Goal: Task Accomplishment & Management: Manage account settings

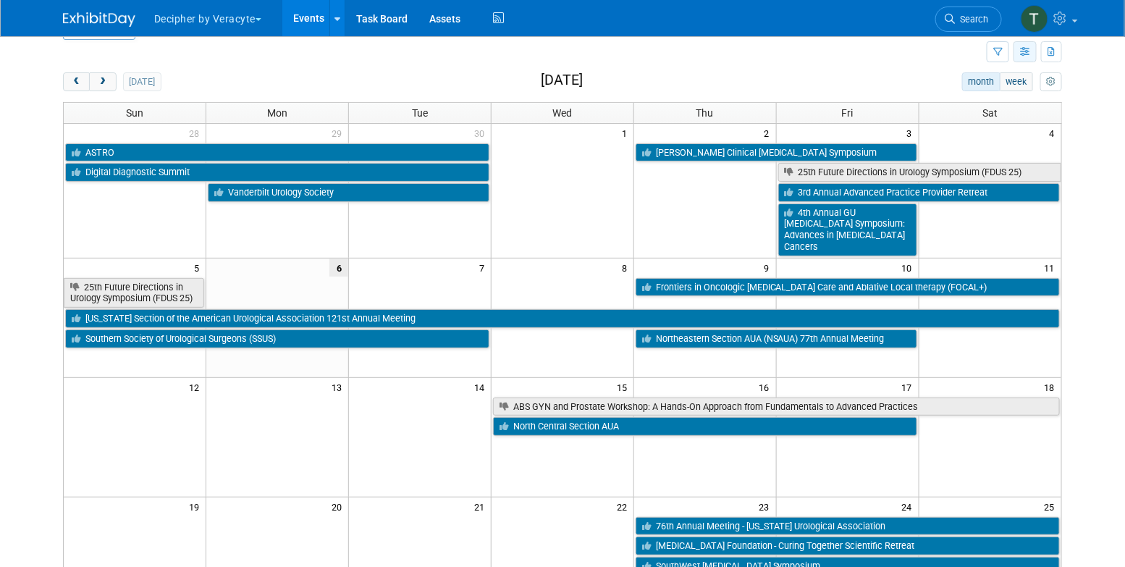
click at [1028, 51] on icon "button" at bounding box center [1025, 52] width 11 height 9
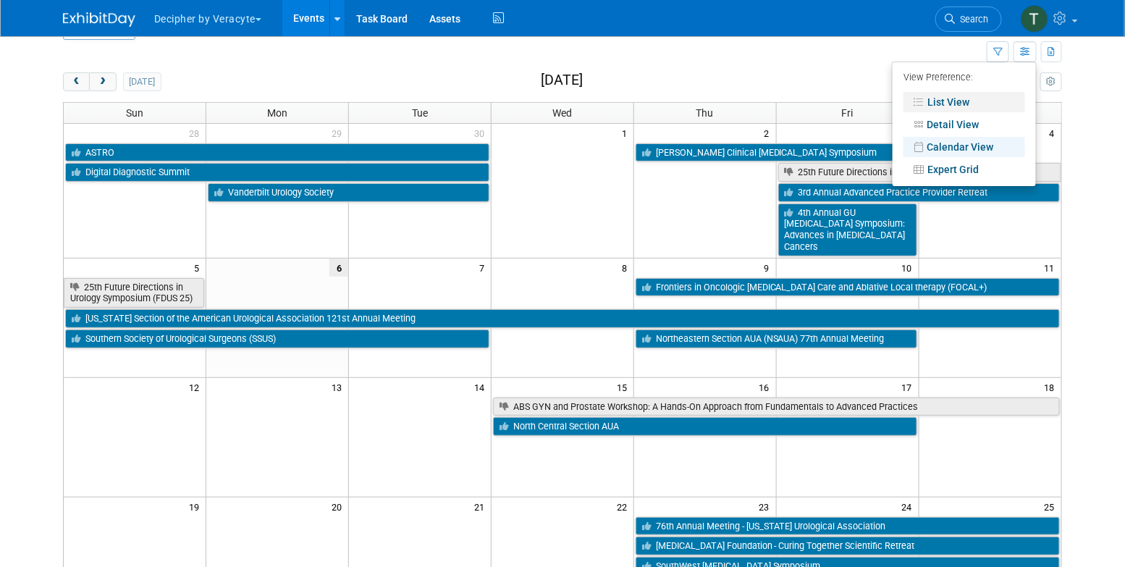
click at [996, 96] on link "List View" at bounding box center [964, 102] width 122 height 20
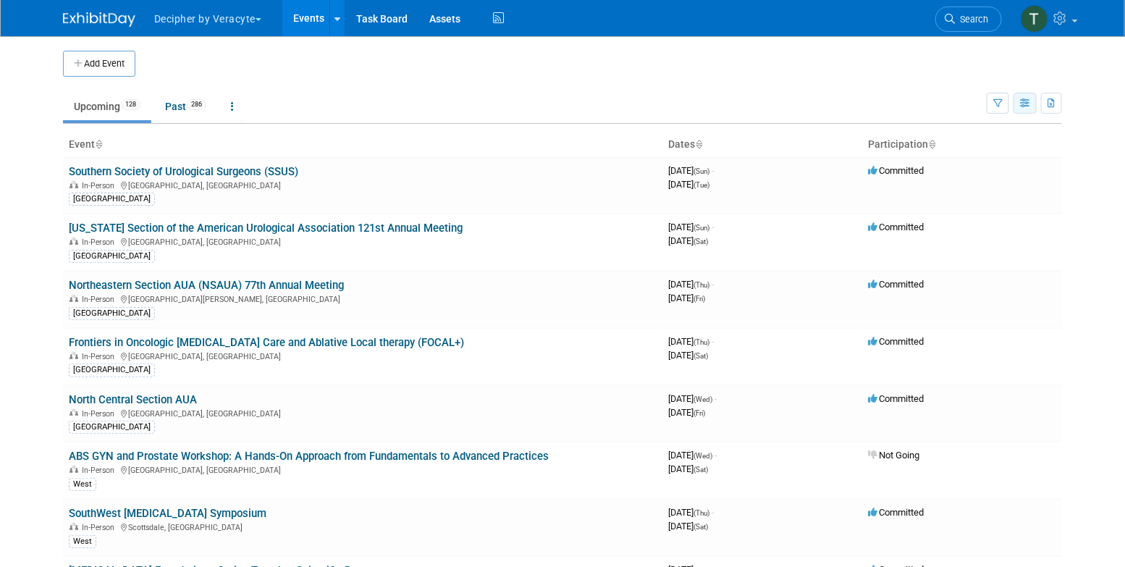
click at [1032, 111] on button "button" at bounding box center [1024, 103] width 23 height 21
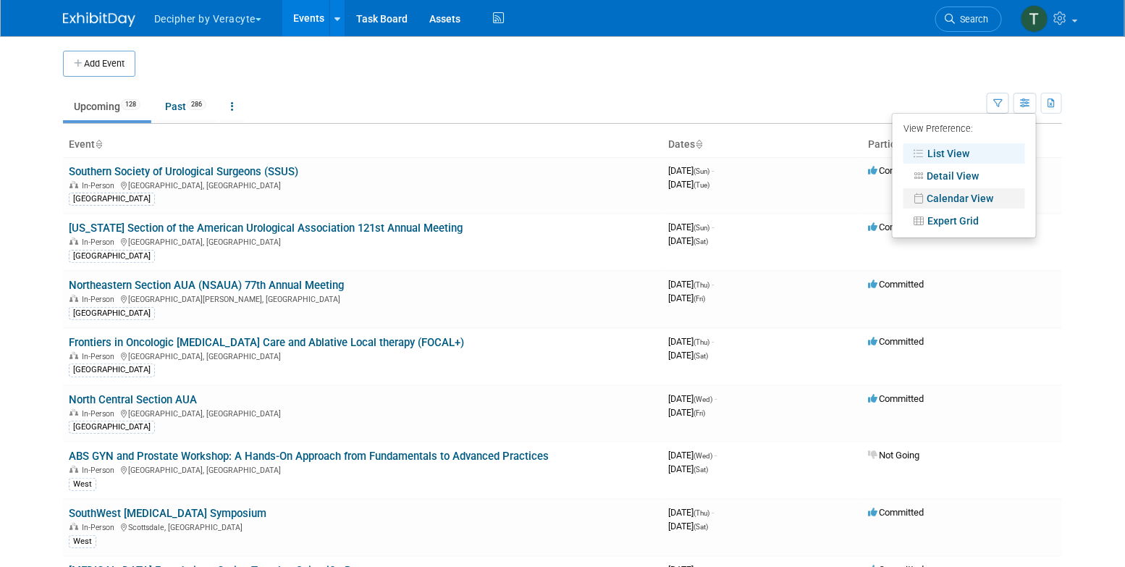
click at [978, 198] on link "Calendar View" at bounding box center [964, 198] width 122 height 20
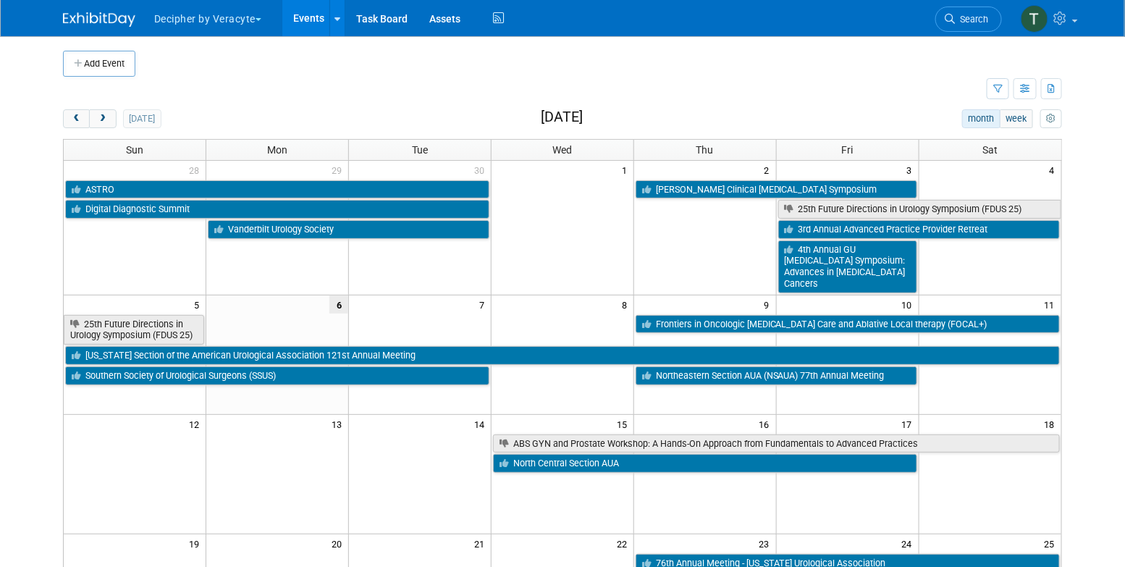
click at [101, 135] on div "today month week October 2025 Sun Mon Tue Wed Thu Fri Sat 28 29 30 1 2 3 4 ASTR…" at bounding box center [562, 536] width 999 height 854
click at [101, 124] on button "next" at bounding box center [102, 118] width 27 height 19
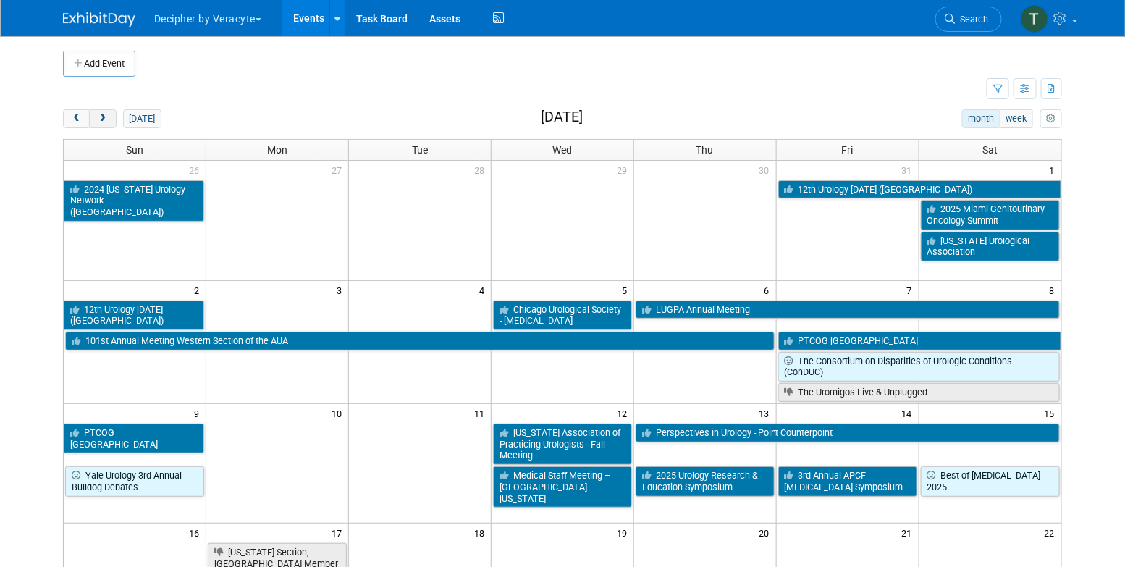
click at [112, 110] on button "next" at bounding box center [102, 118] width 27 height 19
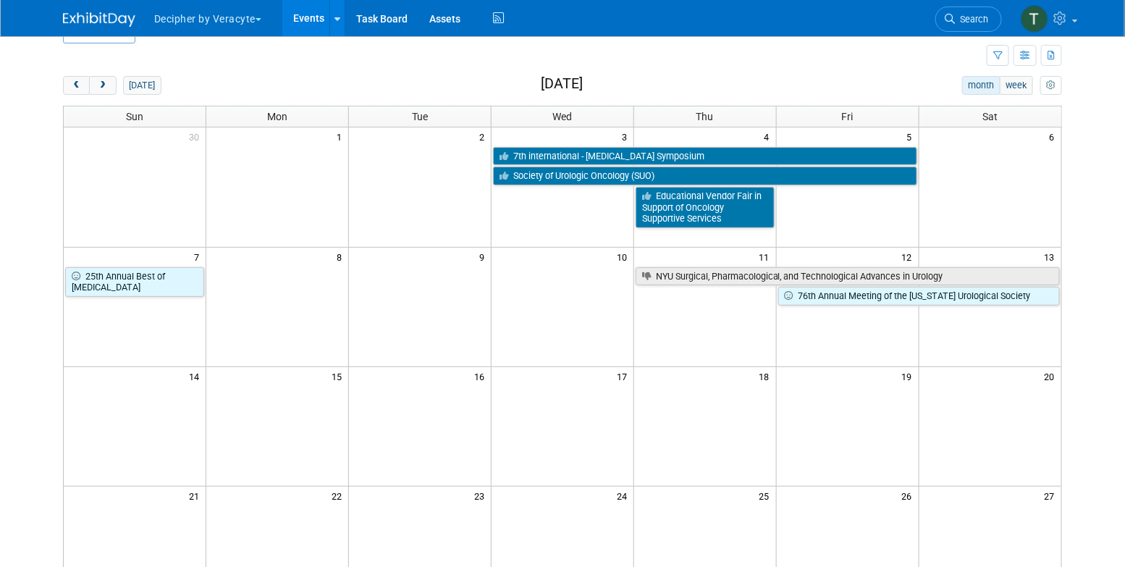
scroll to position [36, 0]
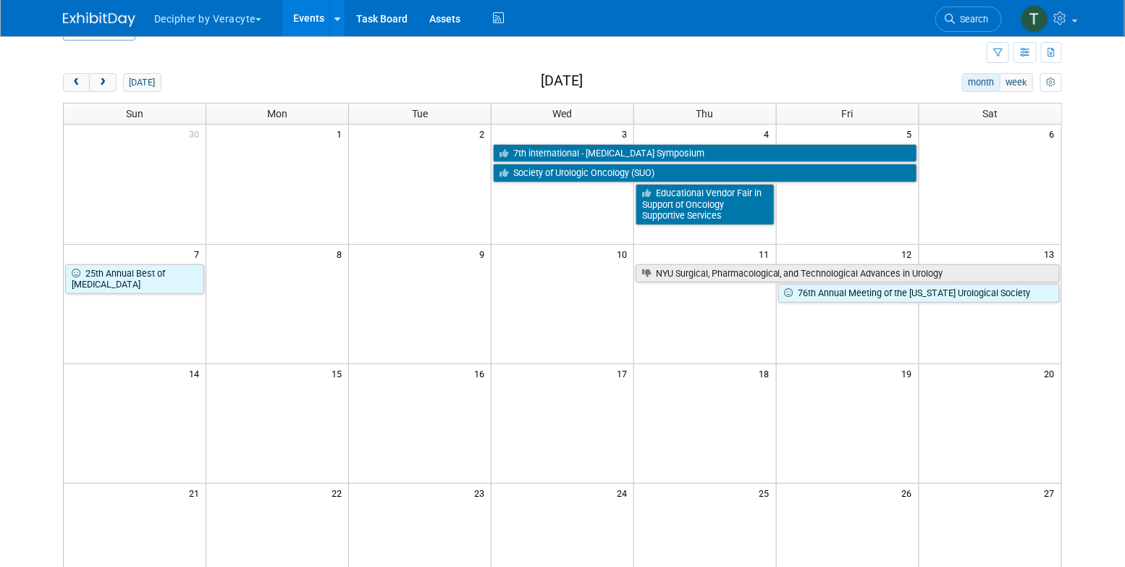
click at [100, 92] on div "today month week December 2025" at bounding box center [562, 83] width 999 height 20
click at [101, 85] on span "next" at bounding box center [102, 82] width 11 height 9
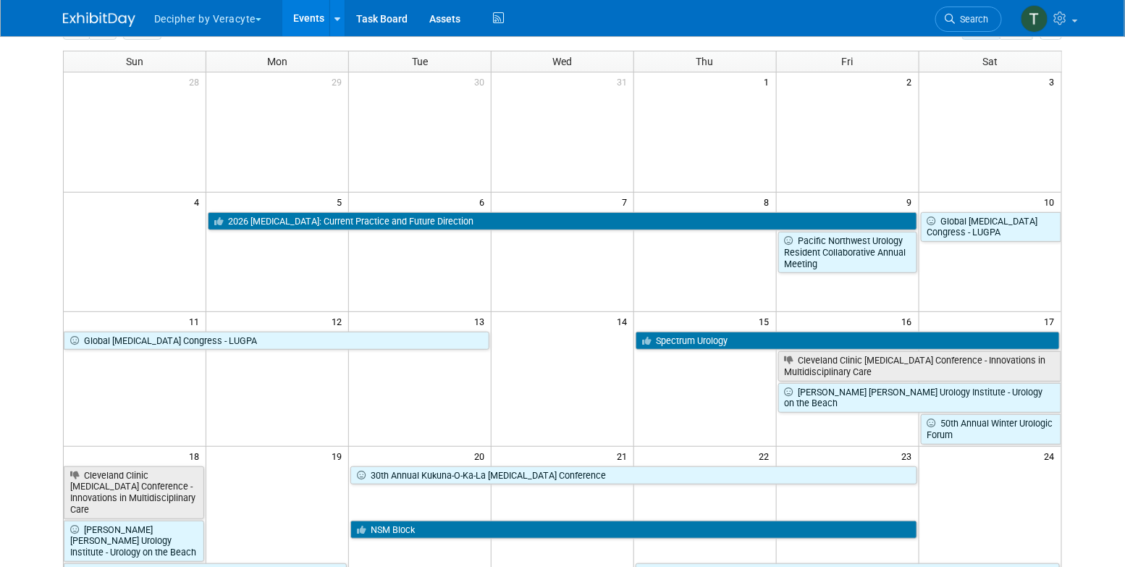
scroll to position [108, 0]
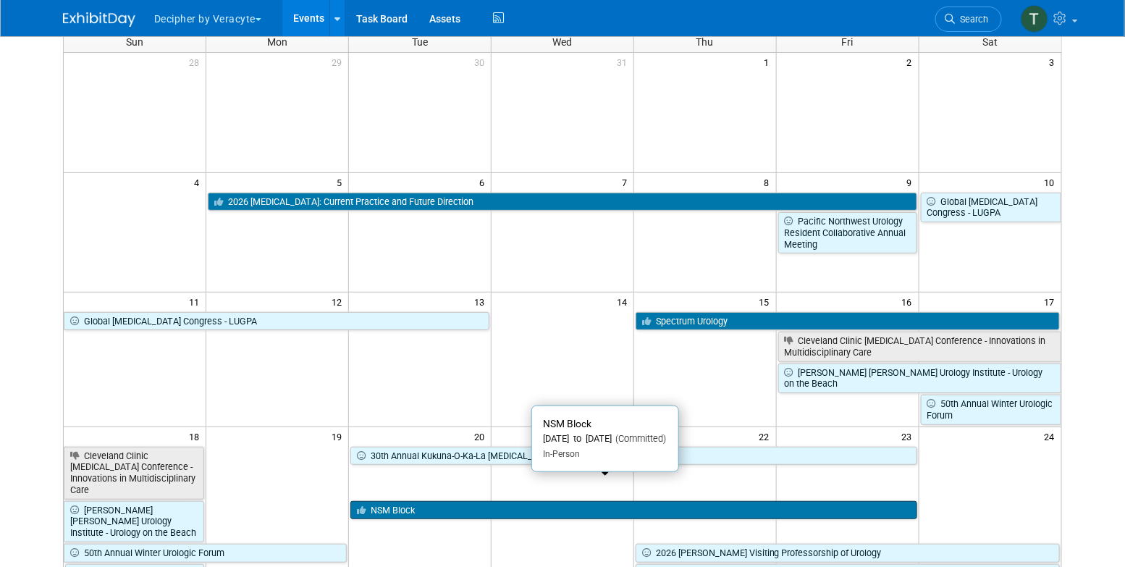
click at [441, 501] on link "NSM Block" at bounding box center [633, 510] width 566 height 19
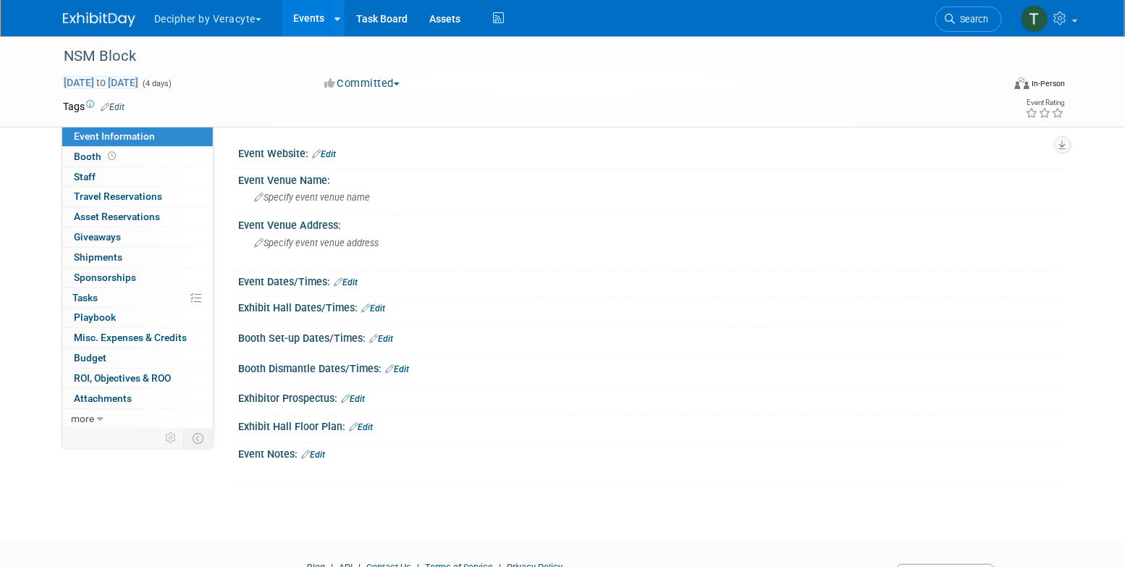
click at [139, 78] on span "Jan 20, 2026 to Jan 23, 2026" at bounding box center [101, 82] width 76 height 13
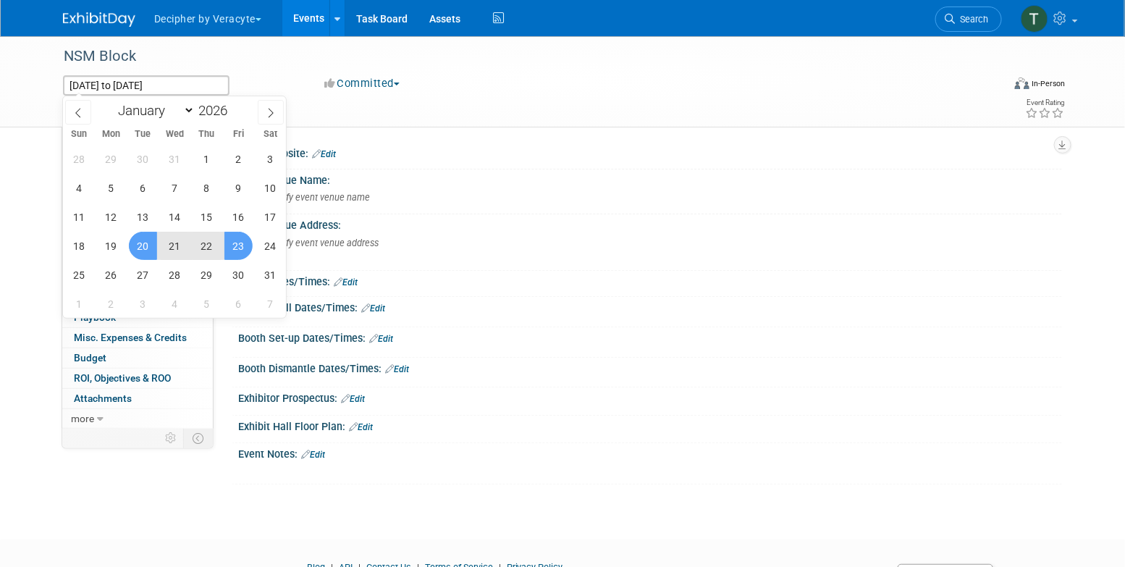
click at [198, 253] on span "22" at bounding box center [206, 246] width 28 height 28
type input "[DATE]"
click at [111, 247] on span "19" at bounding box center [111, 246] width 28 height 28
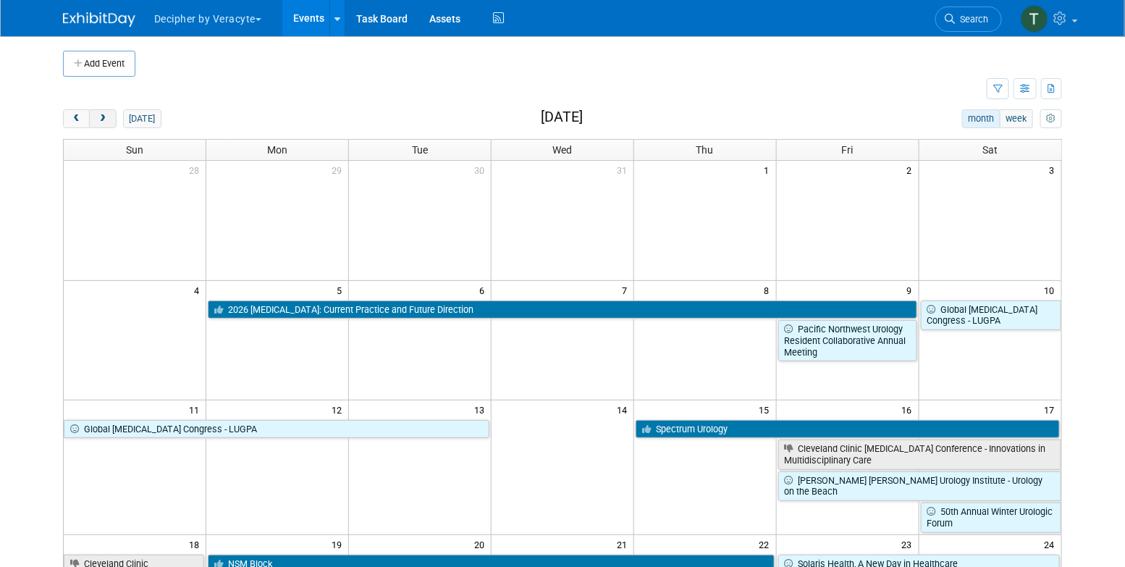
click at [106, 124] on button "next" at bounding box center [102, 118] width 27 height 19
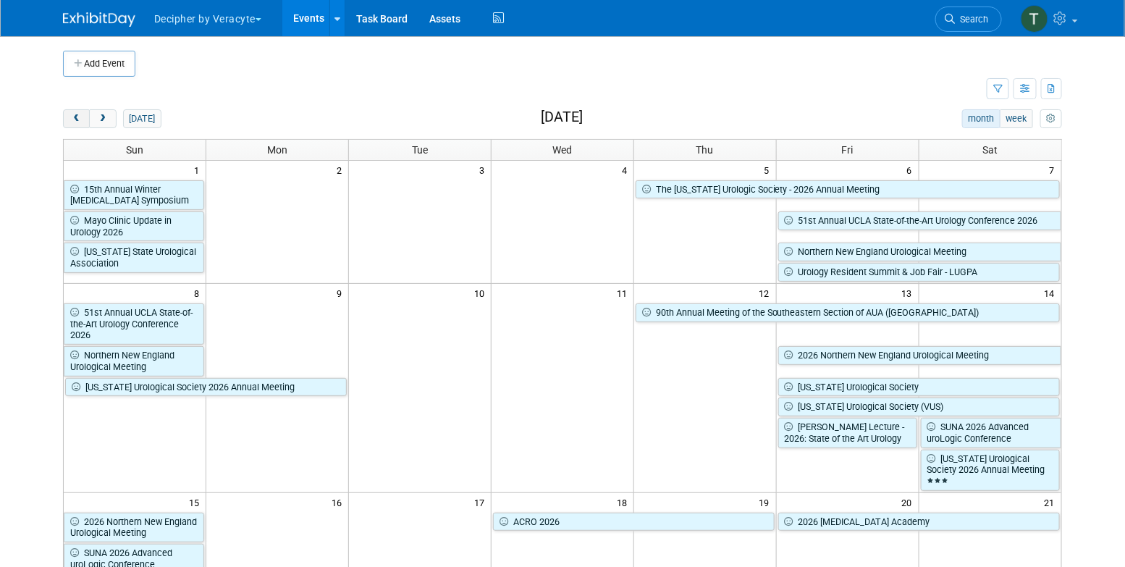
click at [77, 125] on button "prev" at bounding box center [76, 118] width 27 height 19
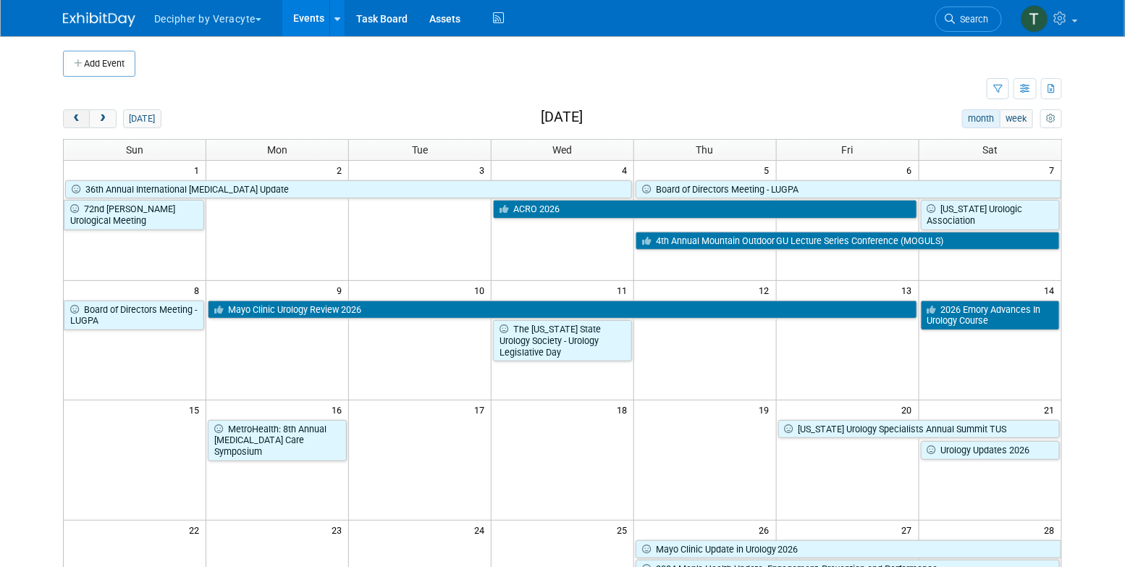
click at [77, 125] on button "prev" at bounding box center [76, 118] width 27 height 19
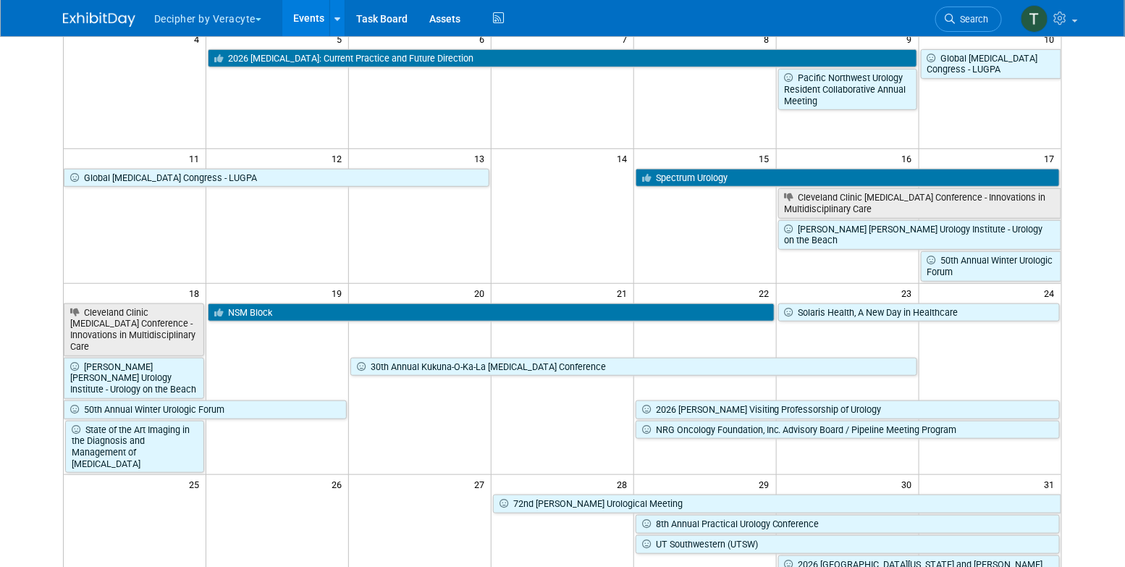
scroll to position [253, 0]
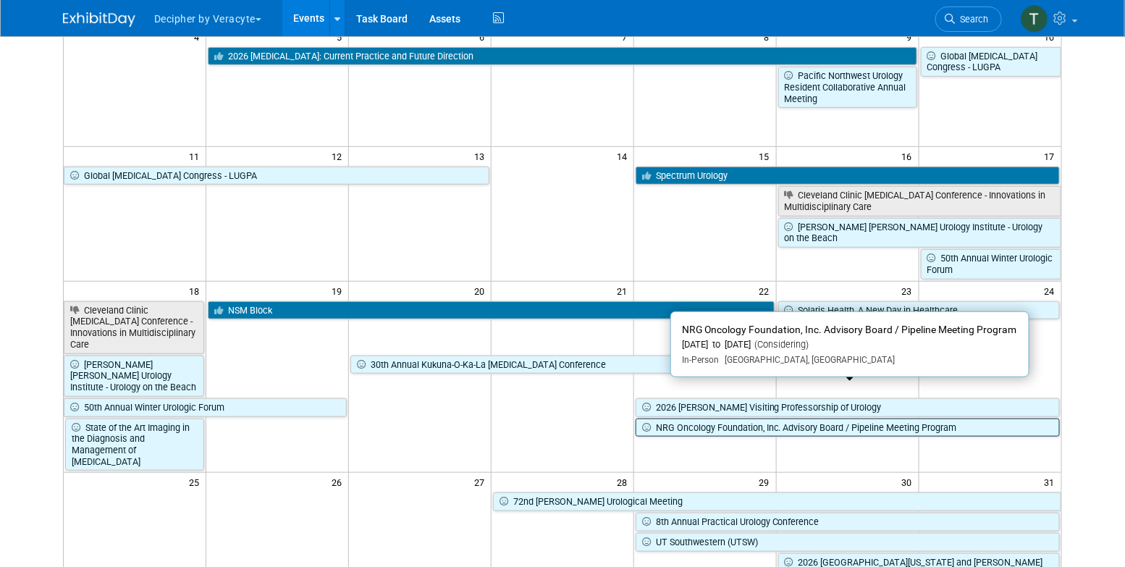
click at [691, 418] on link "NRG Oncology Foundation, Inc. Advisory Board / Pipeline Meeting Program" at bounding box center [847, 427] width 424 height 19
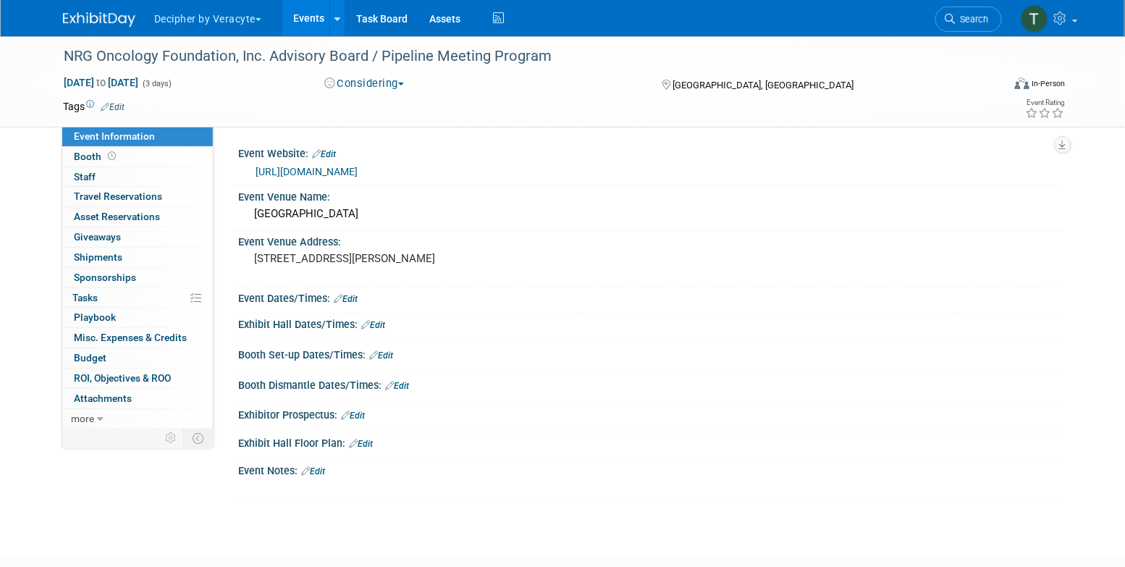
click at [357, 169] on link "[URL][DOMAIN_NAME]" at bounding box center [306, 172] width 102 height 12
click at [316, 11] on link "Events" at bounding box center [308, 18] width 53 height 36
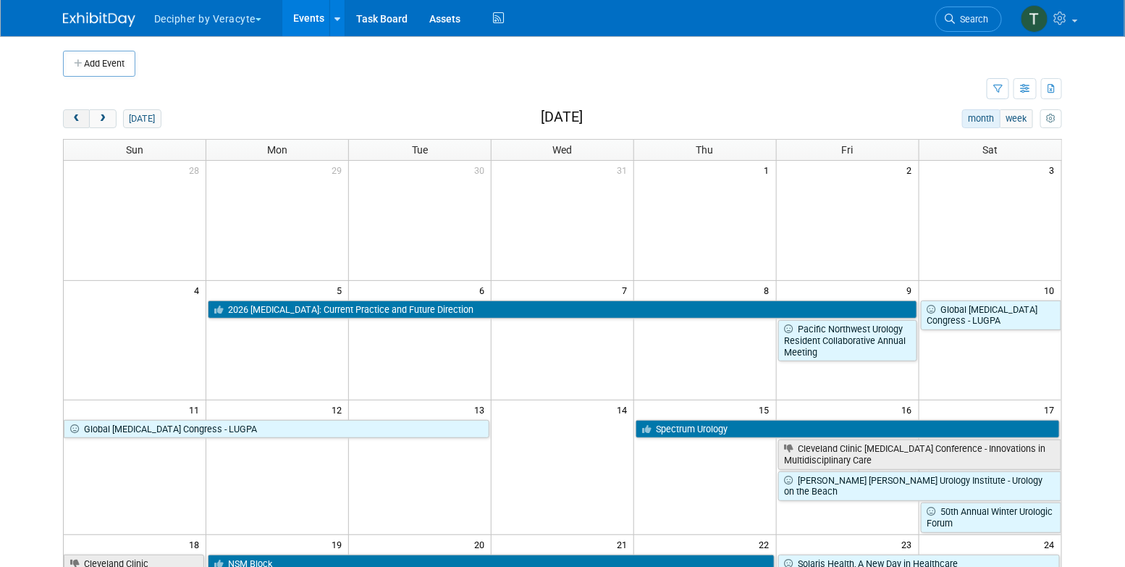
click at [79, 121] on span "prev" at bounding box center [76, 118] width 11 height 9
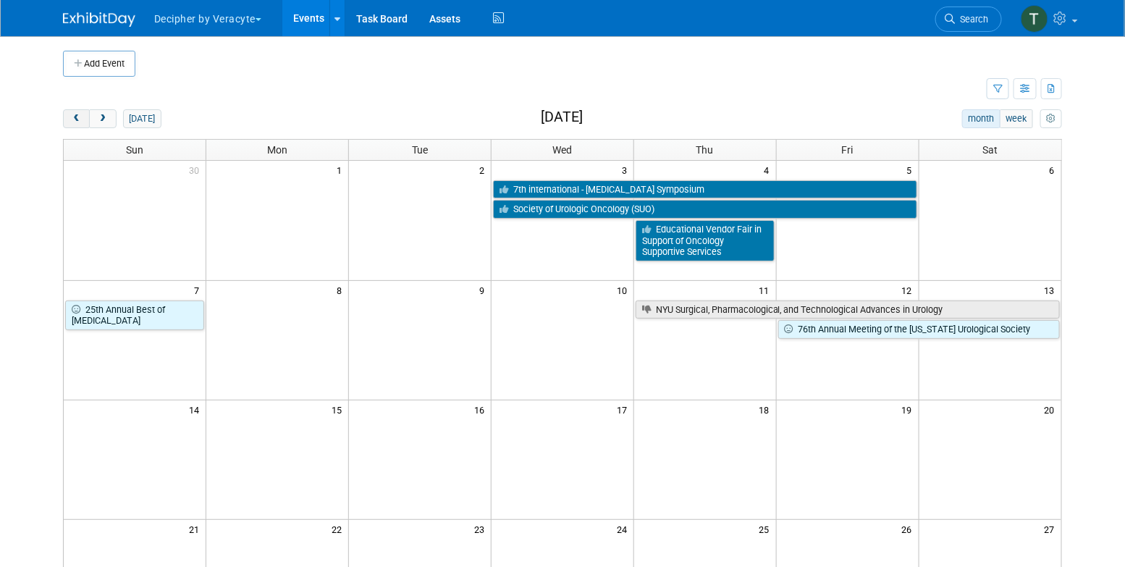
click at [80, 119] on span "prev" at bounding box center [76, 118] width 11 height 9
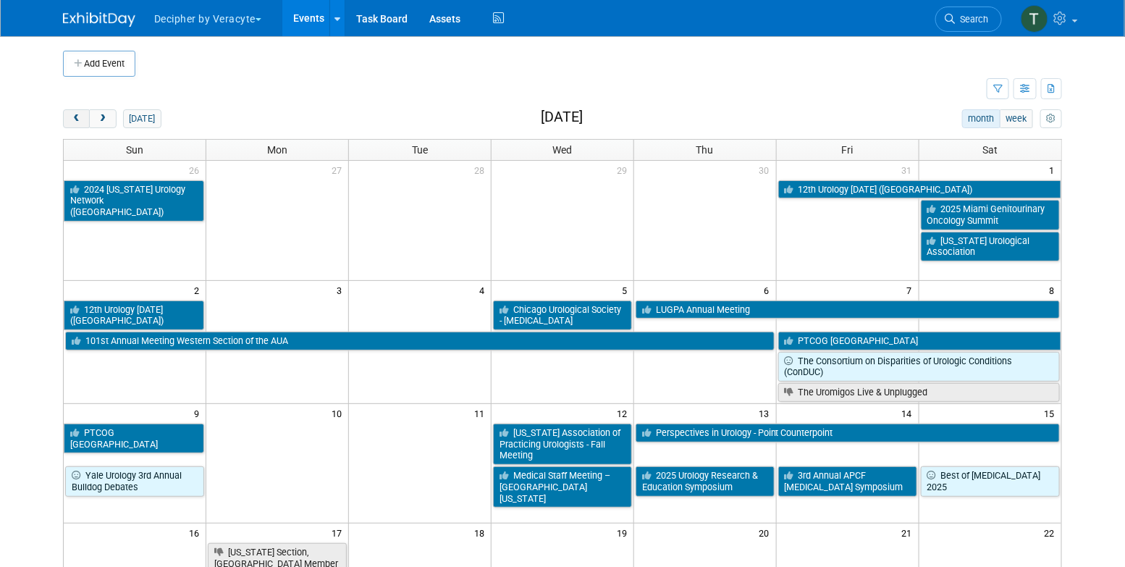
click at [80, 124] on button "prev" at bounding box center [76, 118] width 27 height 19
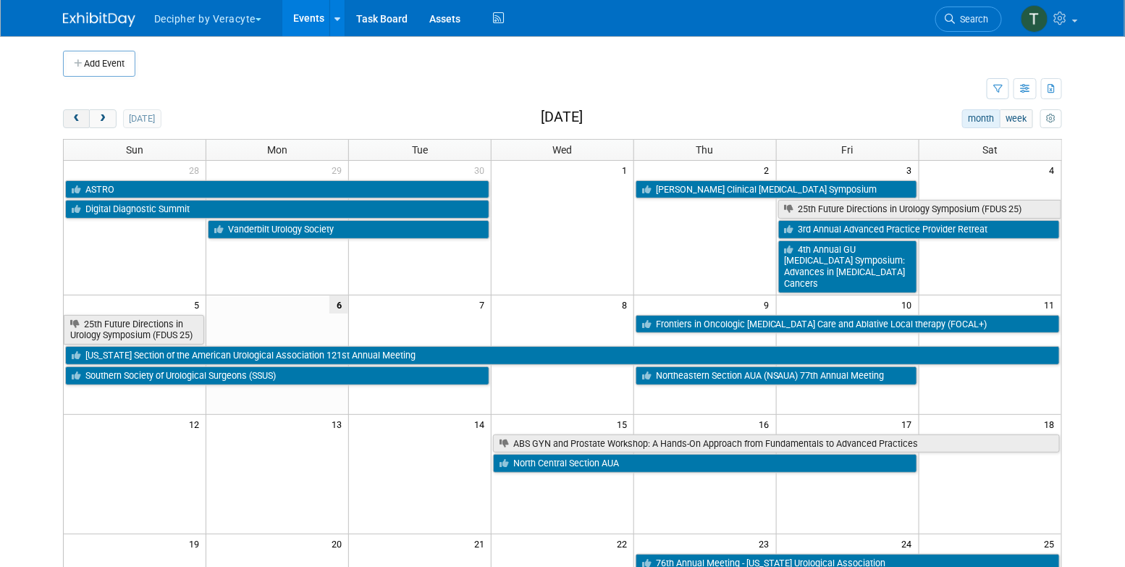
click at [83, 124] on button "prev" at bounding box center [76, 118] width 27 height 19
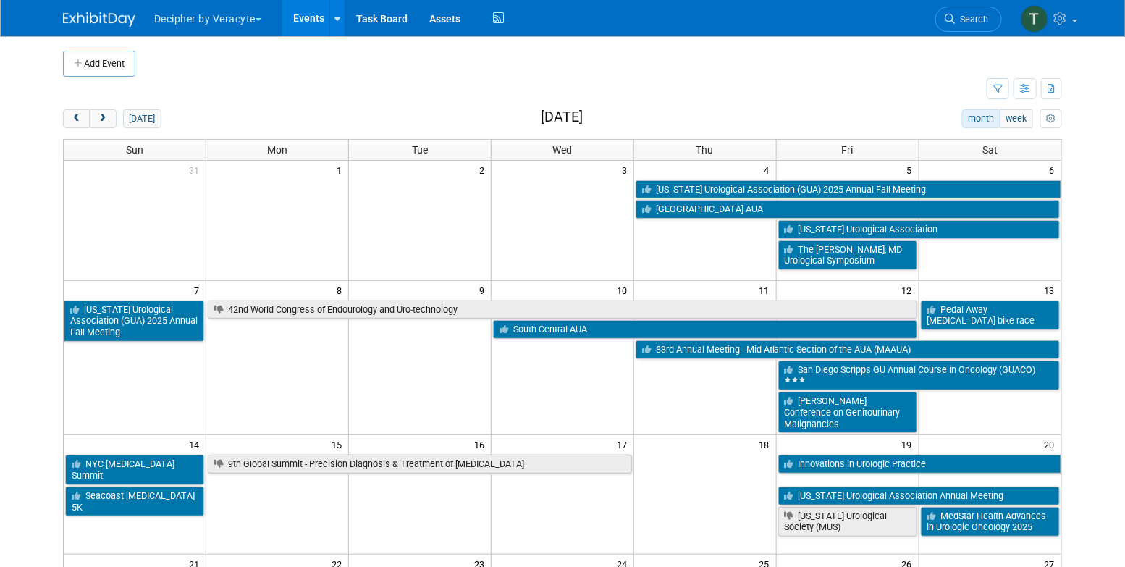
click at [107, 127] on div "today month week September 2025 Sun Mon Tue Wed Thu Fri Sat 31 1 2 3 4 5 6 Geor…" at bounding box center [562, 521] width 999 height 824
click at [106, 124] on button "next" at bounding box center [102, 118] width 27 height 19
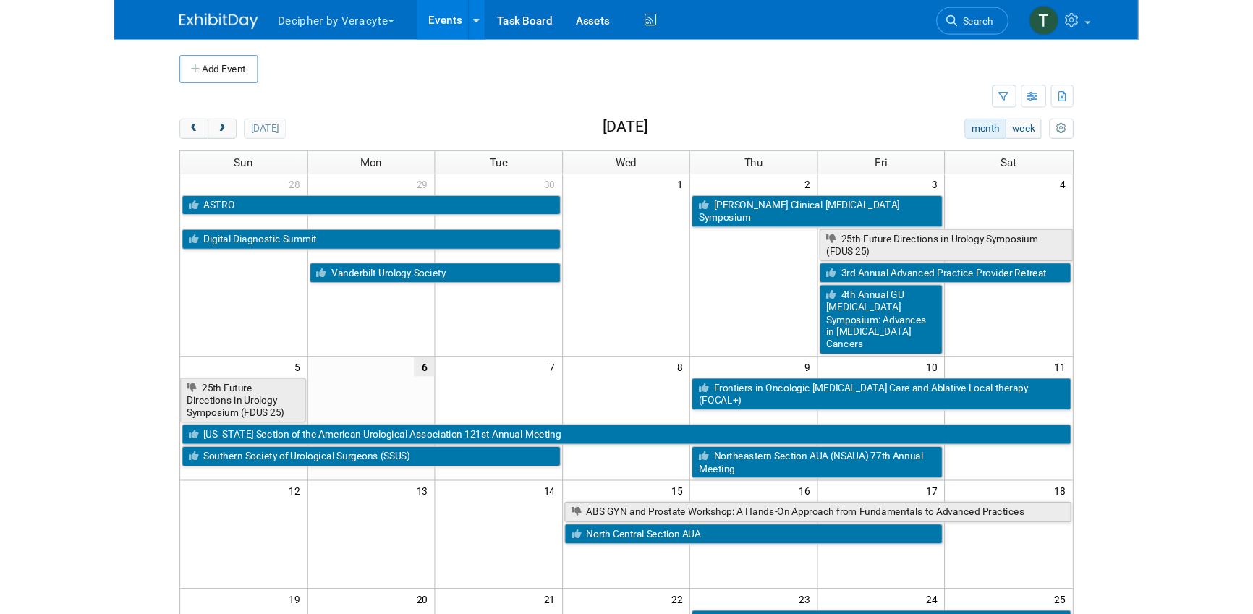
scroll to position [7, 0]
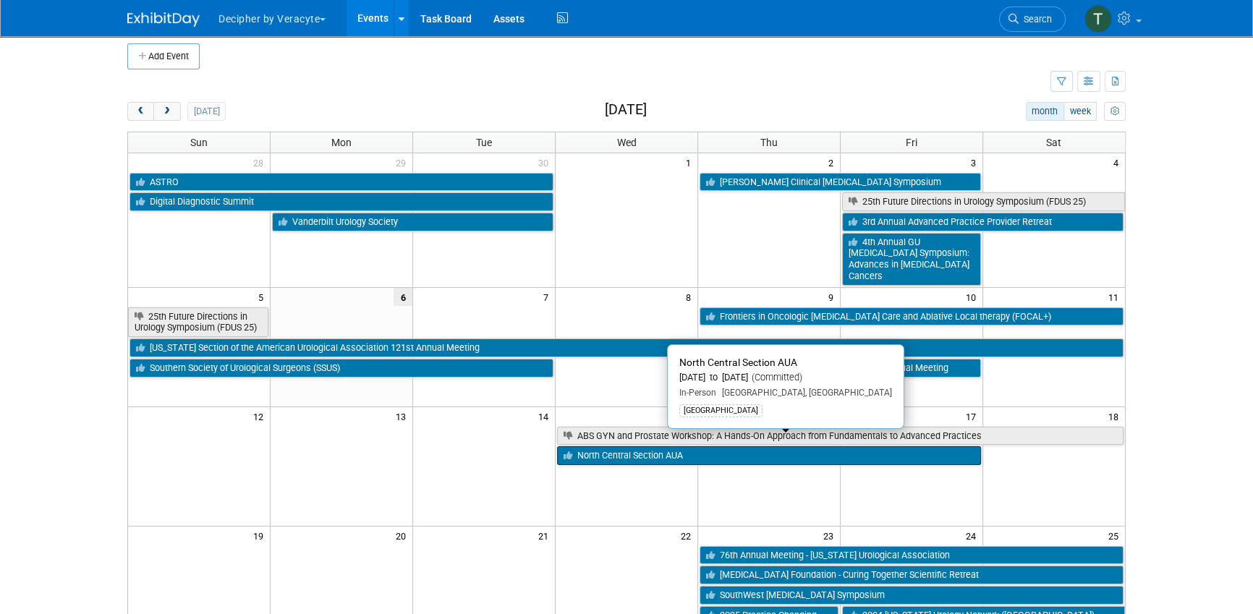
click at [751, 446] on link "North Central Section AUA" at bounding box center [769, 455] width 424 height 19
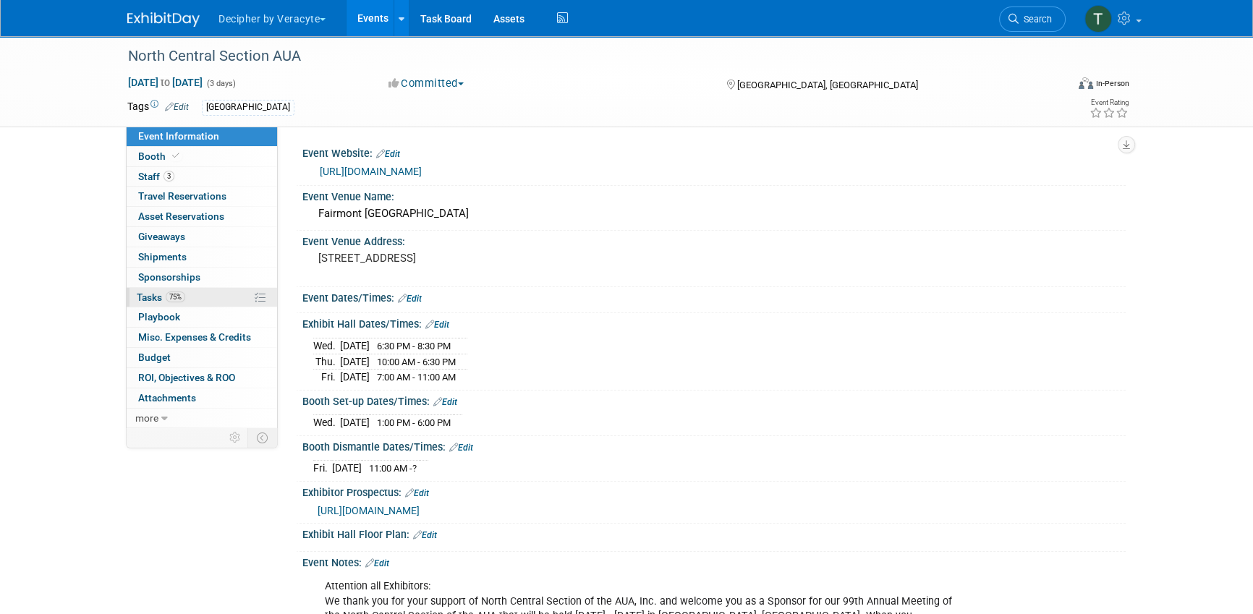
click at [246, 301] on link "75% Tasks 75%" at bounding box center [202, 298] width 151 height 20
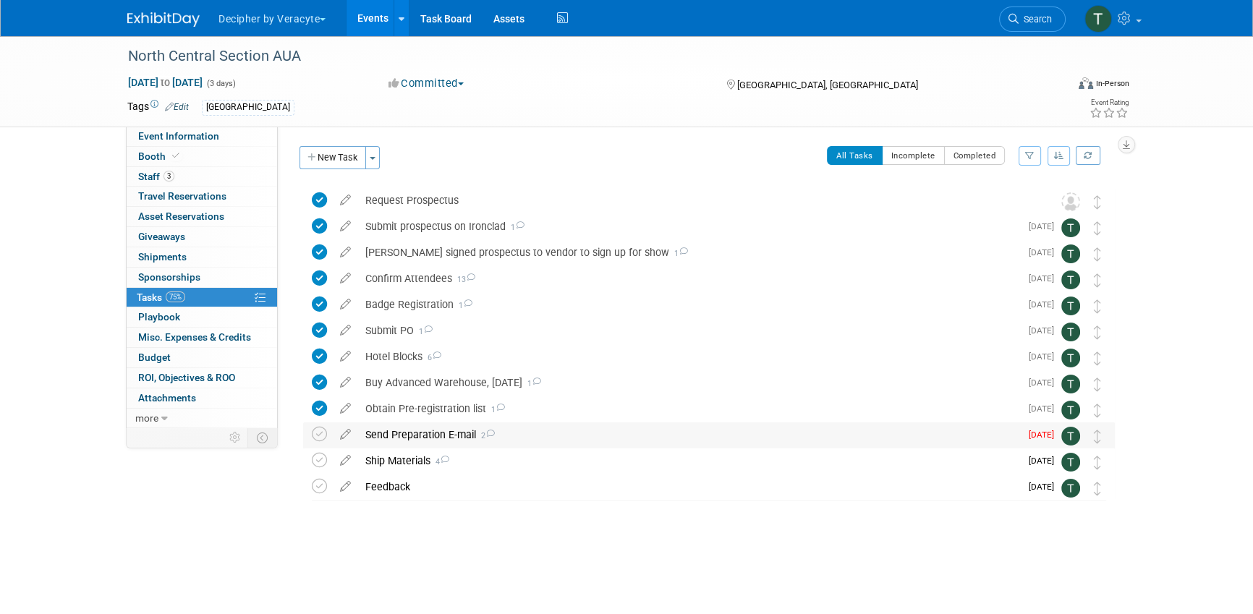
click at [452, 437] on div "Send Preparation E-mail 2" at bounding box center [689, 435] width 662 height 25
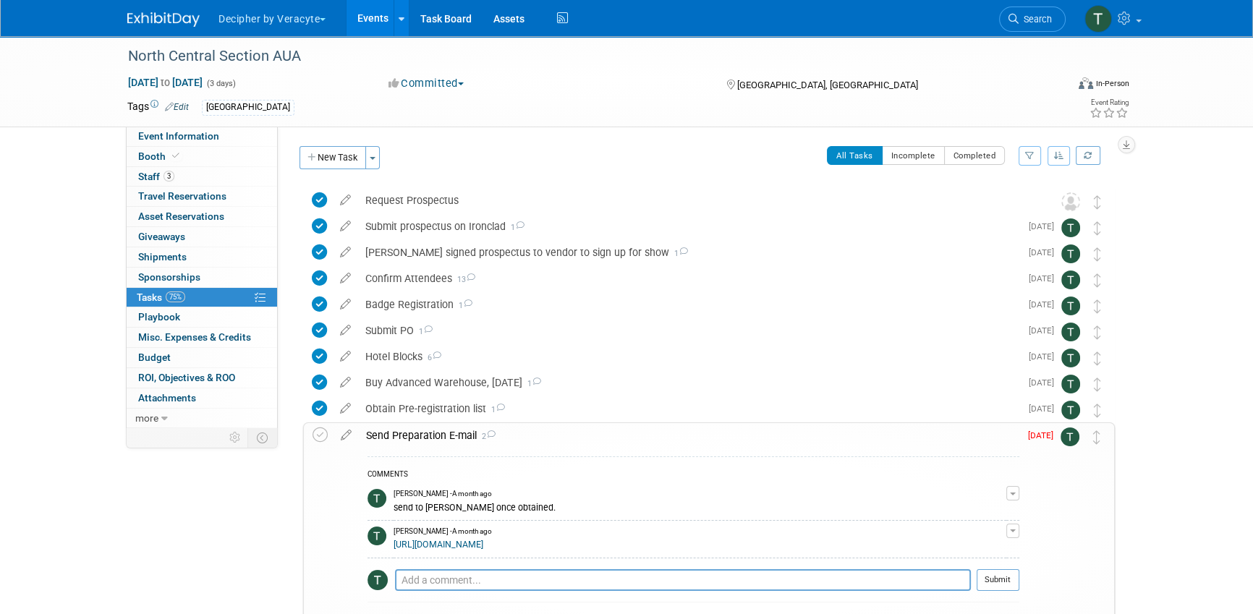
click at [452, 437] on div "Send Preparation E-mail 2" at bounding box center [689, 435] width 661 height 25
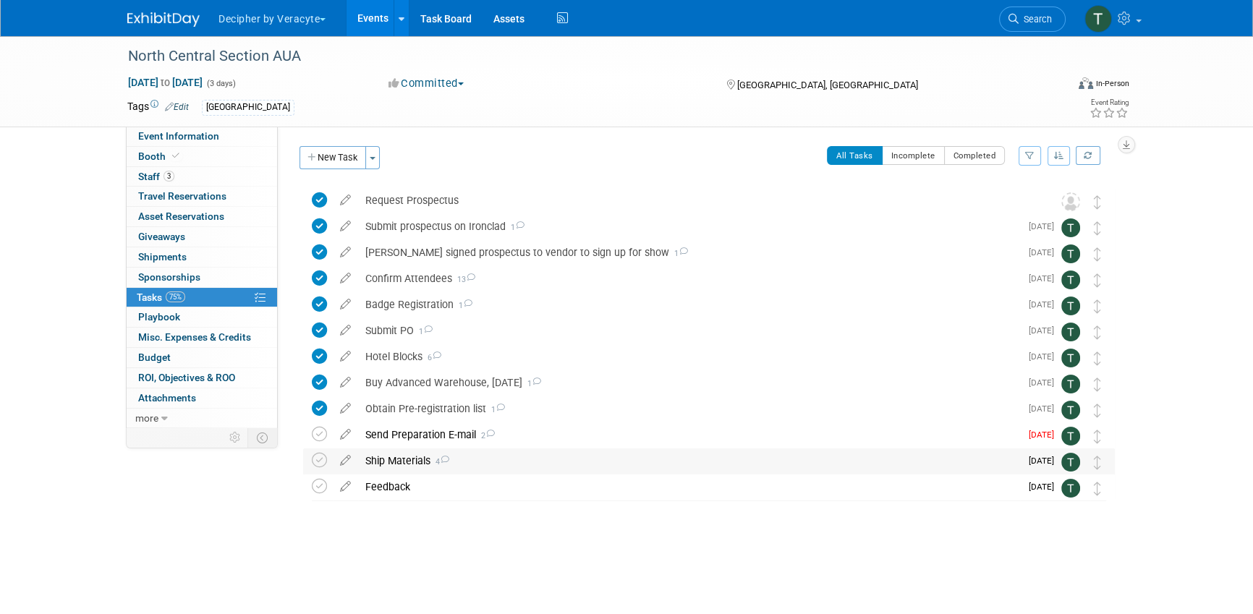
click at [411, 462] on div "Ship Materials 4" at bounding box center [689, 461] width 662 height 25
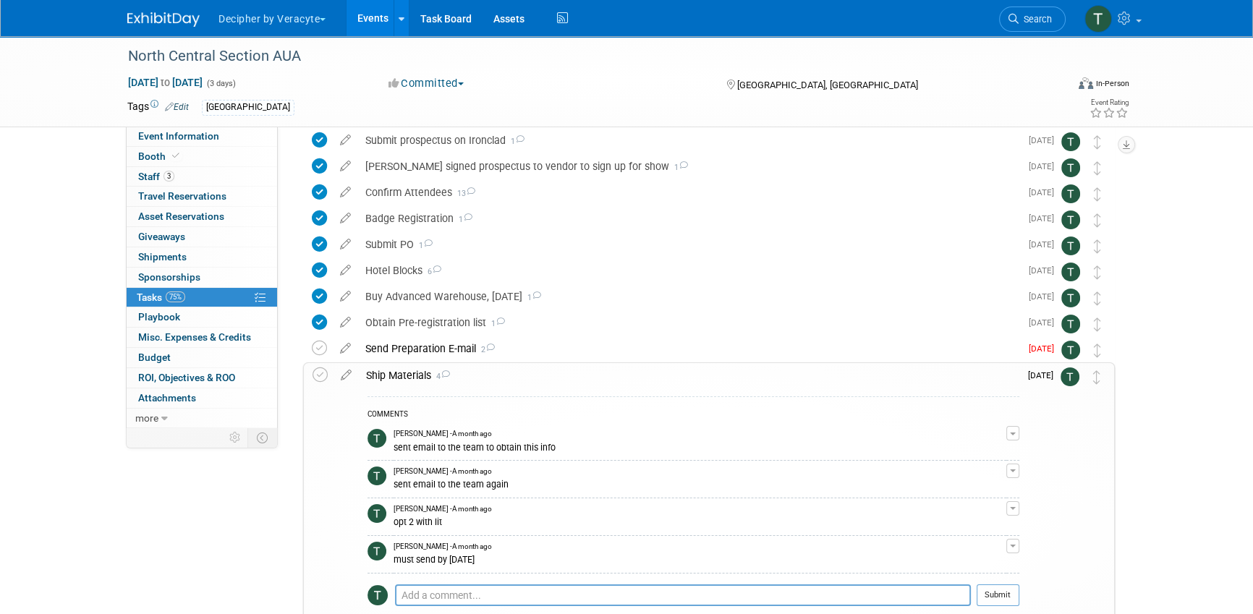
scroll to position [114, 0]
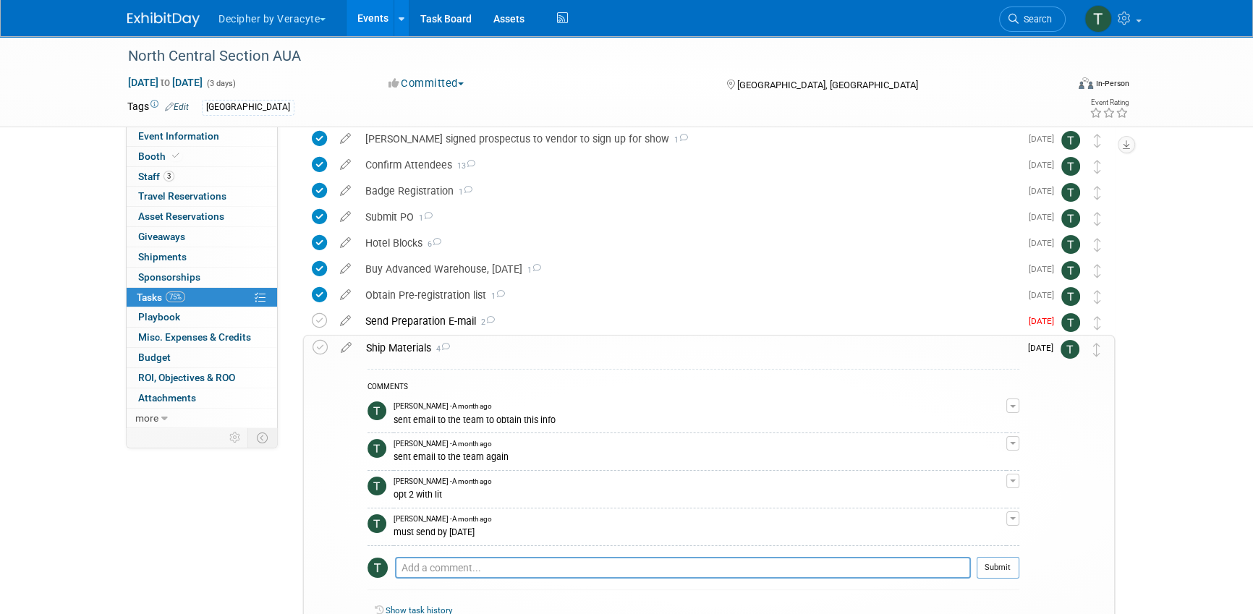
click at [352, 18] on link "Events" at bounding box center [373, 18] width 53 height 36
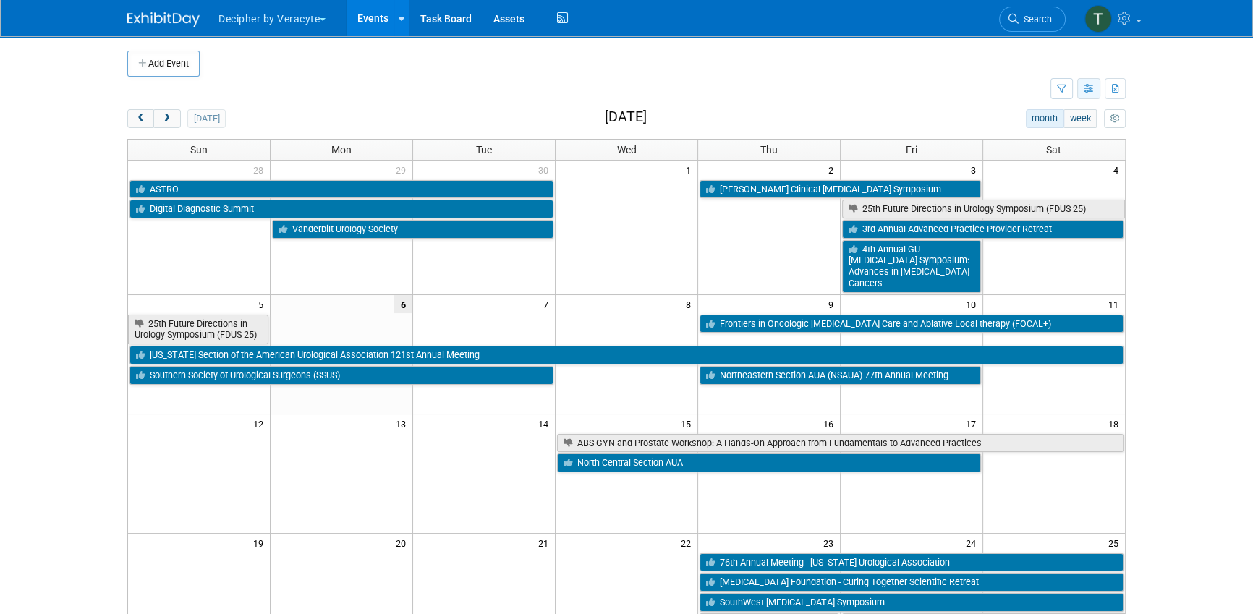
click at [1087, 95] on button "button" at bounding box center [1089, 88] width 23 height 21
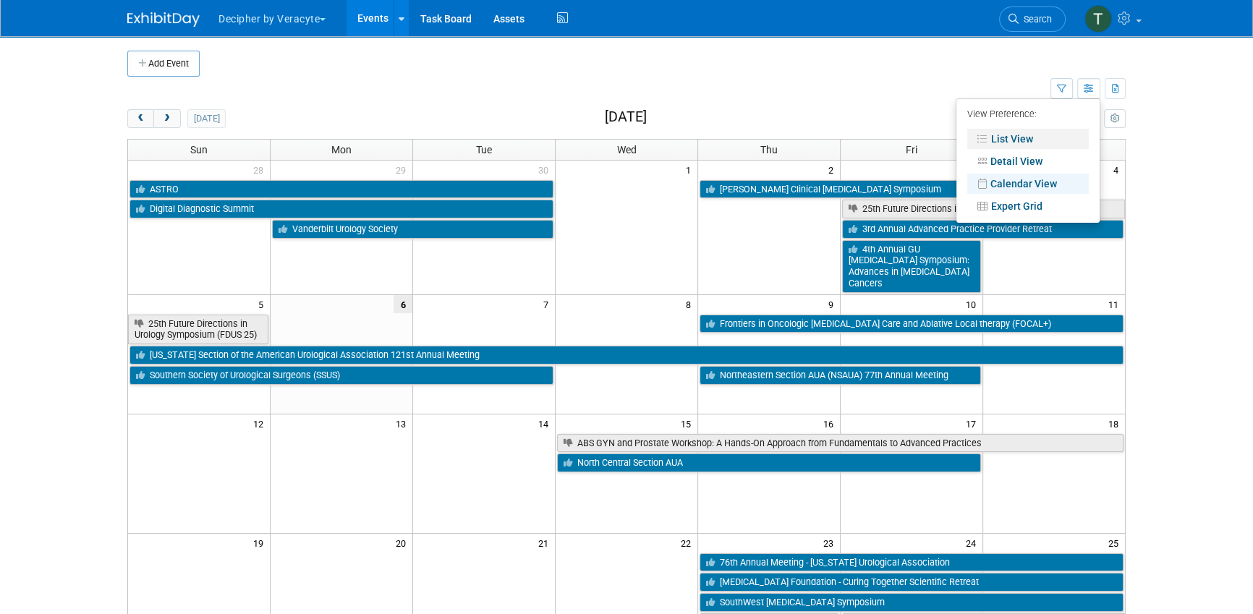
click at [1070, 132] on link "List View" at bounding box center [1029, 139] width 122 height 20
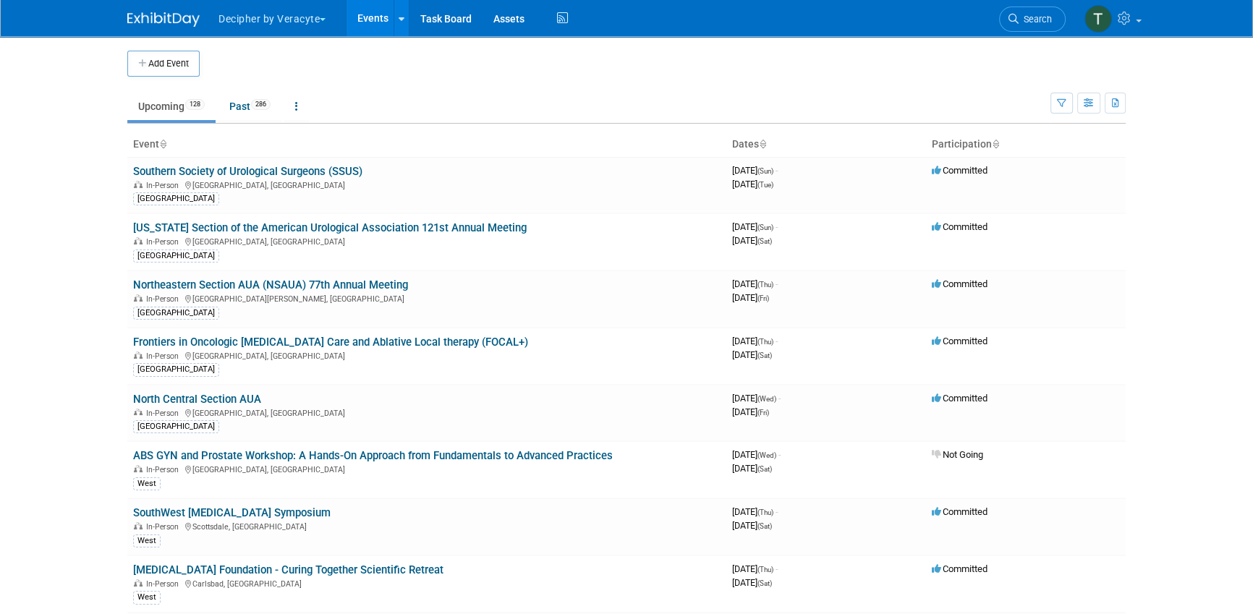
scroll to position [1931, 0]
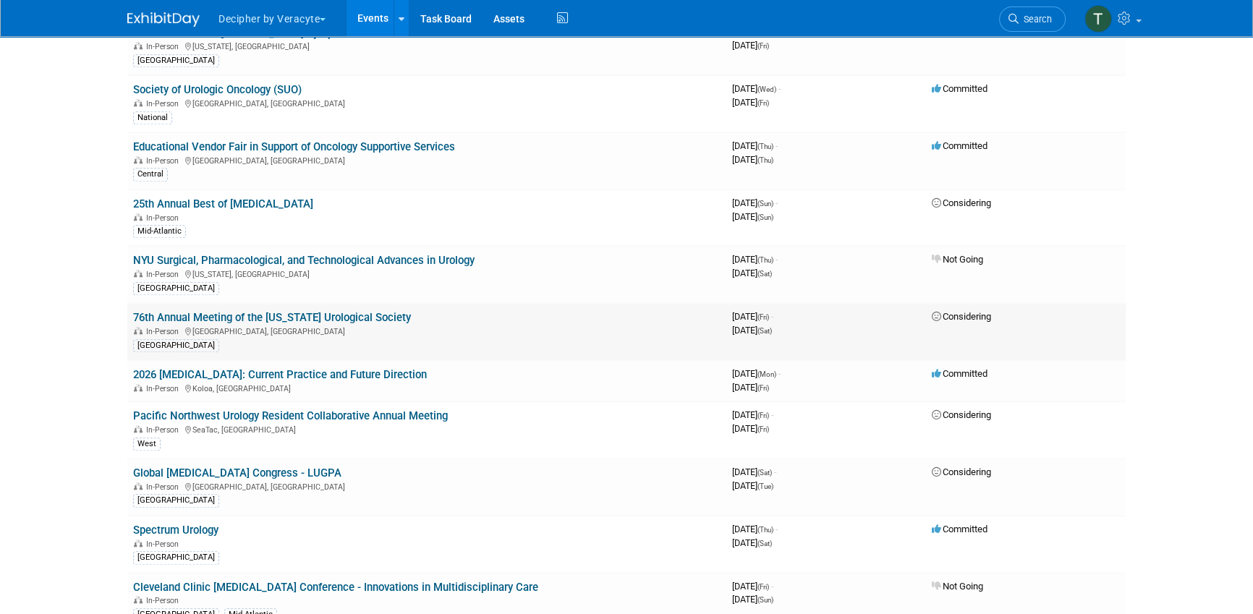
click at [365, 311] on link "76th Annual Meeting of the [US_STATE] Urological Society" at bounding box center [272, 317] width 278 height 13
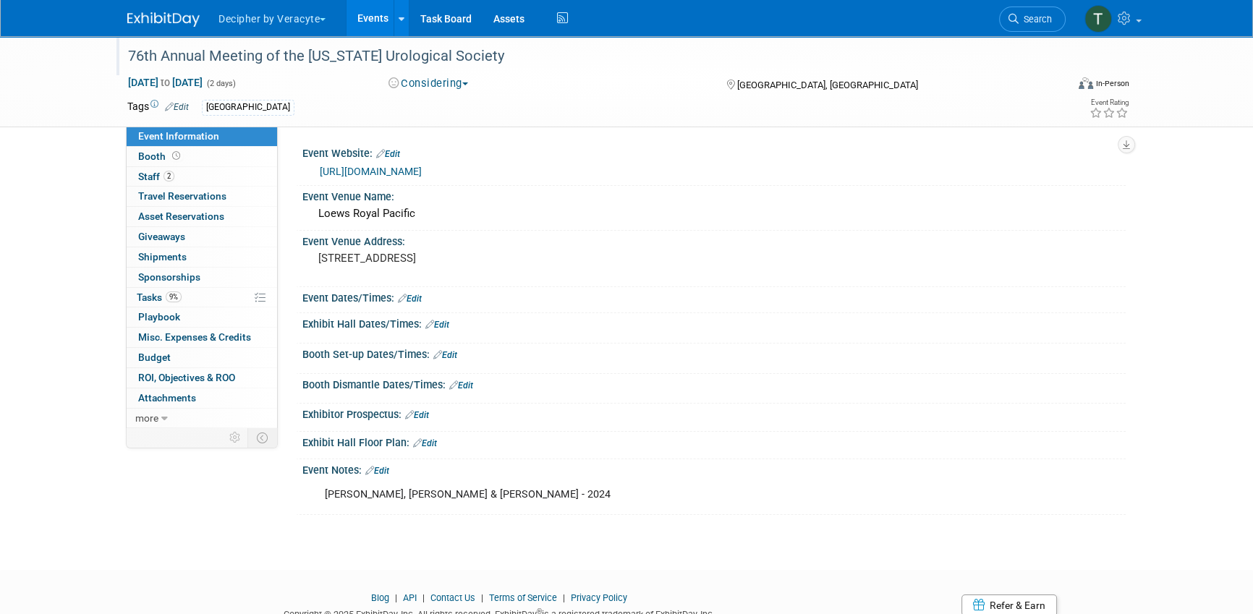
click at [326, 64] on div "76th Annual Meeting of the [US_STATE] Urological Society" at bounding box center [583, 56] width 921 height 26
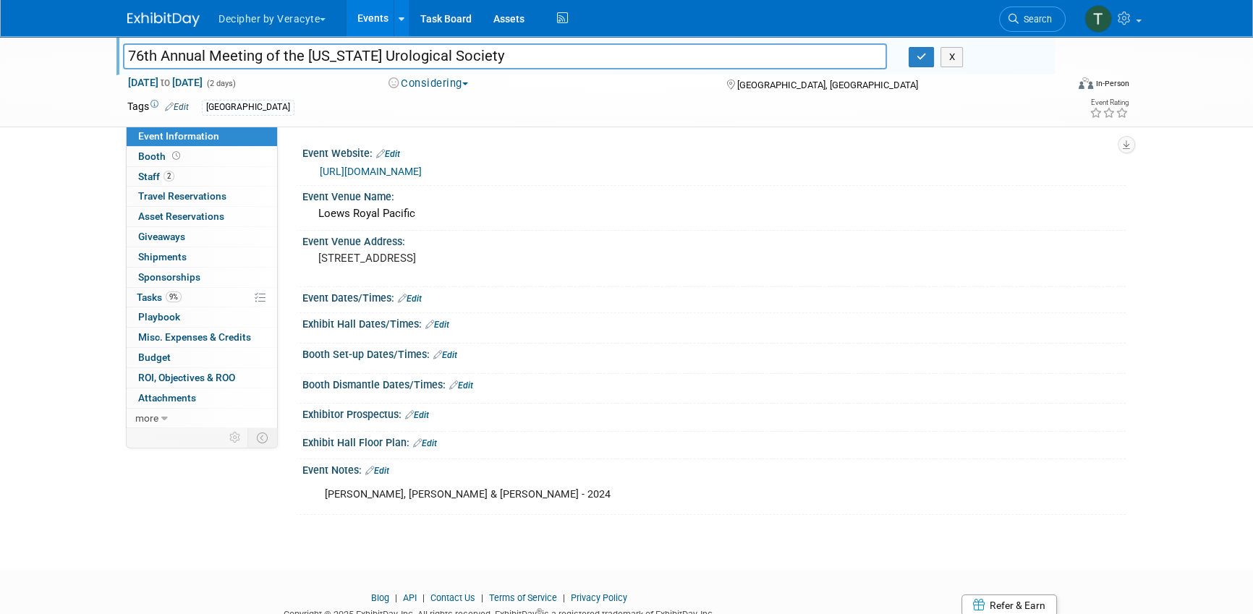
click at [326, 64] on input "76th Annual Meeting of the [US_STATE] Urological Society" at bounding box center [505, 55] width 764 height 25
click at [422, 87] on button "Considering" at bounding box center [429, 83] width 90 height 15
click at [433, 106] on link "Committed" at bounding box center [441, 107] width 114 height 20
click at [219, 300] on link "9% Tasks 9%" at bounding box center [202, 298] width 151 height 20
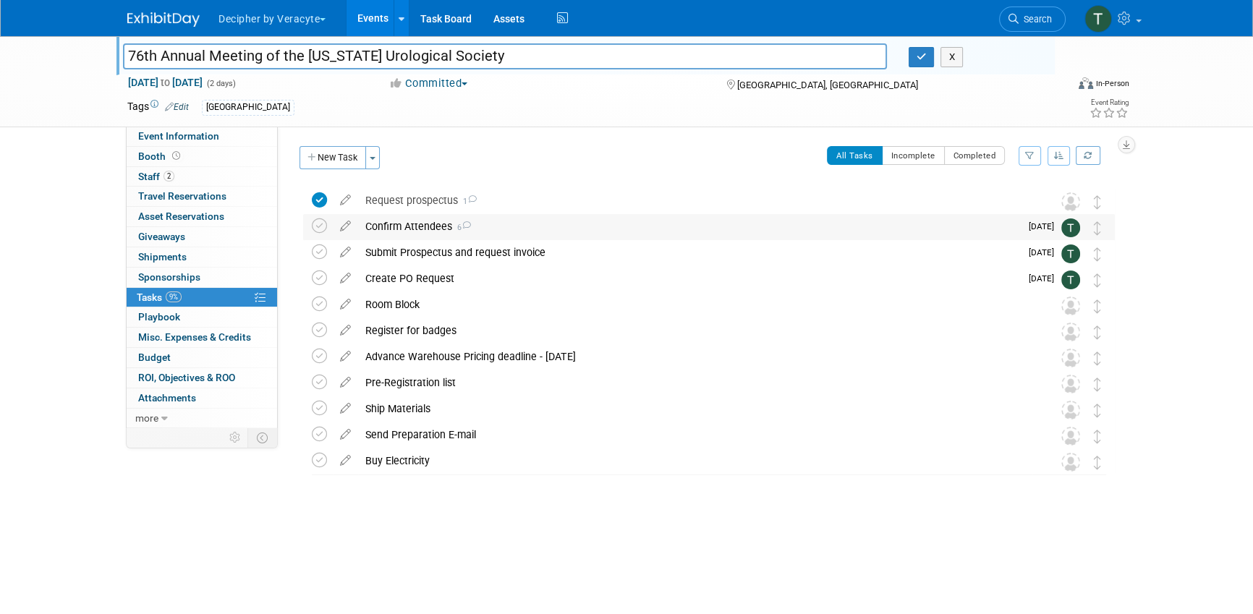
click at [387, 230] on div "Confirm Attendees 6" at bounding box center [689, 226] width 662 height 25
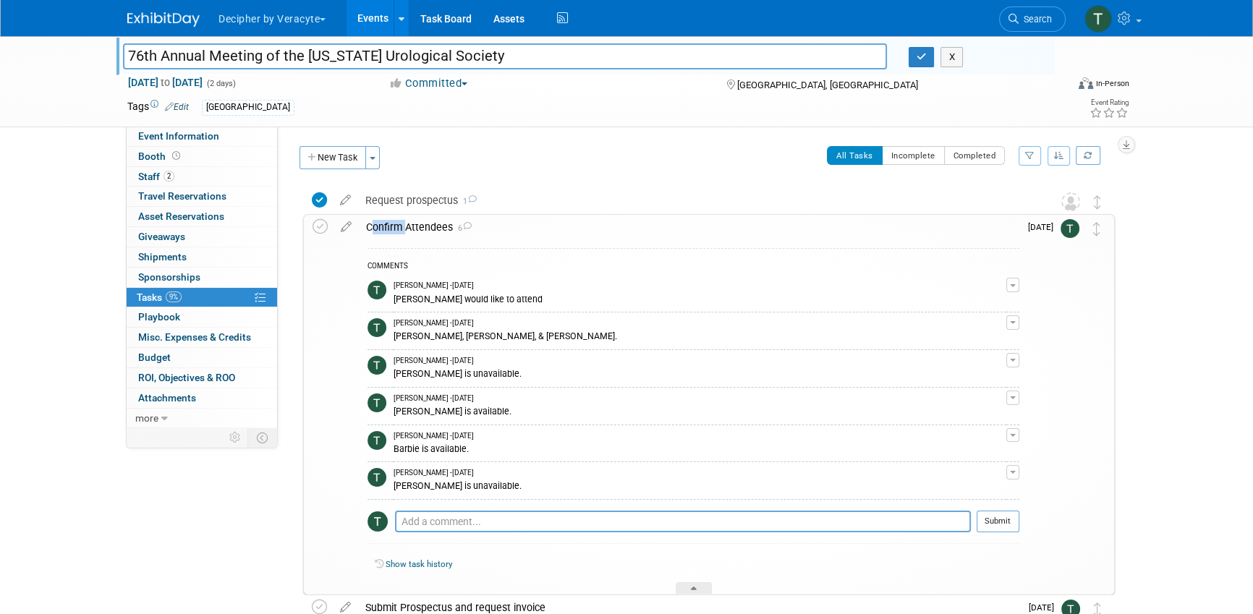
click at [387, 230] on div "Confirm Attendees 6" at bounding box center [689, 227] width 661 height 25
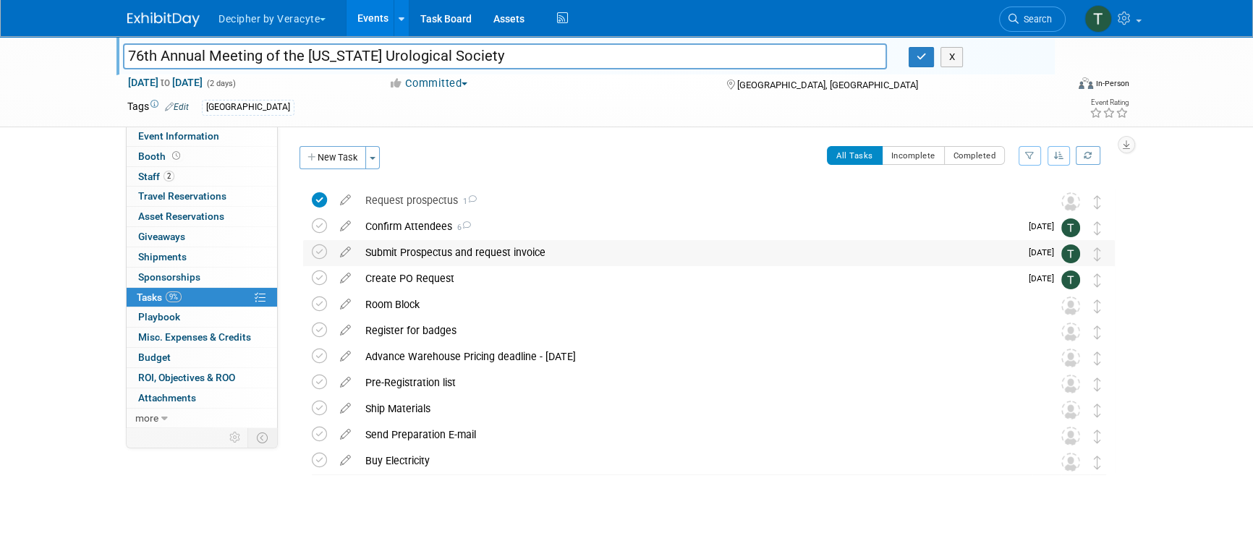
click at [426, 246] on div "Submit Prospectus and request invoice" at bounding box center [689, 252] width 662 height 25
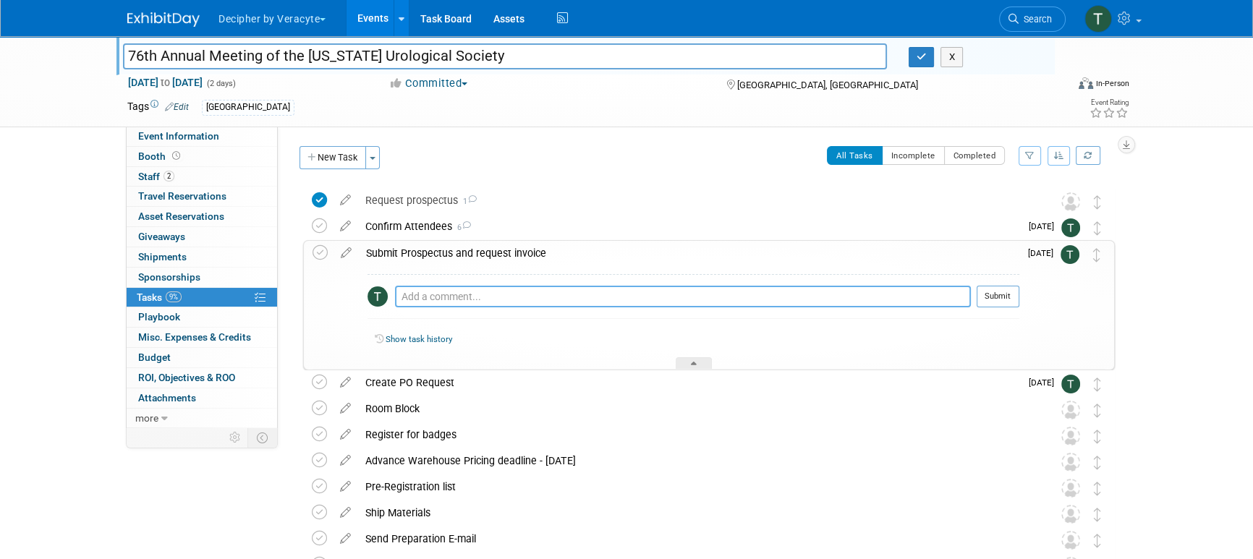
click at [446, 291] on textarea at bounding box center [683, 297] width 576 height 22
type textarea "submitted on ironclad"
click at [1013, 286] on button "Submit" at bounding box center [998, 297] width 43 height 22
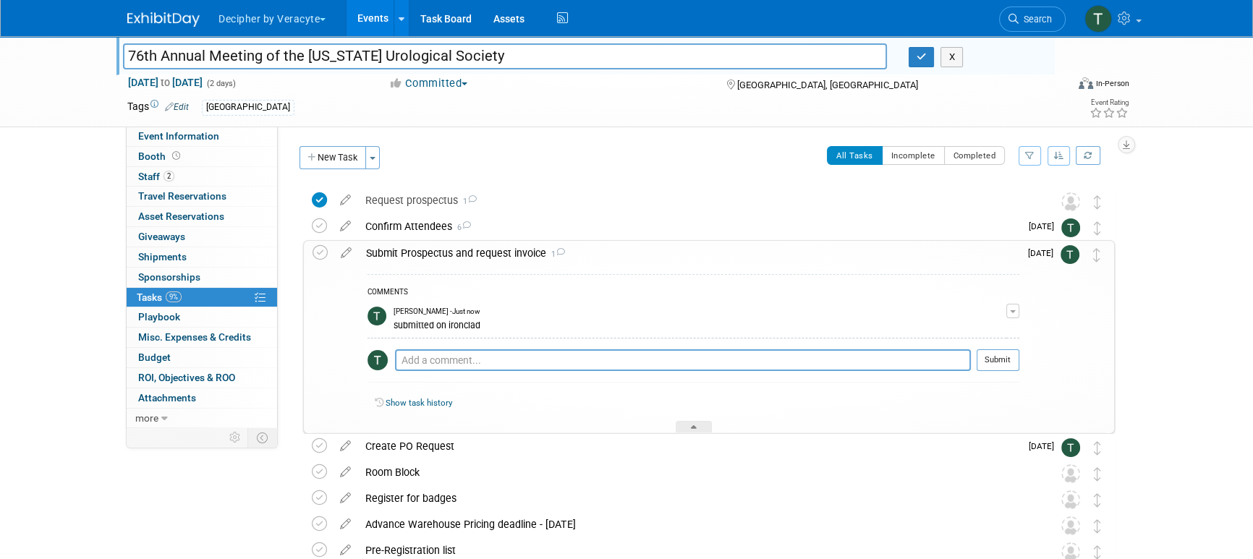
click at [359, 12] on link "Events" at bounding box center [373, 18] width 53 height 36
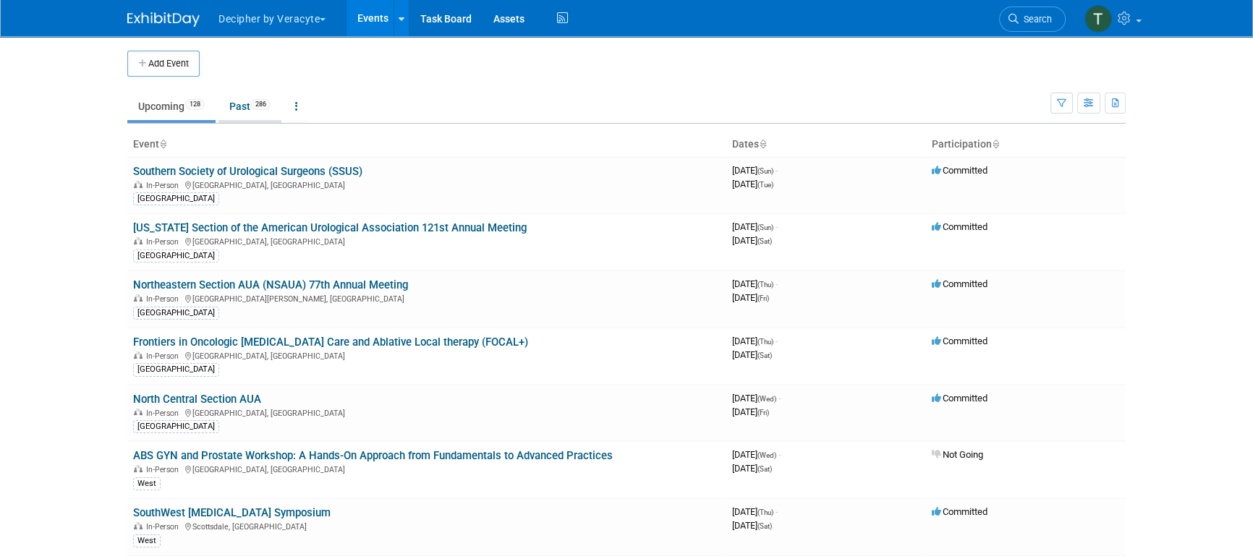
click at [247, 110] on link "Past 286" at bounding box center [250, 106] width 63 height 27
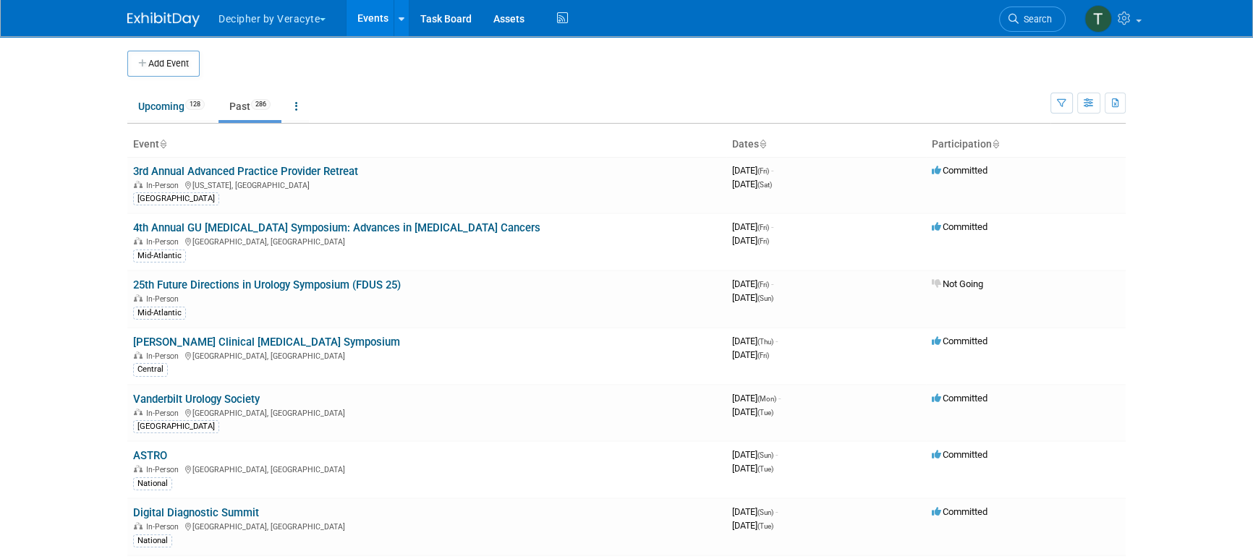
scroll to position [7228, 0]
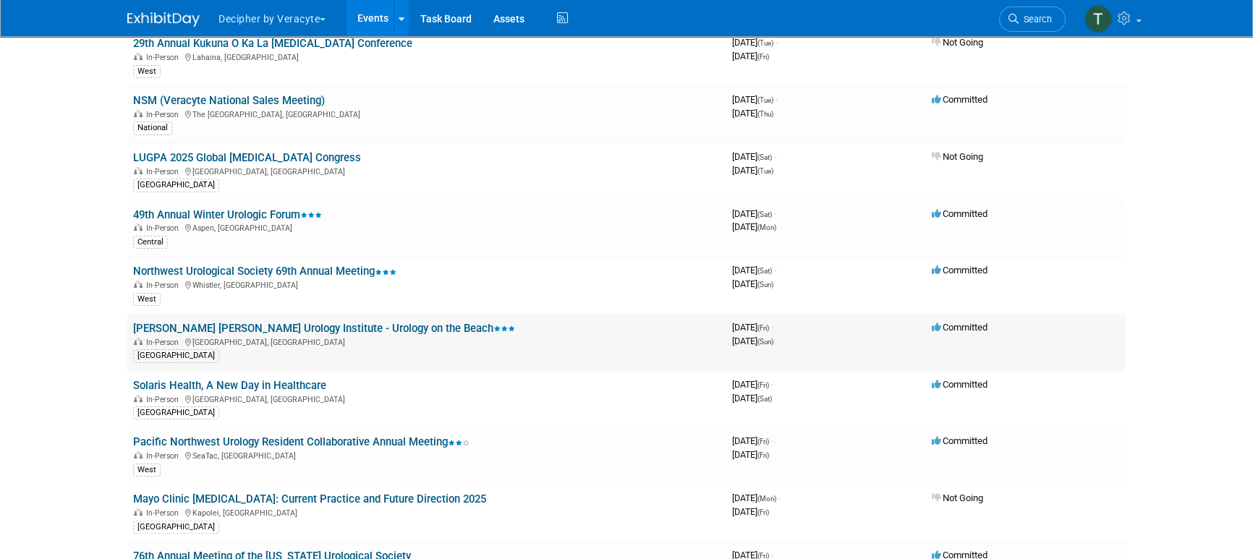
click at [331, 322] on link "[PERSON_NAME] [PERSON_NAME] Urology Institute - Urology on the Beach" at bounding box center [324, 328] width 382 height 13
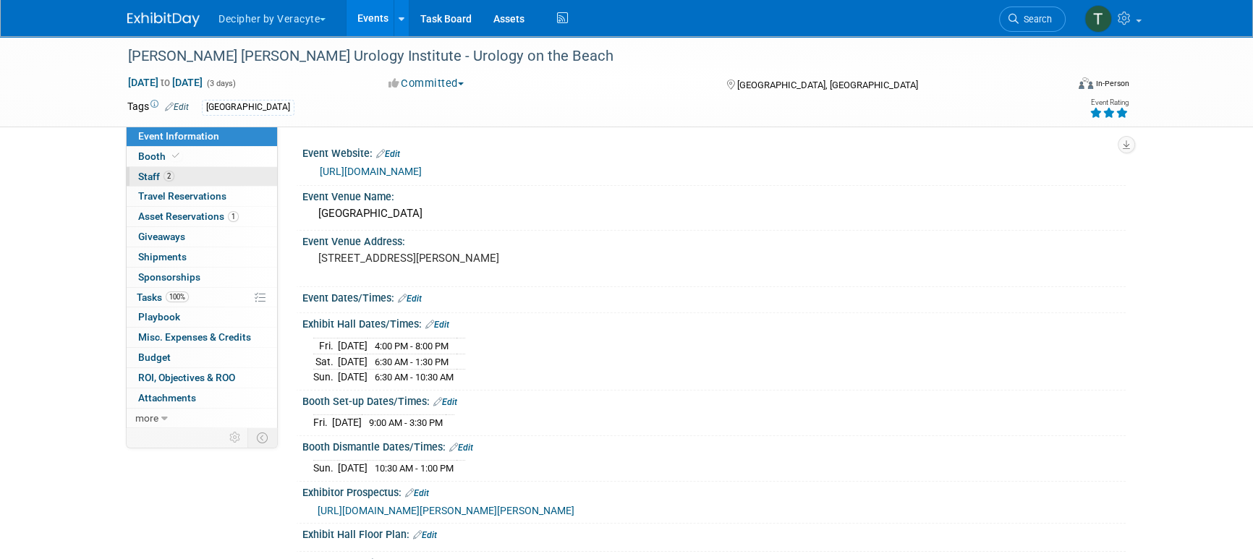
click at [198, 175] on link "2 Staff 2" at bounding box center [202, 177] width 151 height 20
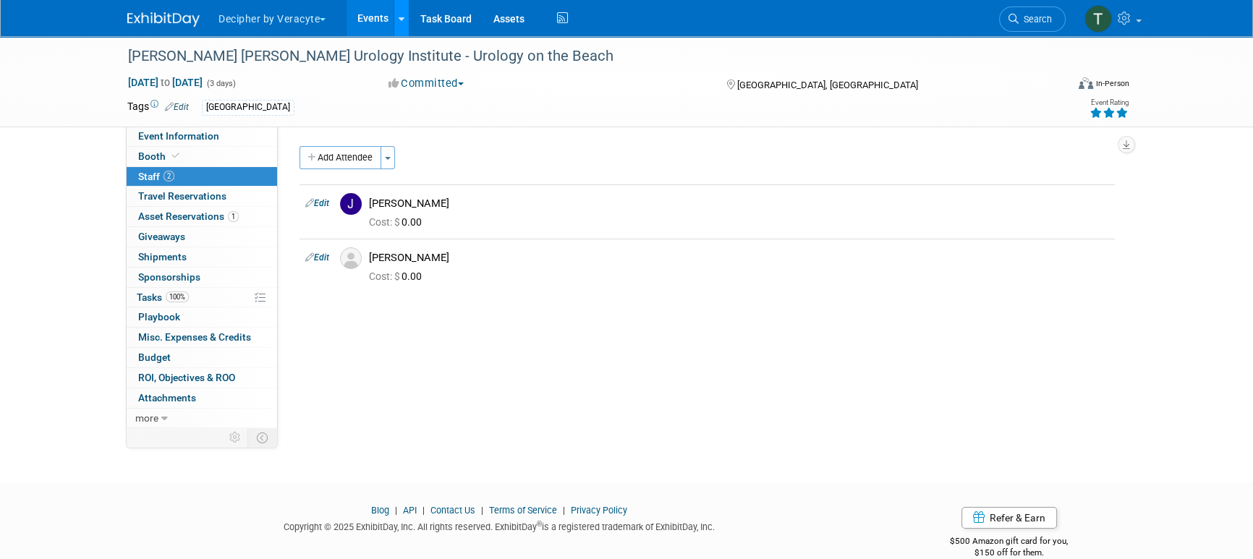
click at [394, 5] on link at bounding box center [401, 18] width 15 height 36
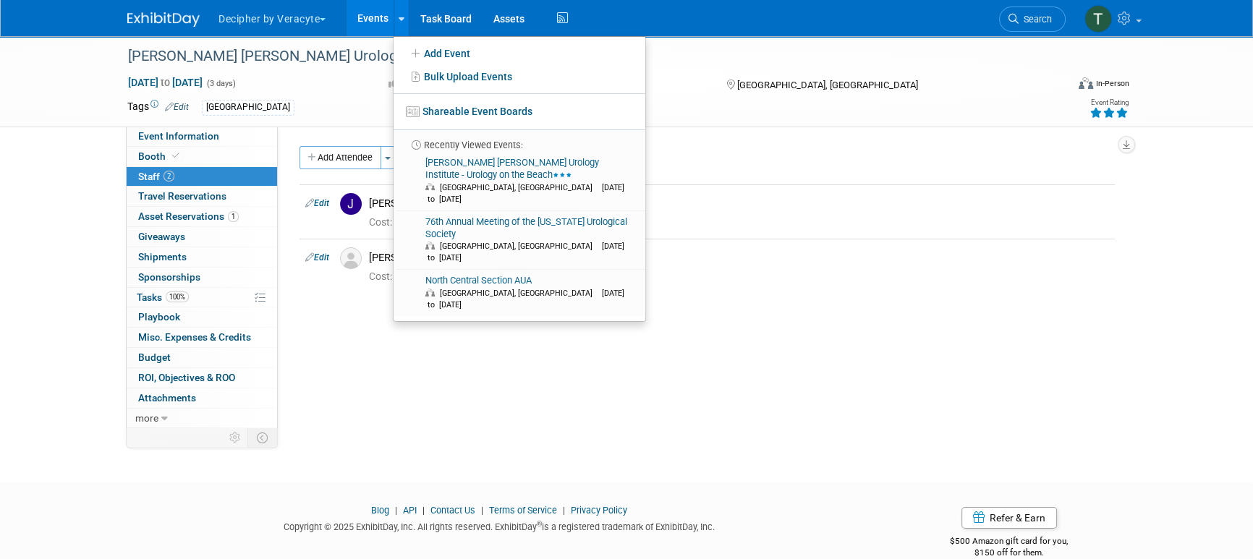
click at [362, 33] on link "Events" at bounding box center [373, 18] width 53 height 36
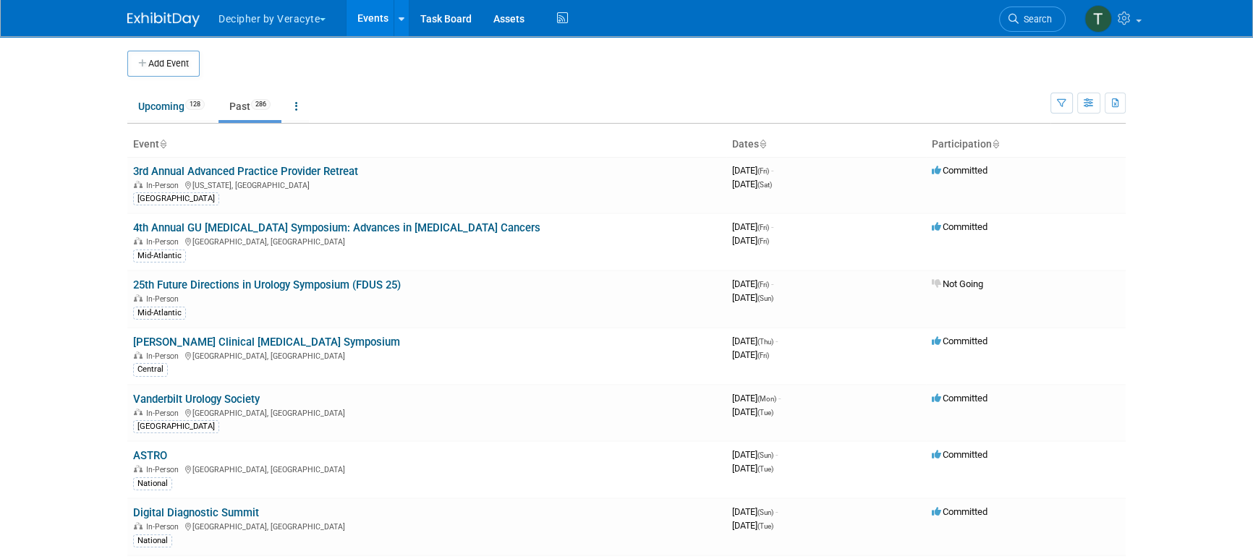
click at [365, 30] on link "Events" at bounding box center [373, 18] width 53 height 36
click at [185, 103] on link "Upcoming 128" at bounding box center [171, 106] width 88 height 27
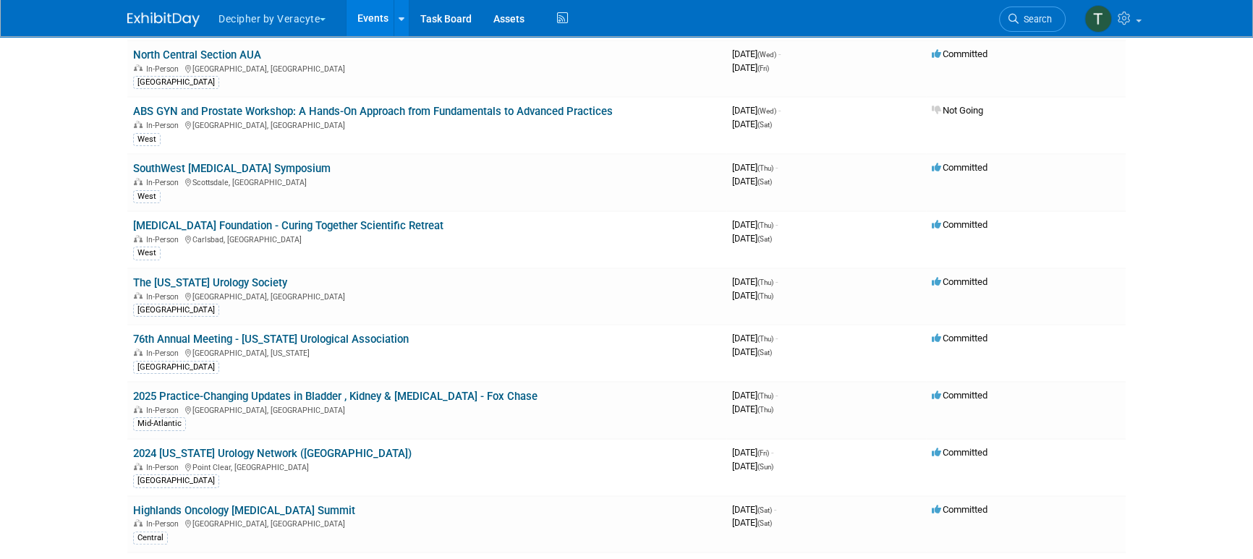
scroll to position [2283, 0]
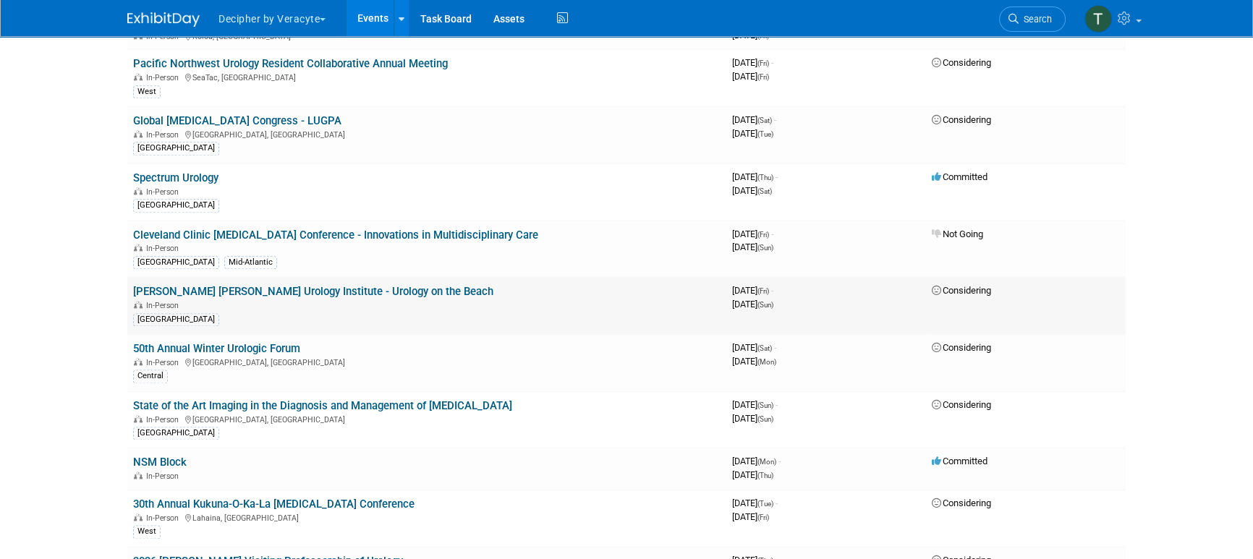
click at [284, 277] on td "[PERSON_NAME] [PERSON_NAME] Urology Institute - Urology on the Beach In-Person …" at bounding box center [426, 305] width 599 height 57
click at [289, 285] on link "[PERSON_NAME] [PERSON_NAME] Urology Institute - Urology on the Beach" at bounding box center [313, 291] width 360 height 13
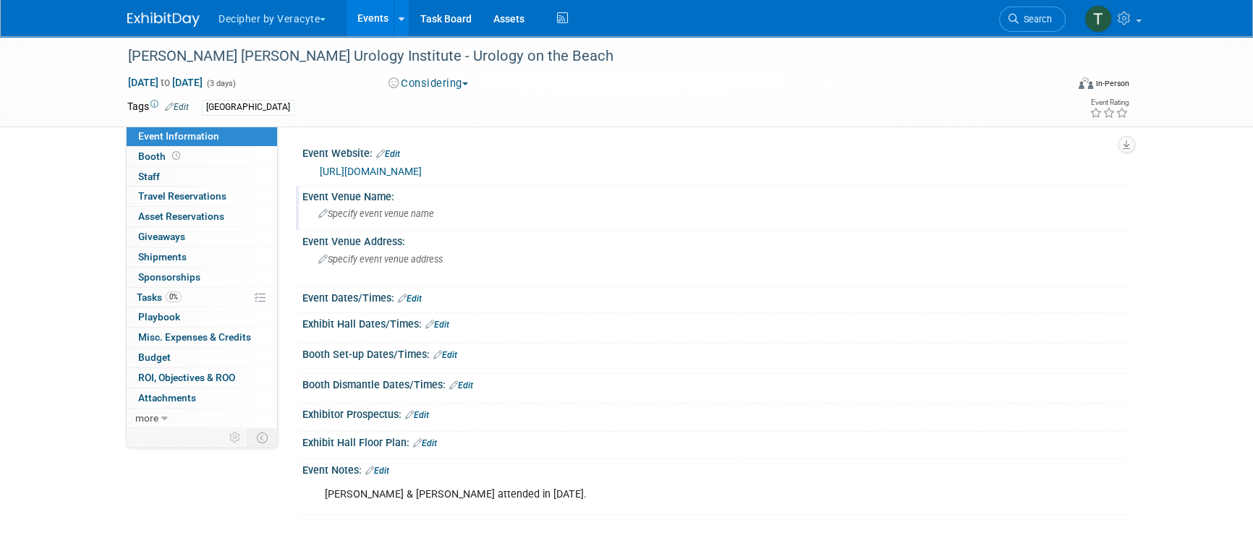
click at [443, 212] on div "Specify event venue name" at bounding box center [714, 214] width 802 height 22
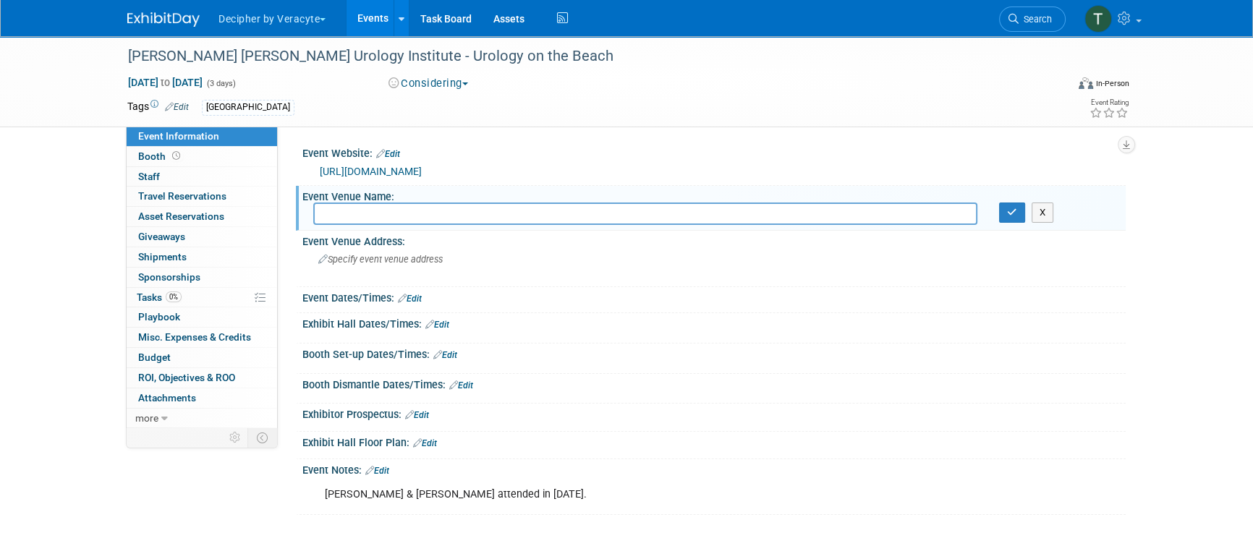
type input "G"
click at [395, 215] on input "Fountainbleau Miami Beach" at bounding box center [645, 214] width 664 height 22
type input "Fountainbleau Miami Beach"
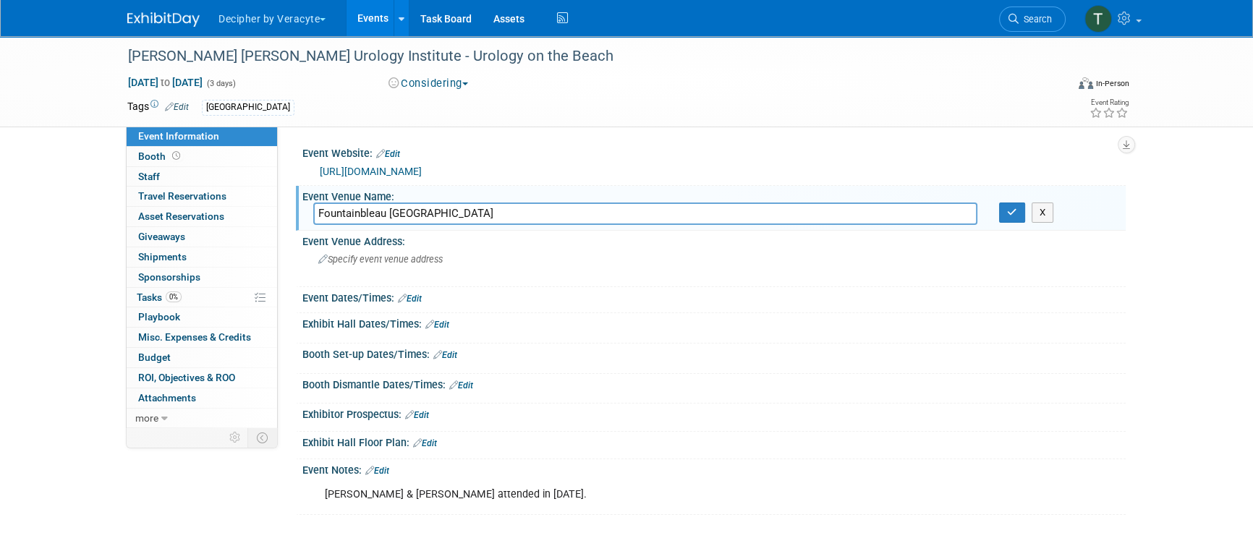
click at [461, 216] on input "Fountainbleau Miami Beach" at bounding box center [645, 214] width 664 height 22
click at [1015, 216] on icon "button" at bounding box center [1012, 212] width 10 height 9
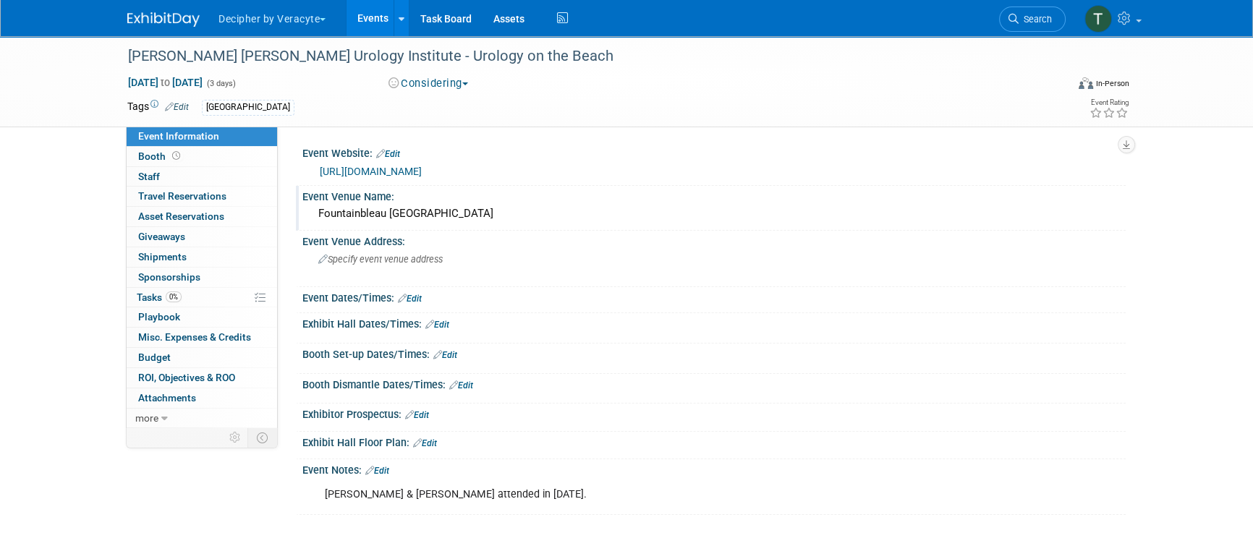
click at [448, 221] on div "Fountainbleau Miami Beach" at bounding box center [714, 214] width 802 height 22
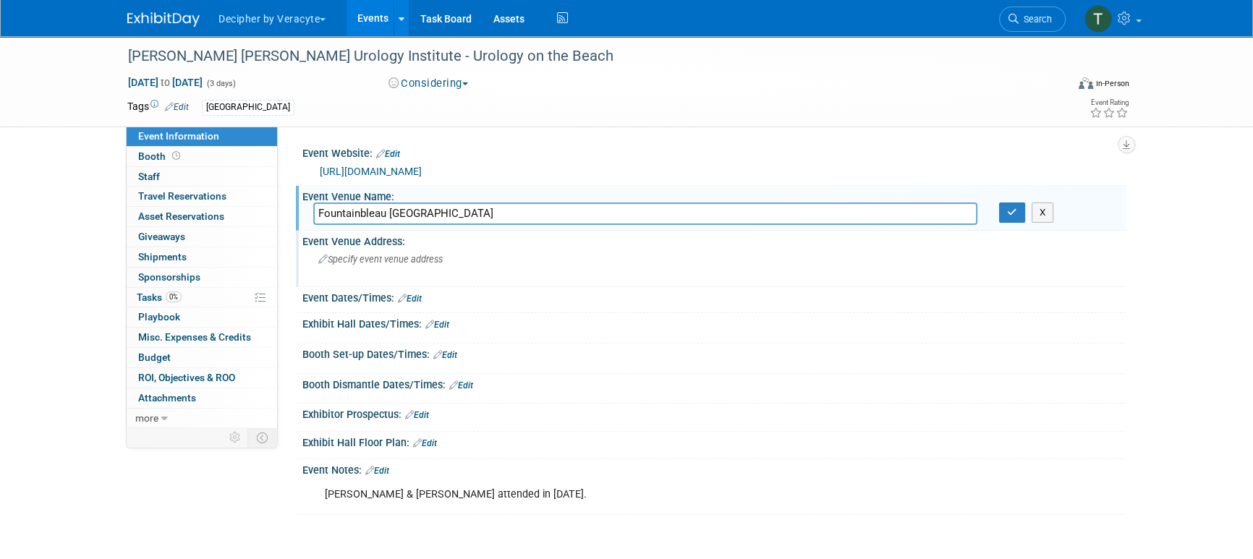
click at [433, 250] on div "Specify event venue address" at bounding box center [473, 264] width 321 height 33
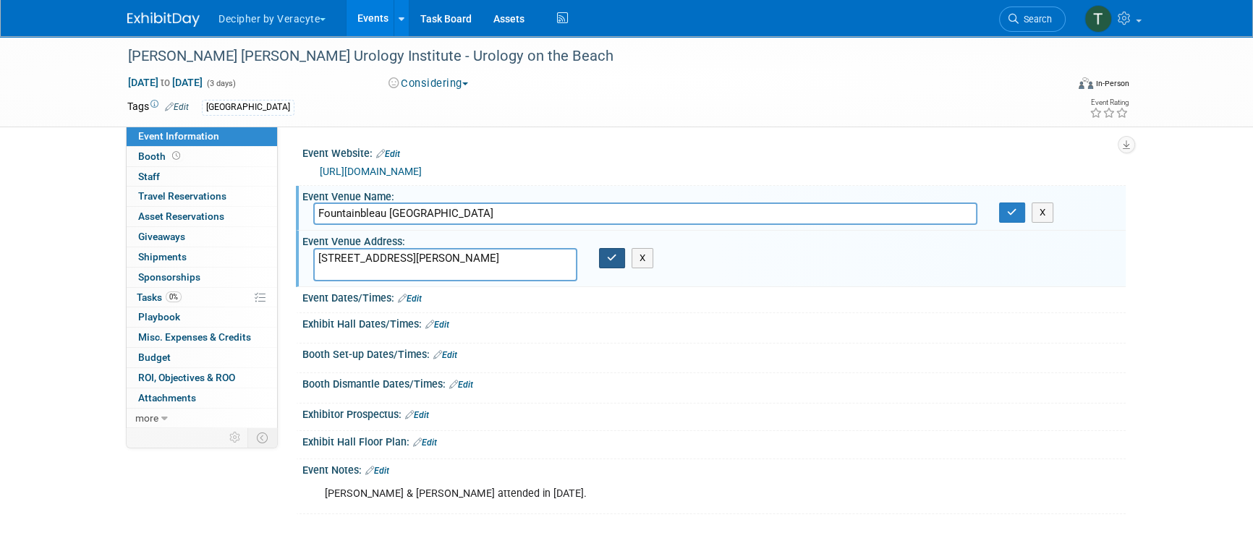
type textarea "4441 Collins Ave, Miami Beach, FL 33140"
click at [604, 252] on button "button" at bounding box center [612, 258] width 26 height 20
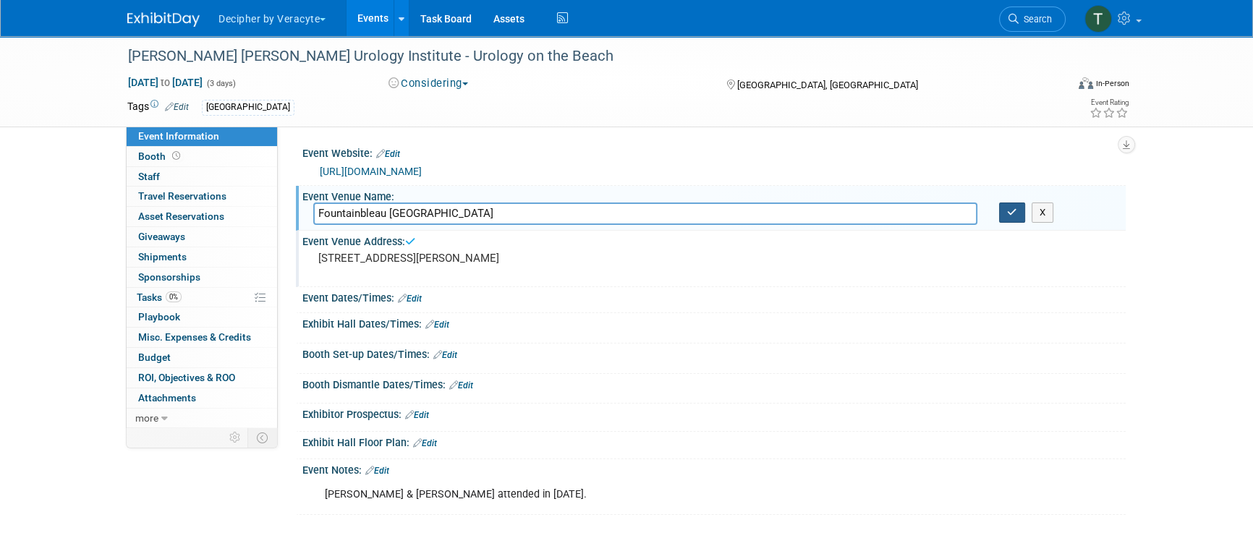
click at [1009, 208] on icon "button" at bounding box center [1012, 212] width 10 height 9
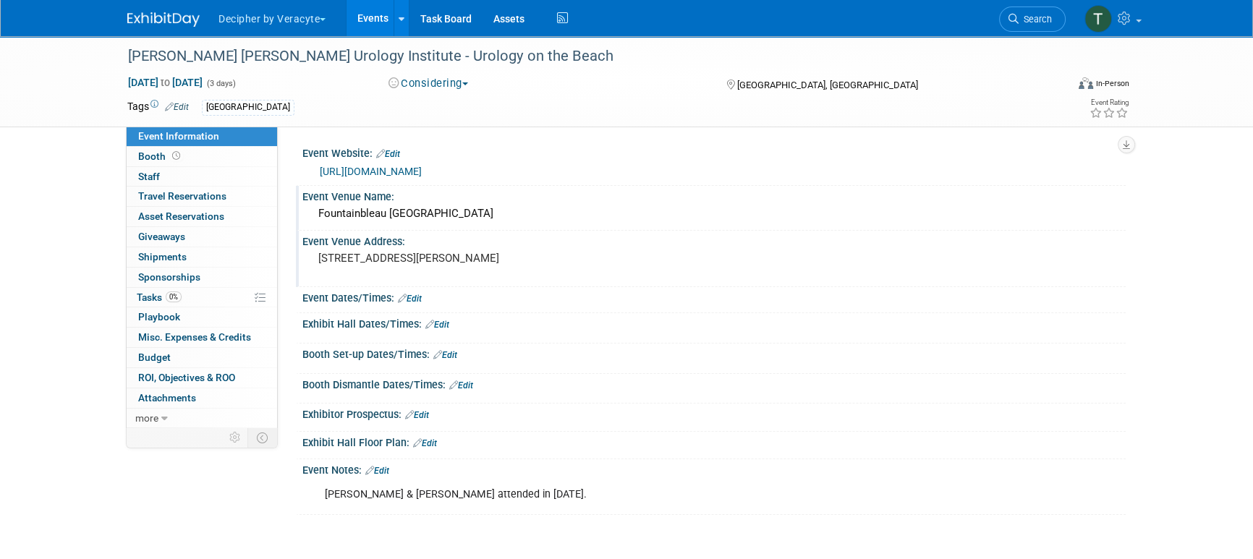
click at [368, 26] on link "Events" at bounding box center [373, 18] width 53 height 36
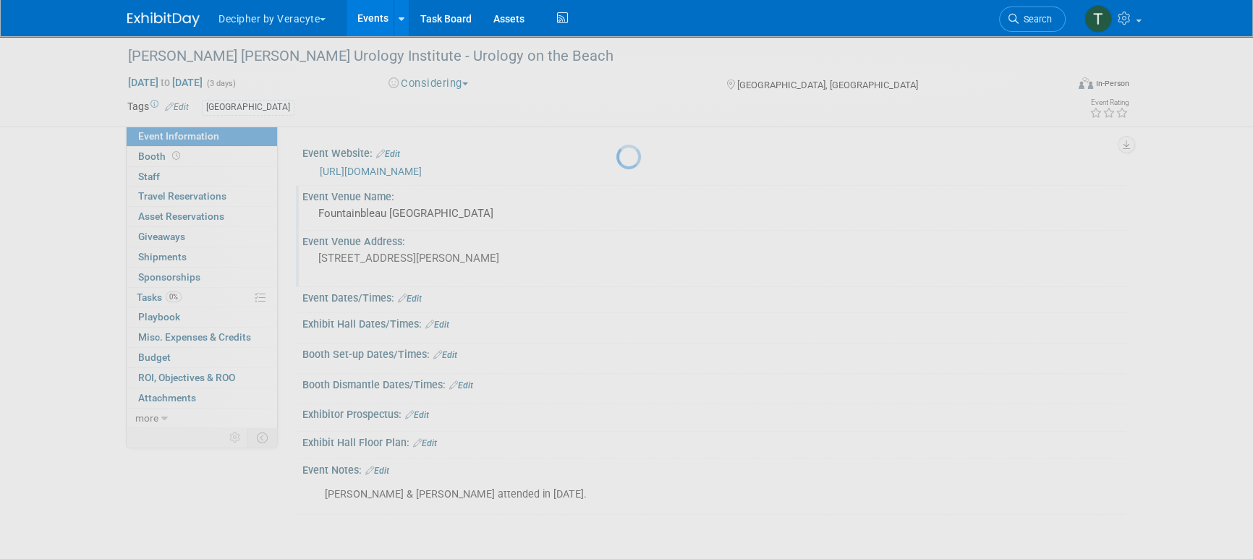
click at [368, 26] on link "Events" at bounding box center [373, 18] width 53 height 36
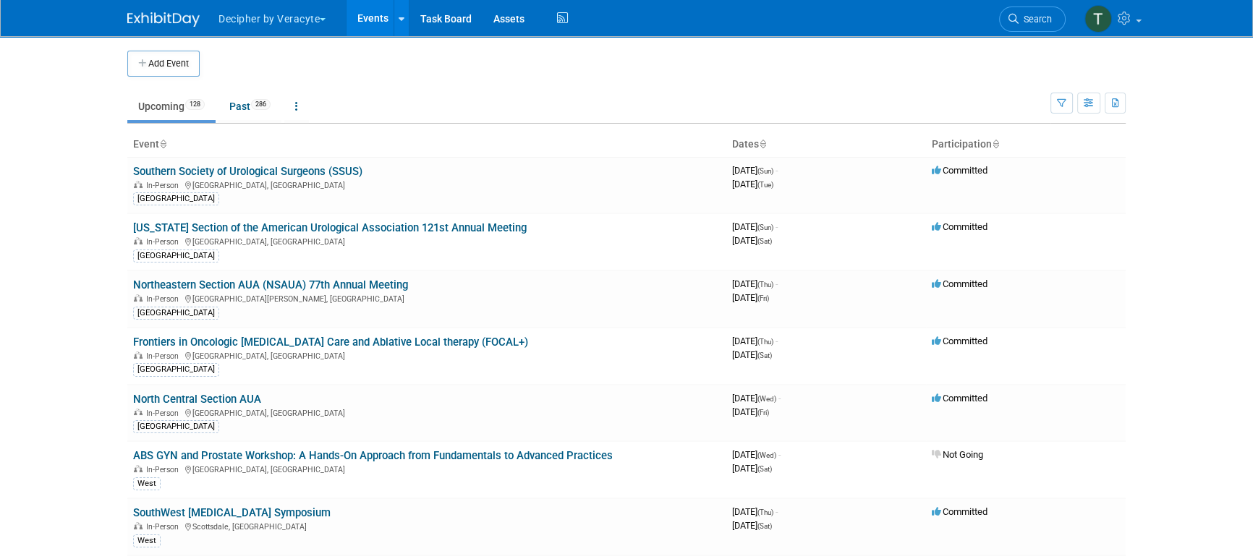
scroll to position [1520, 0]
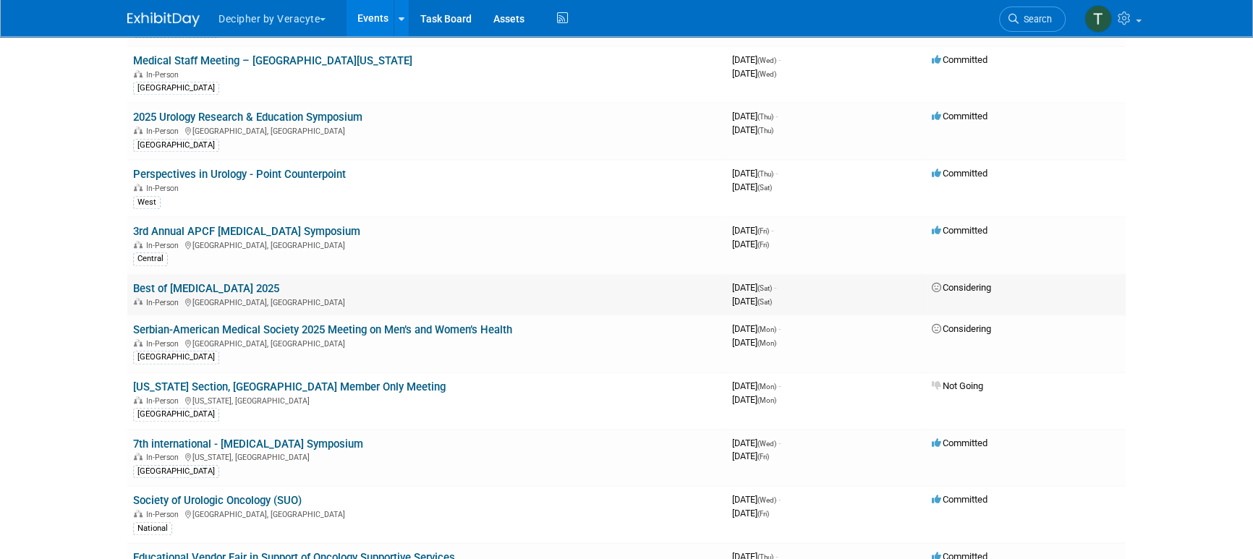
click at [279, 282] on link "Best of Radiation Oncology 2025" at bounding box center [206, 288] width 146 height 13
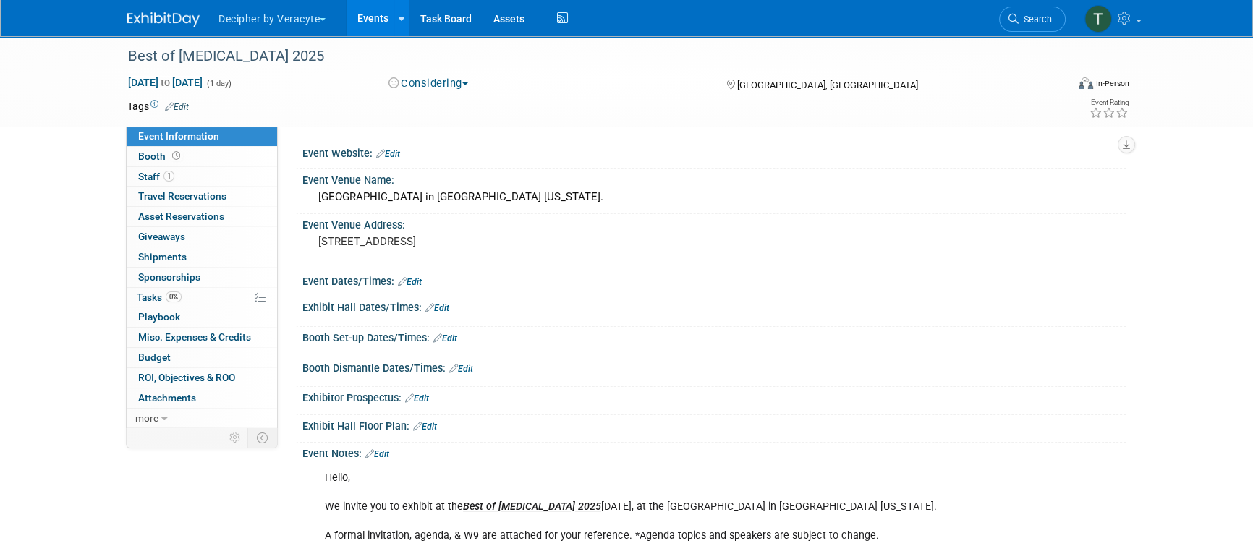
click at [420, 87] on button "Considering" at bounding box center [429, 83] width 90 height 15
click at [431, 98] on link "Committed" at bounding box center [441, 107] width 114 height 20
click at [289, 57] on div "Best of Radiation Oncology 2025" at bounding box center [583, 56] width 921 height 26
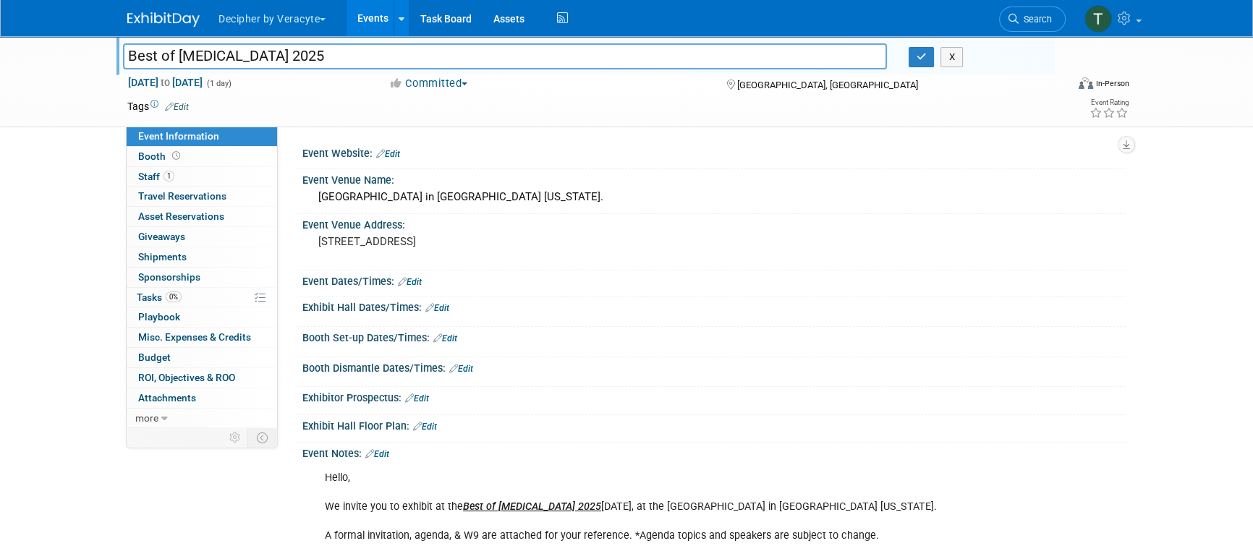
click at [289, 57] on input "Best of Radiation Oncology 2025" at bounding box center [505, 55] width 764 height 25
click at [288, 57] on input "Best of Radiation Oncology 2025" at bounding box center [505, 55] width 764 height 25
click at [314, 67] on input "Best of Radiation Oncology 2025" at bounding box center [505, 55] width 764 height 25
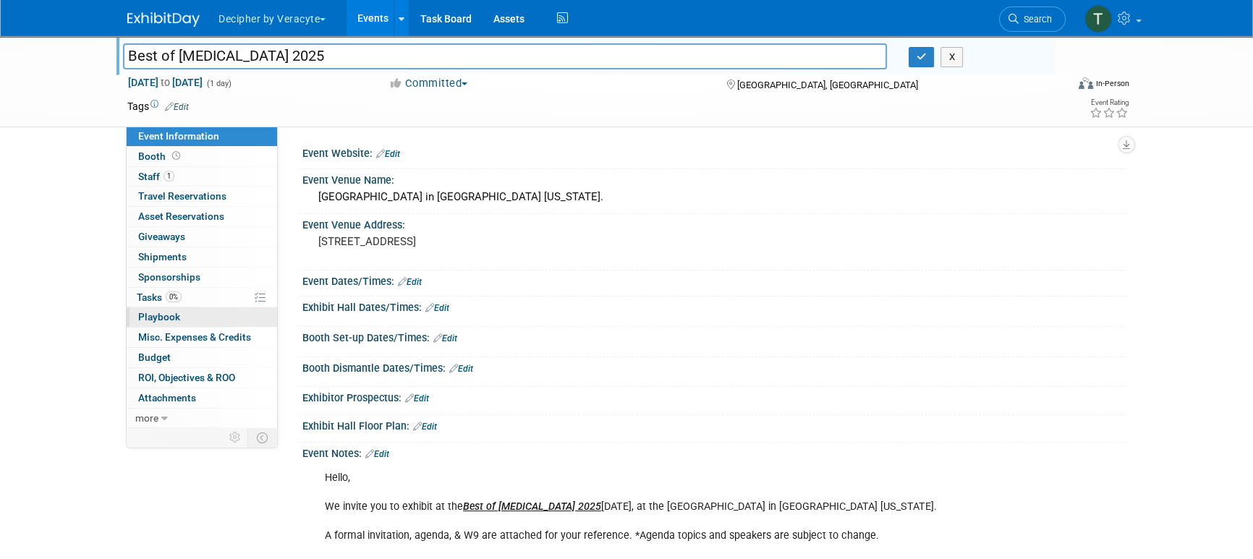
click at [214, 325] on link "0 Playbook 0" at bounding box center [202, 318] width 151 height 20
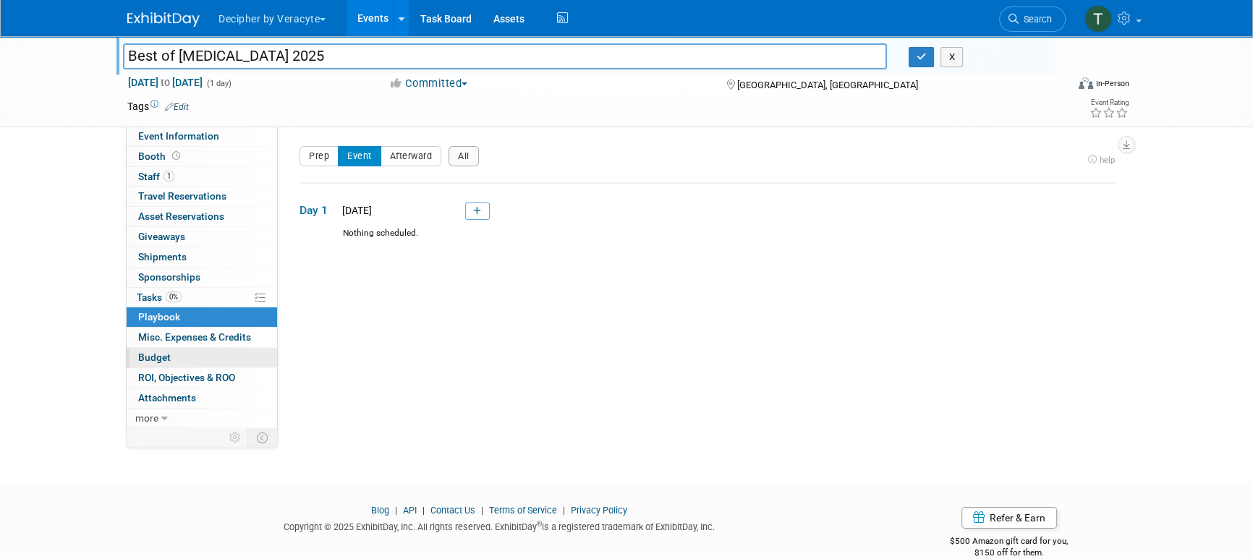
click at [210, 351] on link "Budget" at bounding box center [202, 358] width 151 height 20
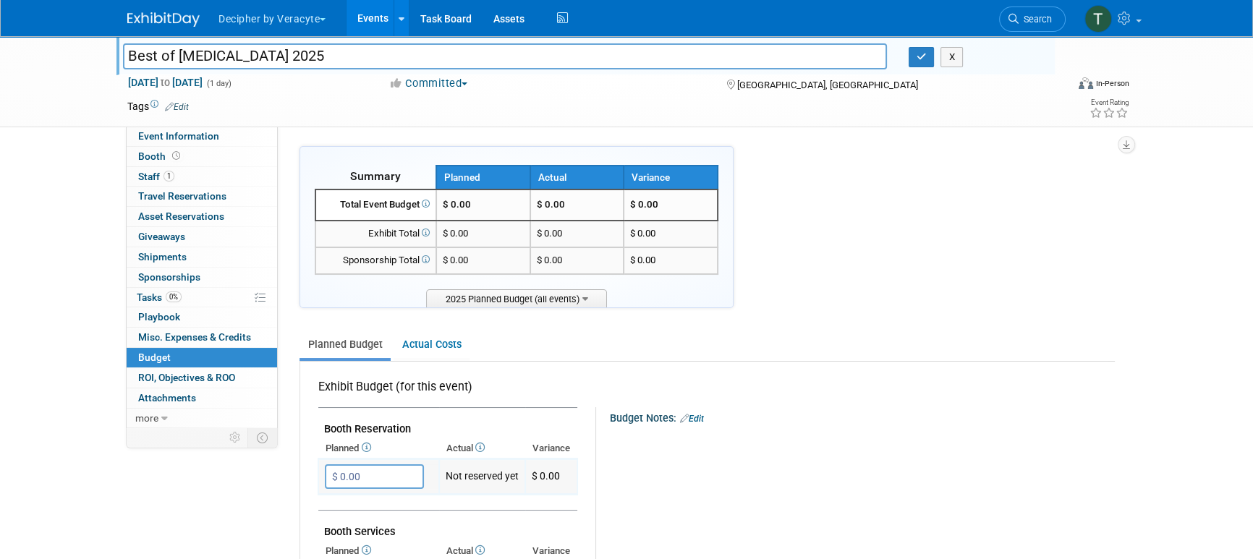
click at [390, 478] on input "$ 0.00" at bounding box center [374, 477] width 99 height 25
type input "$ 2,000.00"
click at [198, 302] on link "0% Tasks 0%" at bounding box center [202, 298] width 151 height 20
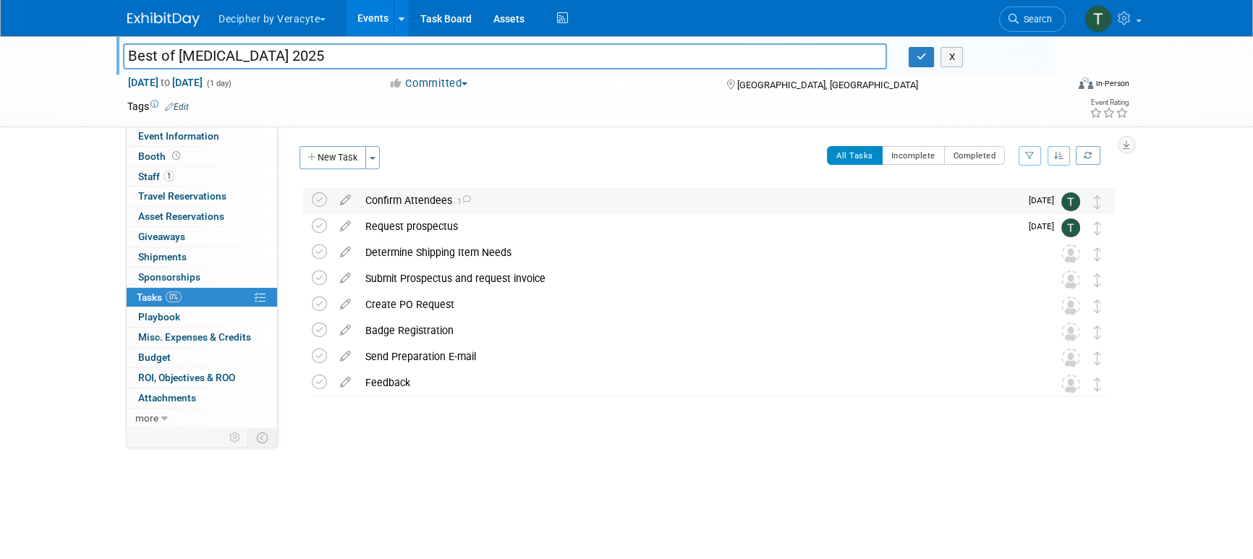
click at [397, 203] on div "Confirm Attendees 1" at bounding box center [689, 200] width 662 height 25
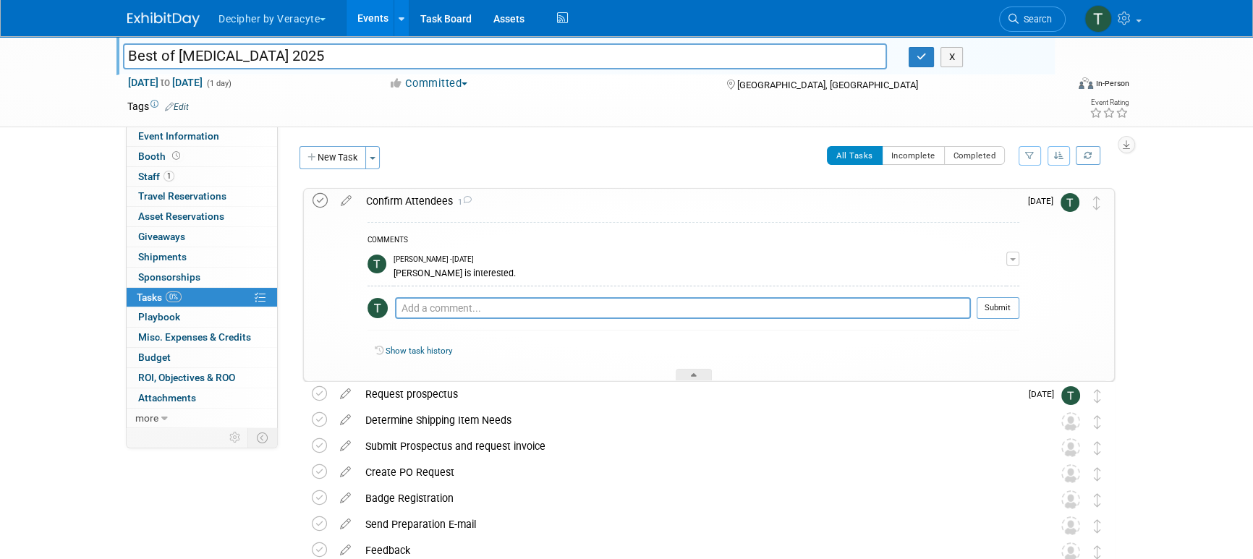
click at [321, 197] on icon at bounding box center [320, 200] width 15 height 15
click at [406, 193] on div "Confirm Attendees 1" at bounding box center [689, 201] width 661 height 25
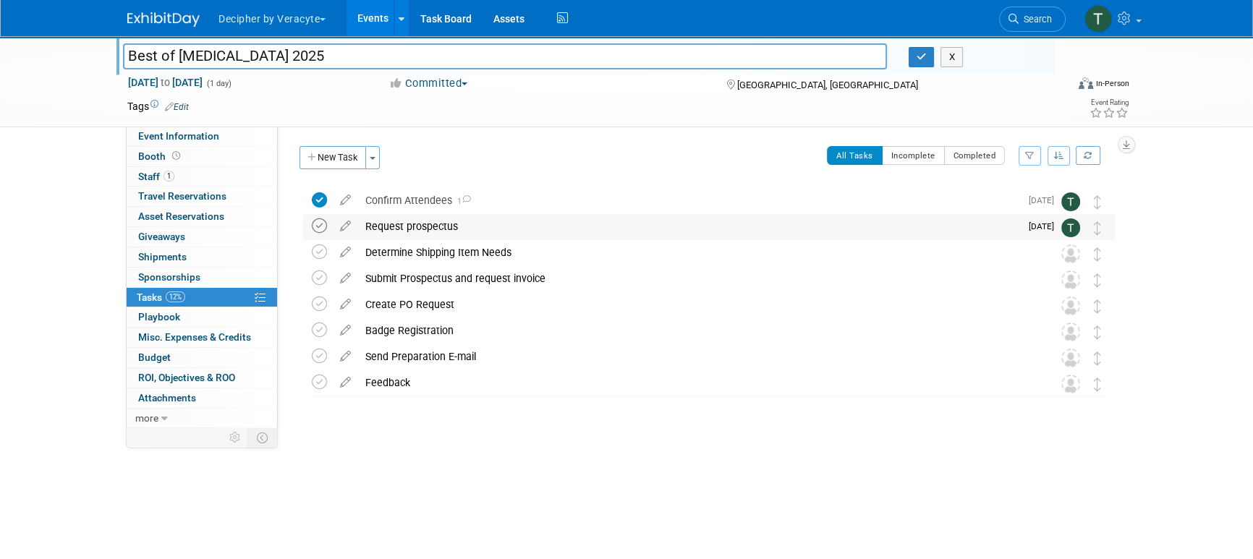
click at [322, 227] on icon at bounding box center [319, 226] width 15 height 15
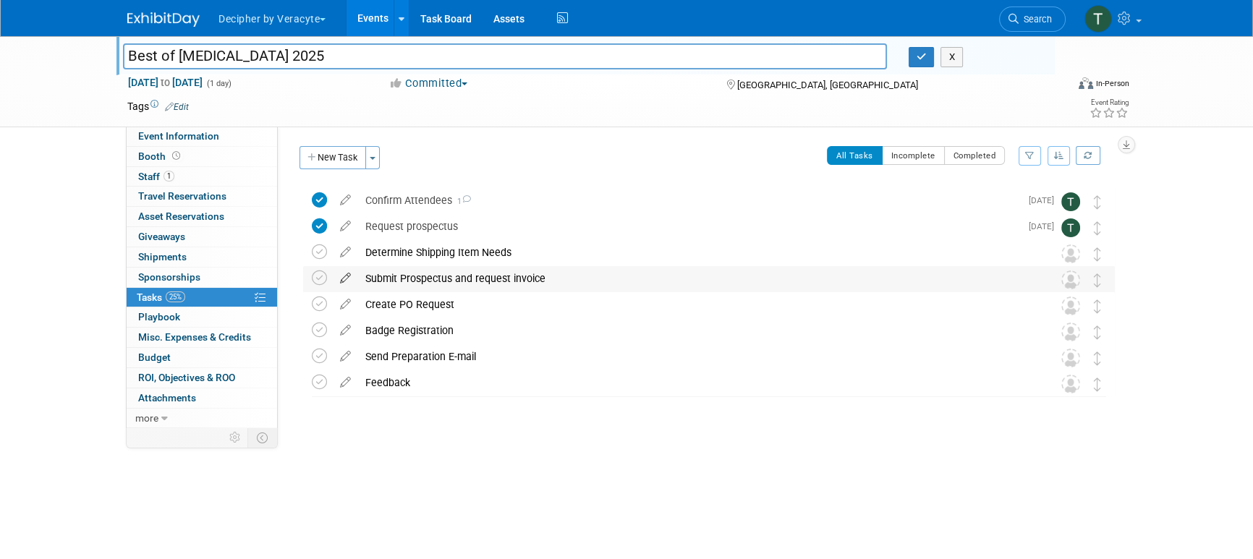
click at [346, 275] on icon at bounding box center [345, 275] width 25 height 18
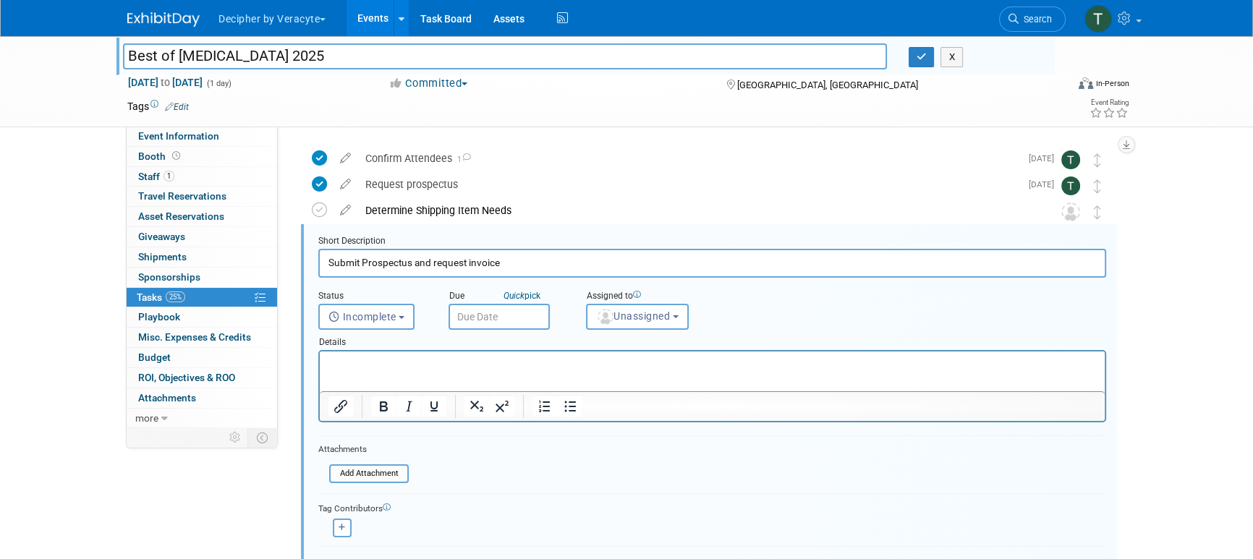
scroll to position [54, 0]
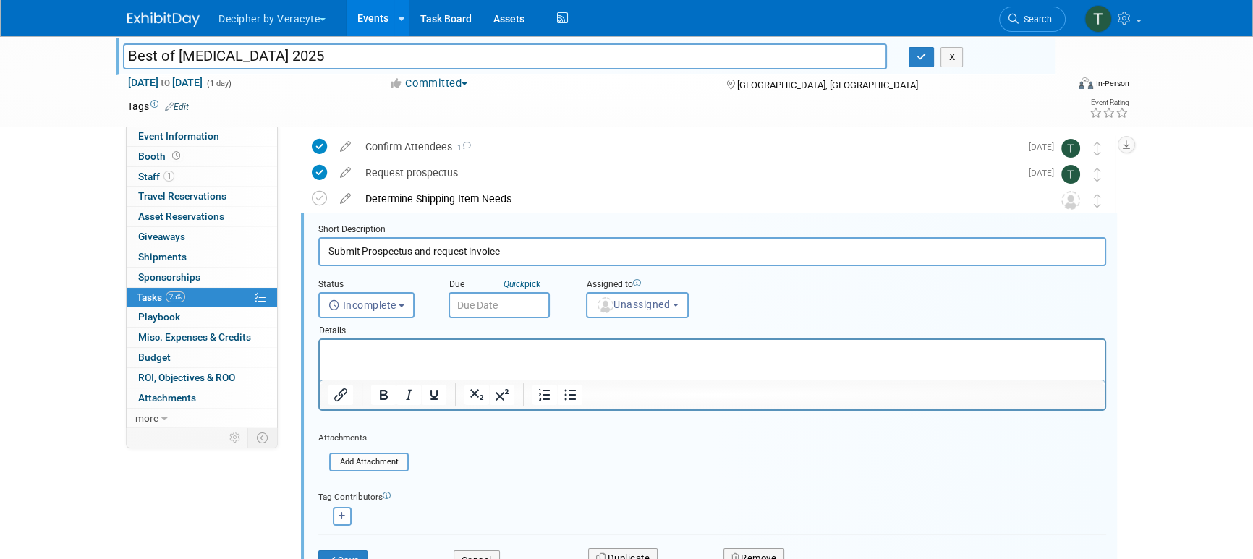
click at [516, 307] on input "text" at bounding box center [499, 305] width 101 height 26
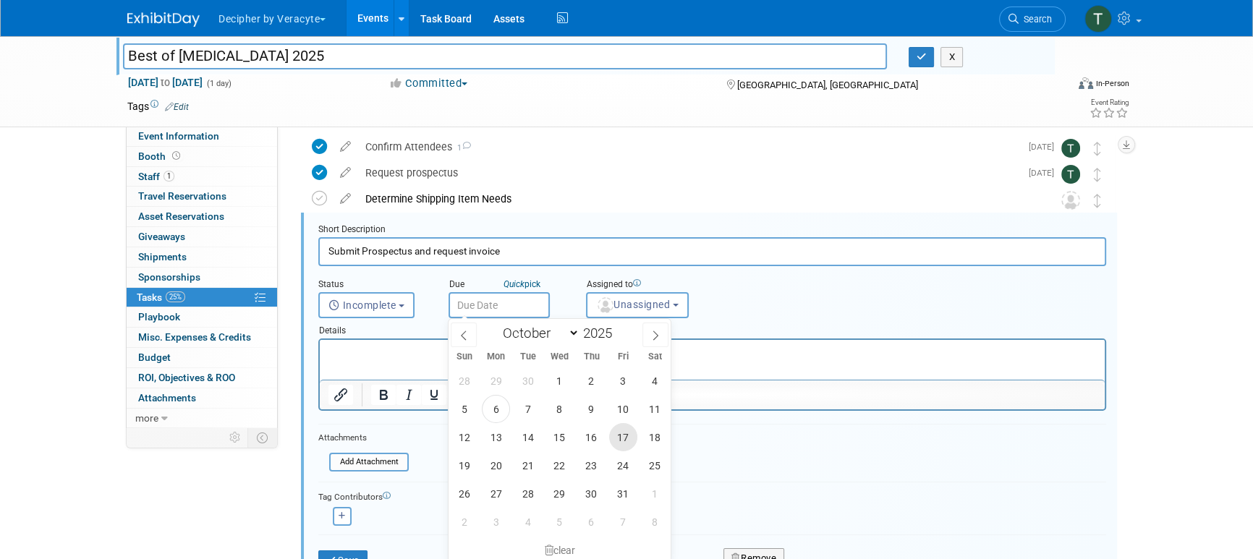
click at [625, 443] on span "17" at bounding box center [623, 437] width 28 height 28
type input "Oct 17, 2025"
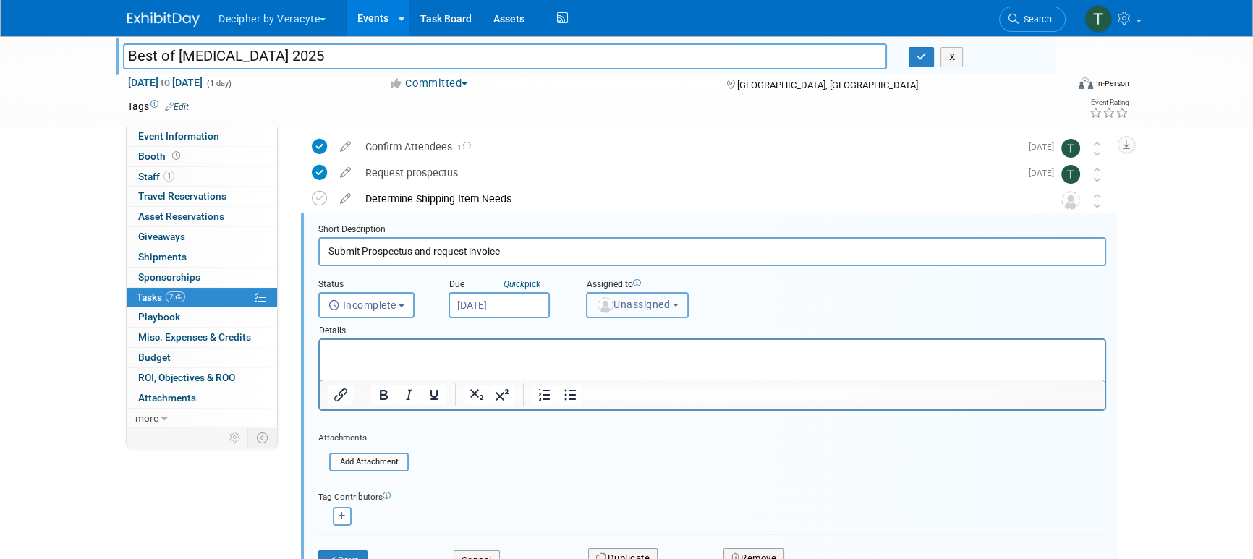
click at [624, 308] on span "Unassigned" at bounding box center [633, 305] width 74 height 12
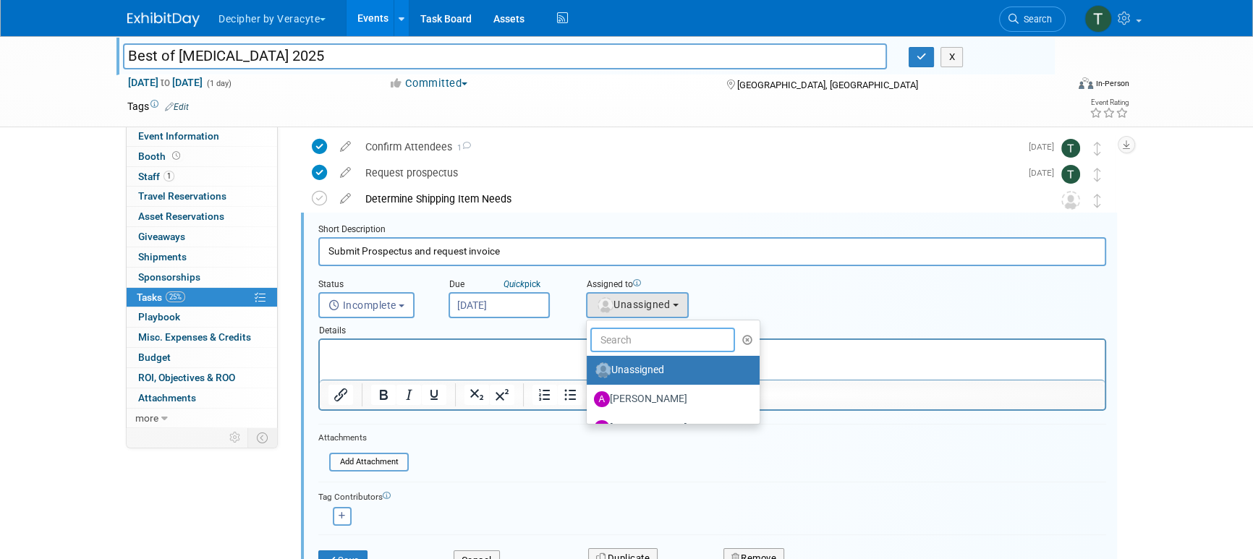
click at [625, 330] on input "text" at bounding box center [662, 340] width 145 height 25
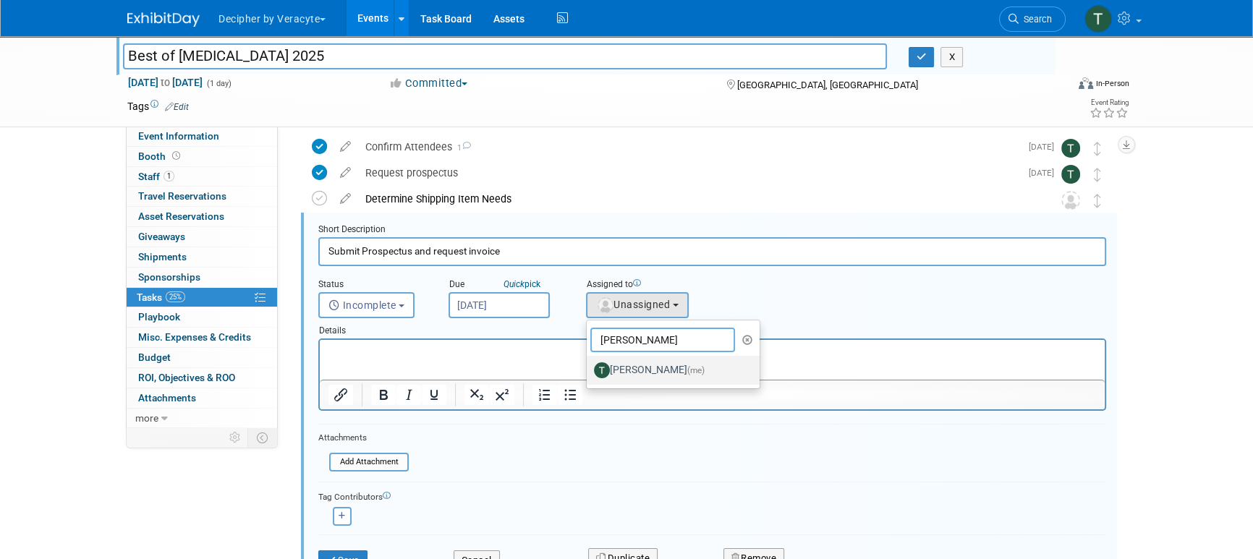
type input "tony"
click at [634, 357] on link "Tony Alvarado (me)" at bounding box center [673, 370] width 173 height 29
click at [634, 361] on label "Tony Alvarado (me)" at bounding box center [669, 370] width 151 height 23
click at [589, 364] on input "Tony Alvarado (me)" at bounding box center [584, 368] width 9 height 9
select select "3ceeba8c-a19a-4597-a609-6fba7c9a515a"
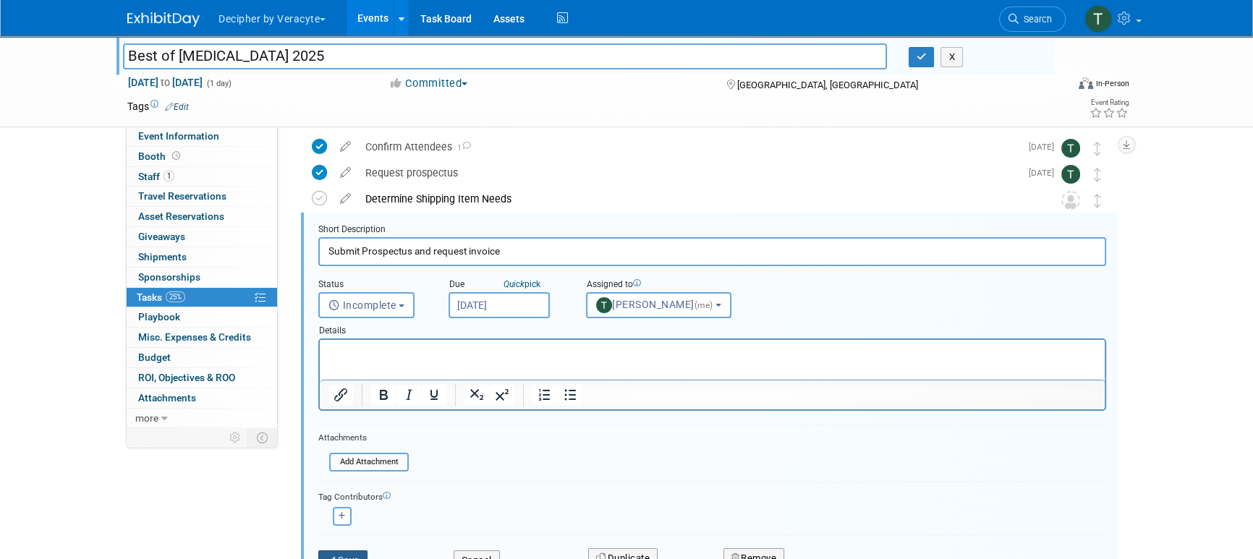
click at [360, 551] on button "Save" at bounding box center [342, 561] width 49 height 20
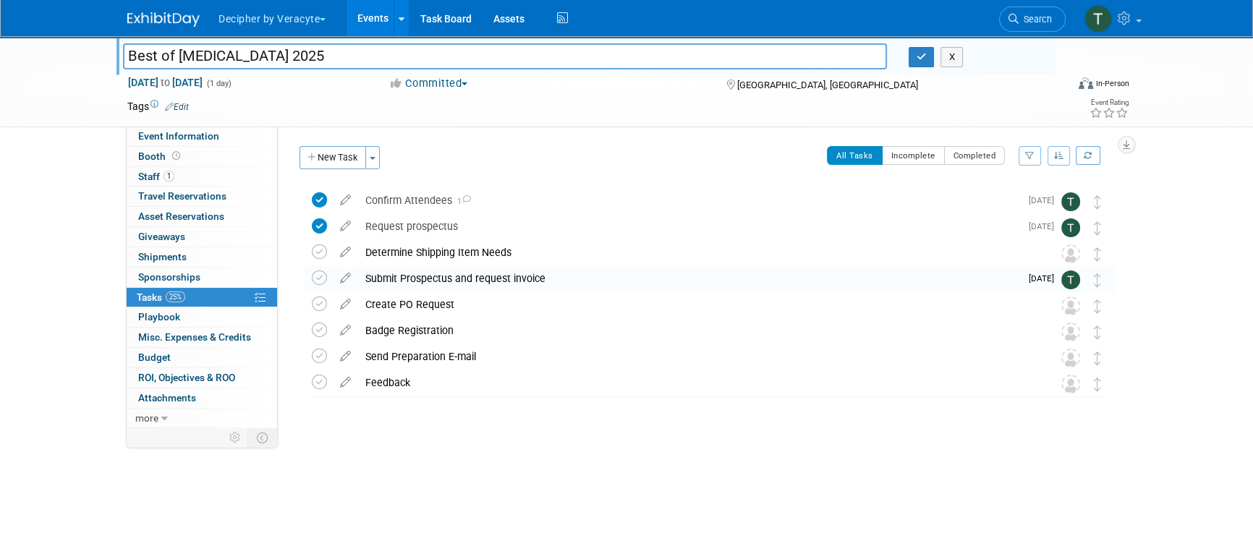
scroll to position [0, 0]
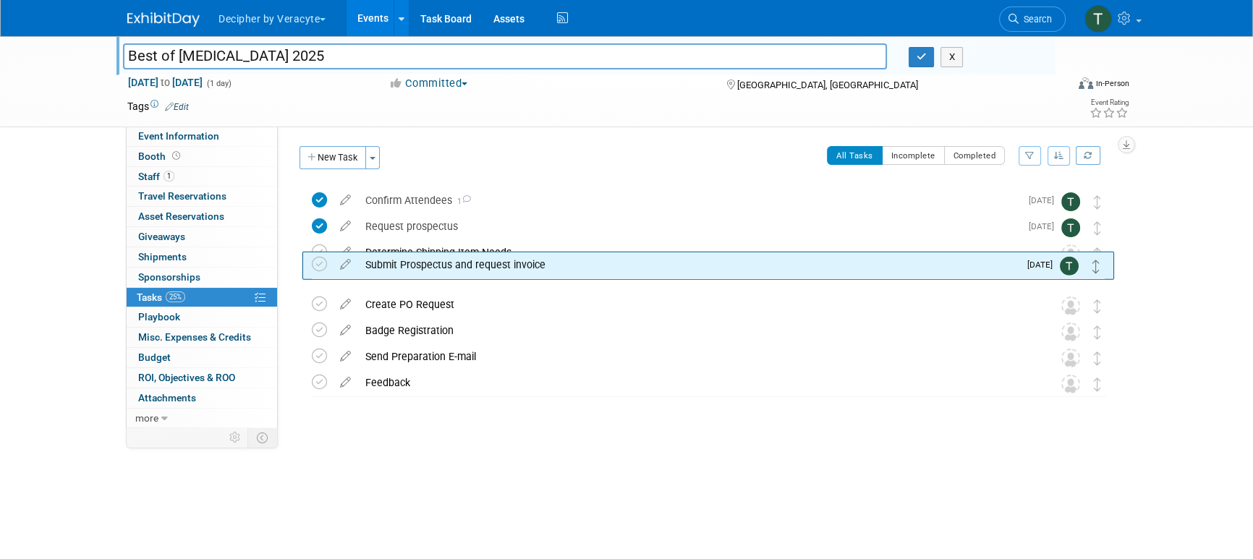
drag, startPoint x: 1095, startPoint y: 281, endPoint x: 1096, endPoint y: 252, distance: 29.0
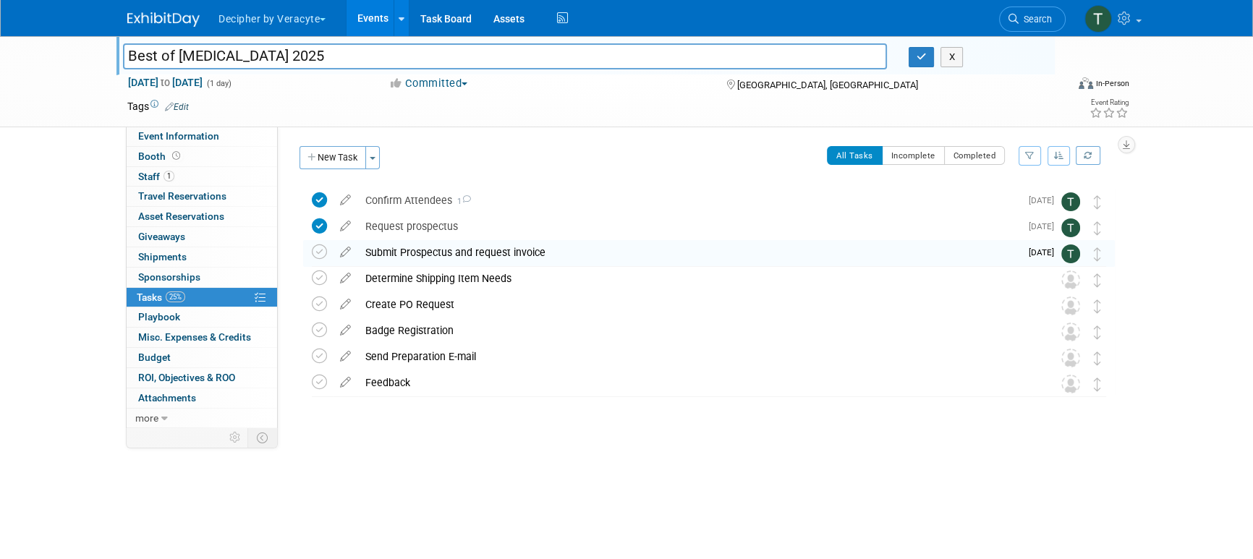
click at [546, 257] on div "Submit Prospectus and request invoice" at bounding box center [689, 252] width 662 height 25
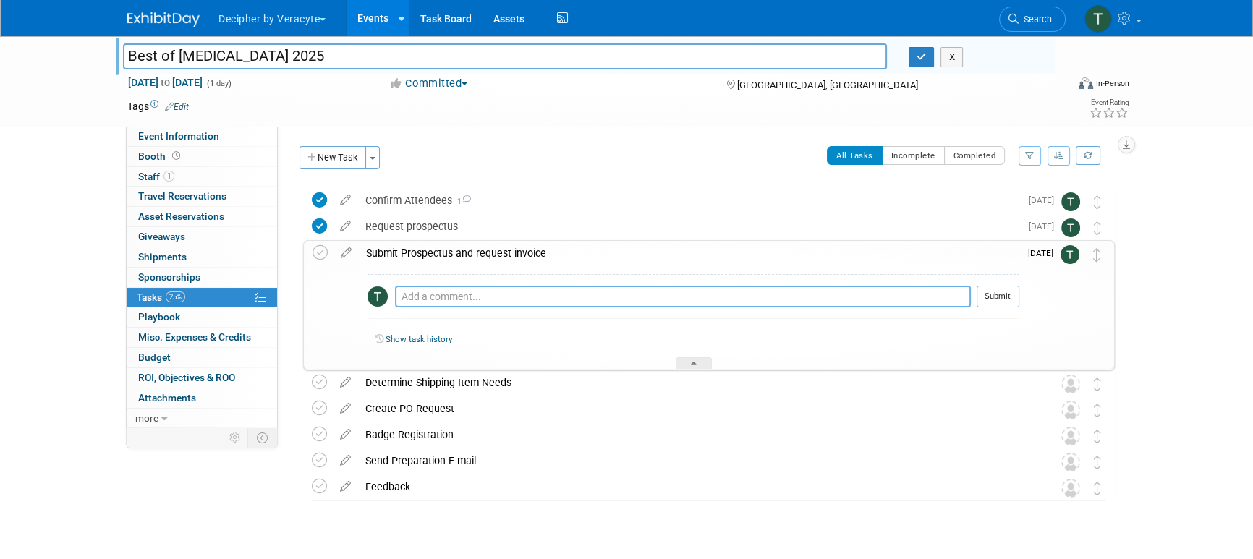
click at [548, 295] on textarea at bounding box center [683, 297] width 576 height 22
type textarea "p"
type textarea "sent on ironclad."
click at [988, 289] on button "Submit" at bounding box center [998, 297] width 43 height 22
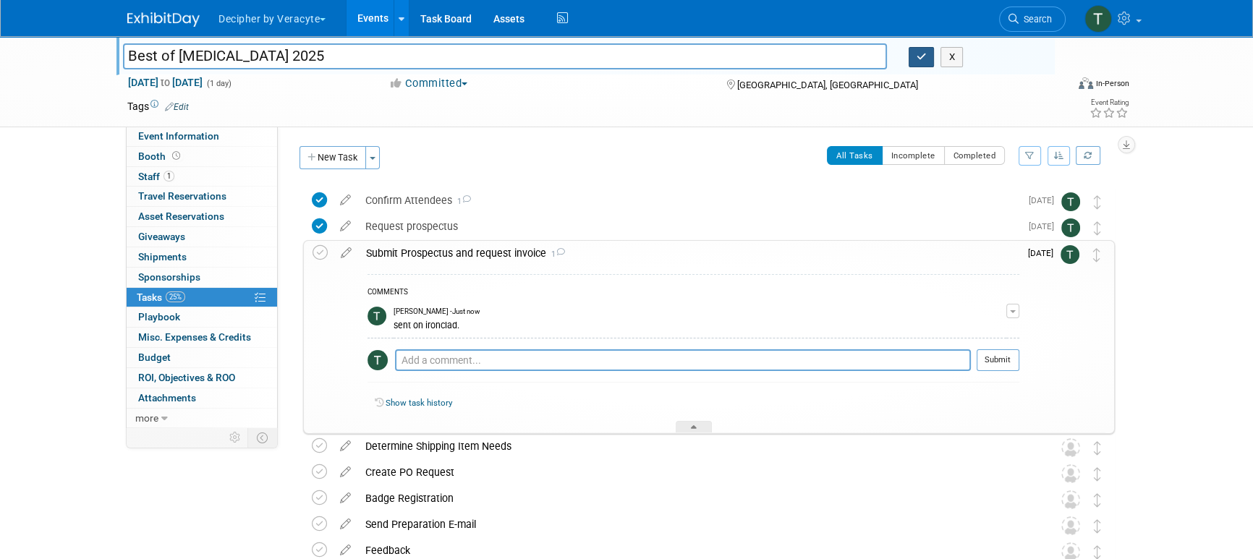
click at [920, 56] on icon "button" at bounding box center [922, 56] width 10 height 9
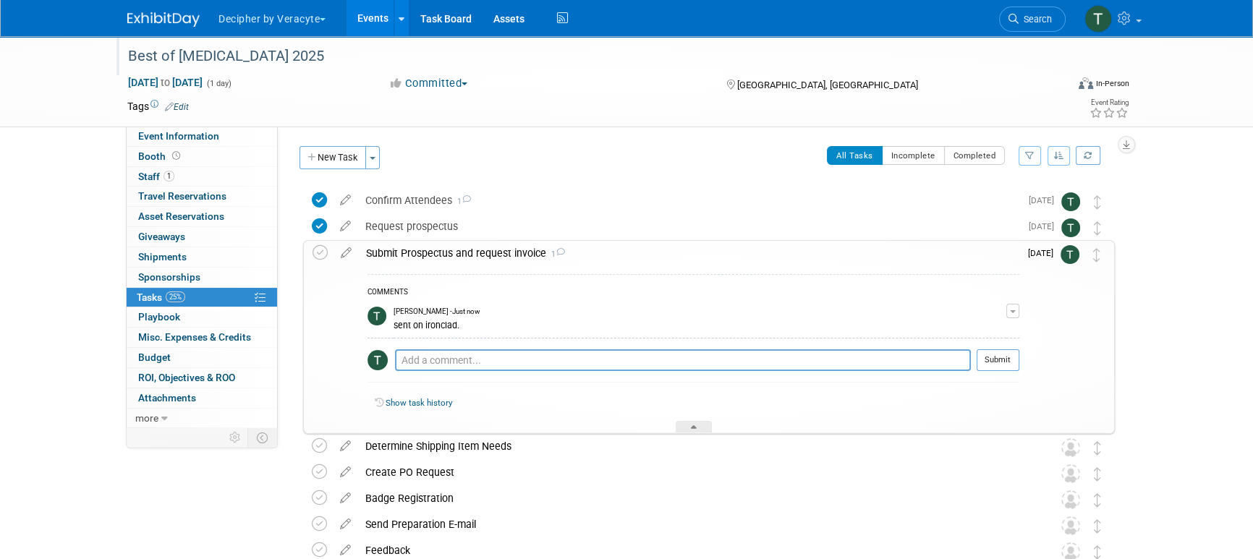
click at [452, 259] on div "Submit Prospectus and request invoice 1" at bounding box center [689, 253] width 661 height 25
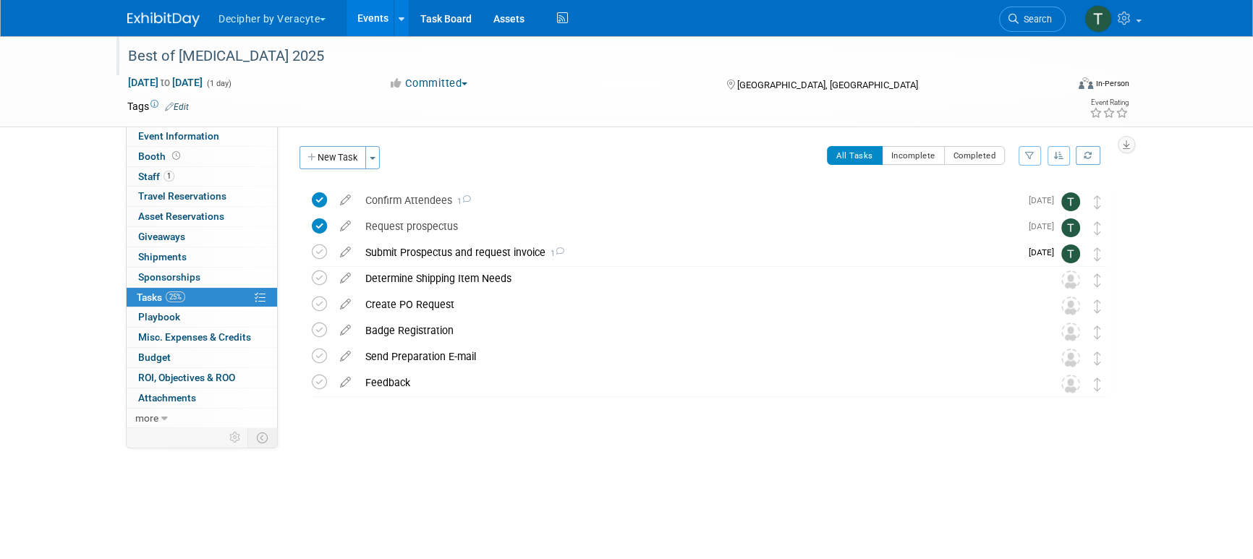
click at [379, 25] on link "Events" at bounding box center [373, 18] width 53 height 36
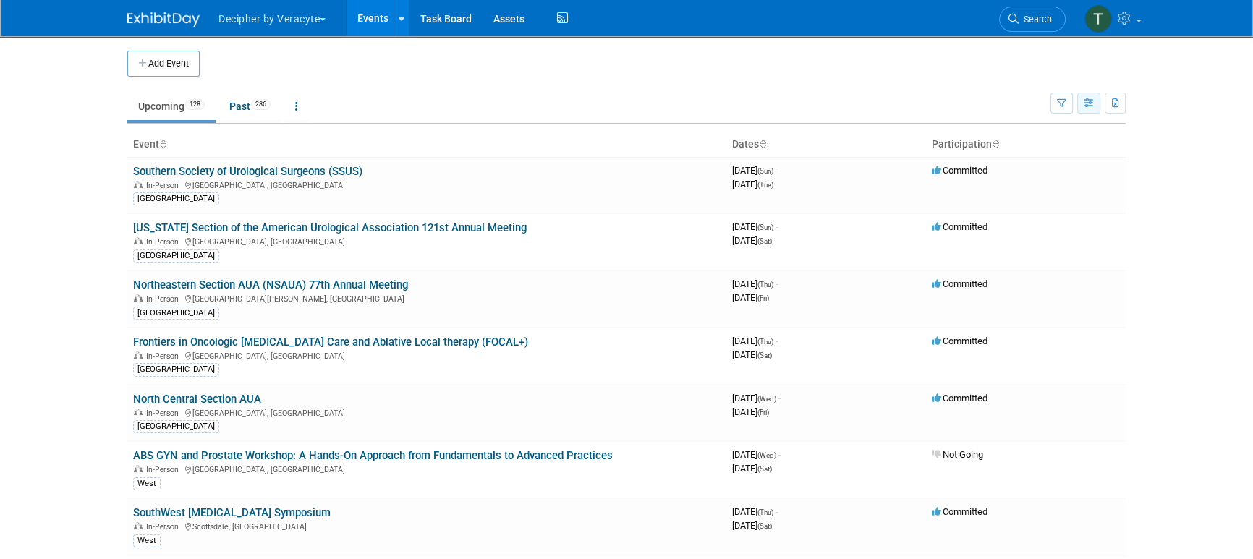
click at [1084, 105] on icon "button" at bounding box center [1089, 103] width 11 height 9
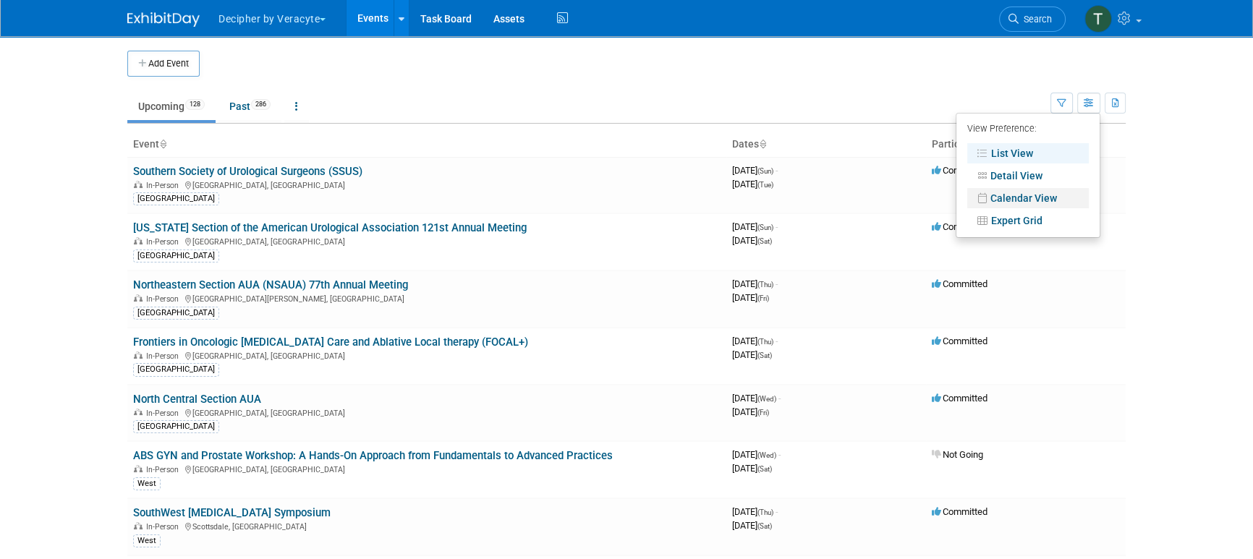
click at [1023, 198] on link "Calendar View" at bounding box center [1029, 198] width 122 height 20
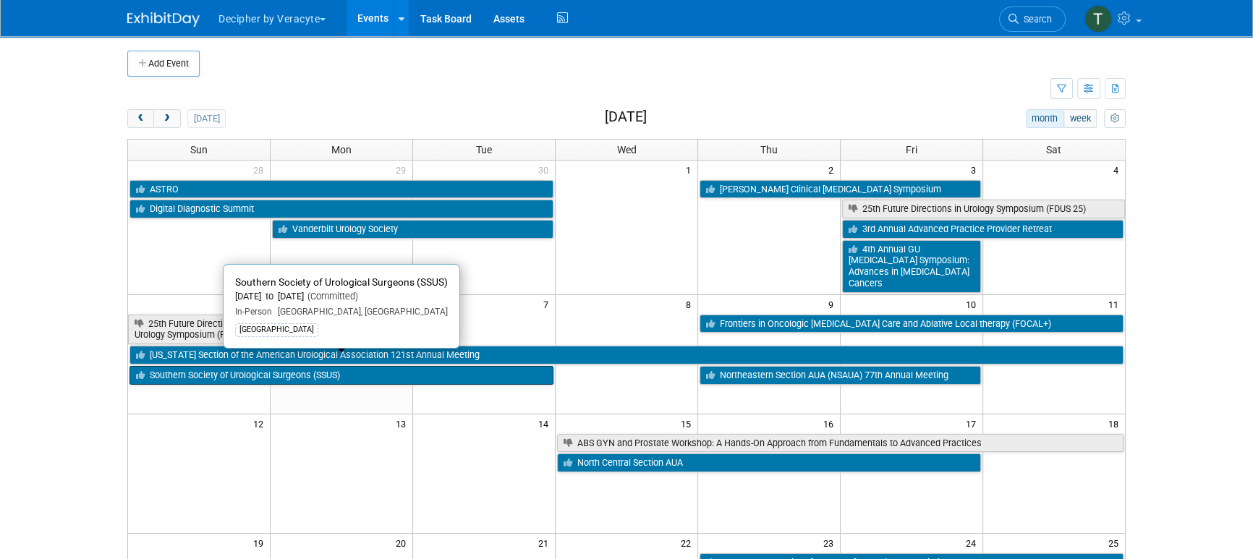
click at [468, 366] on link "Southern Society of Urological Surgeons (SSUS)" at bounding box center [342, 375] width 424 height 19
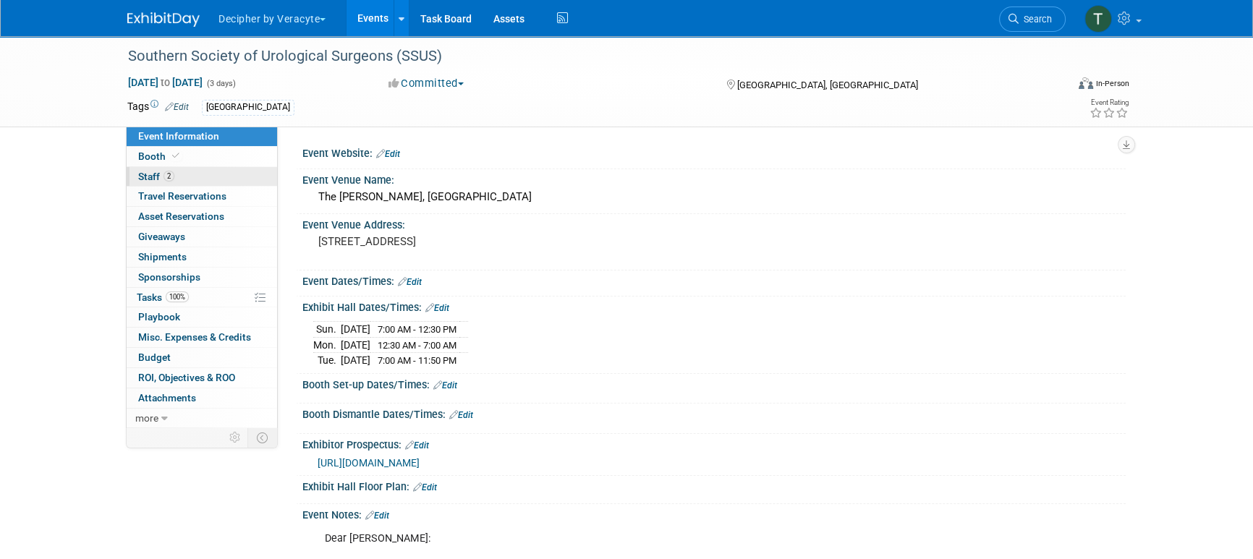
click at [223, 180] on link "2 Staff 2" at bounding box center [202, 177] width 151 height 20
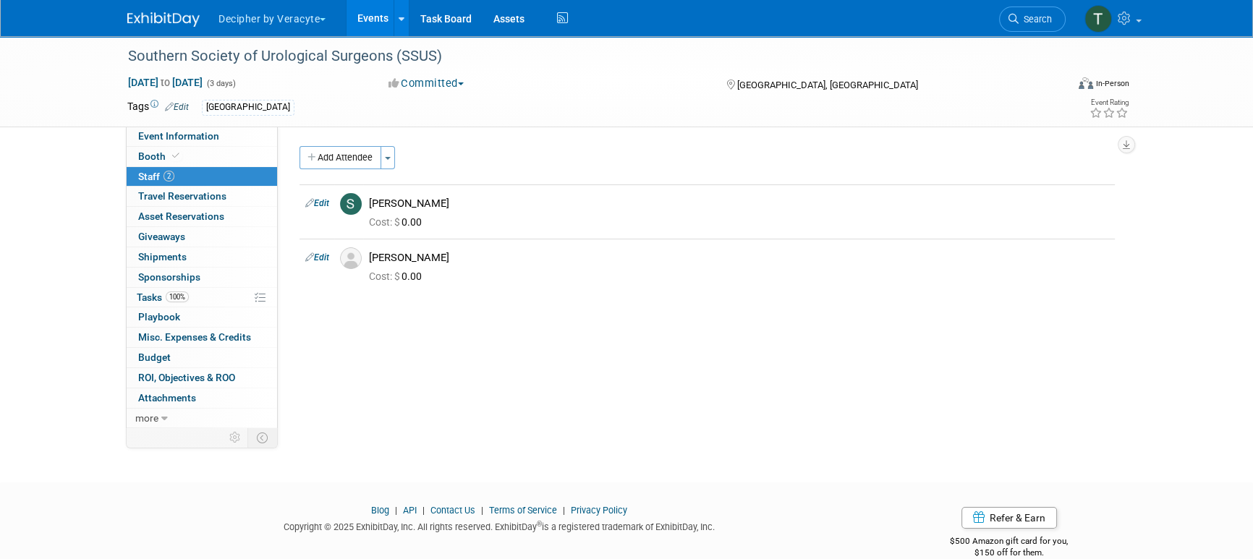
click at [362, 9] on link "Events" at bounding box center [373, 18] width 53 height 36
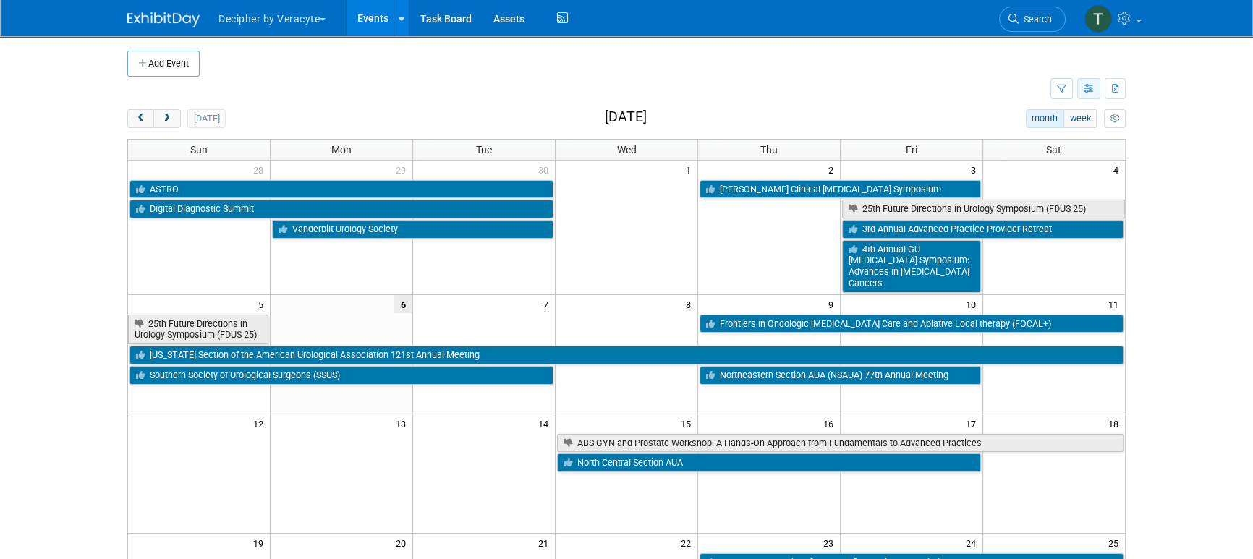
click at [1091, 85] on icon "button" at bounding box center [1089, 89] width 11 height 9
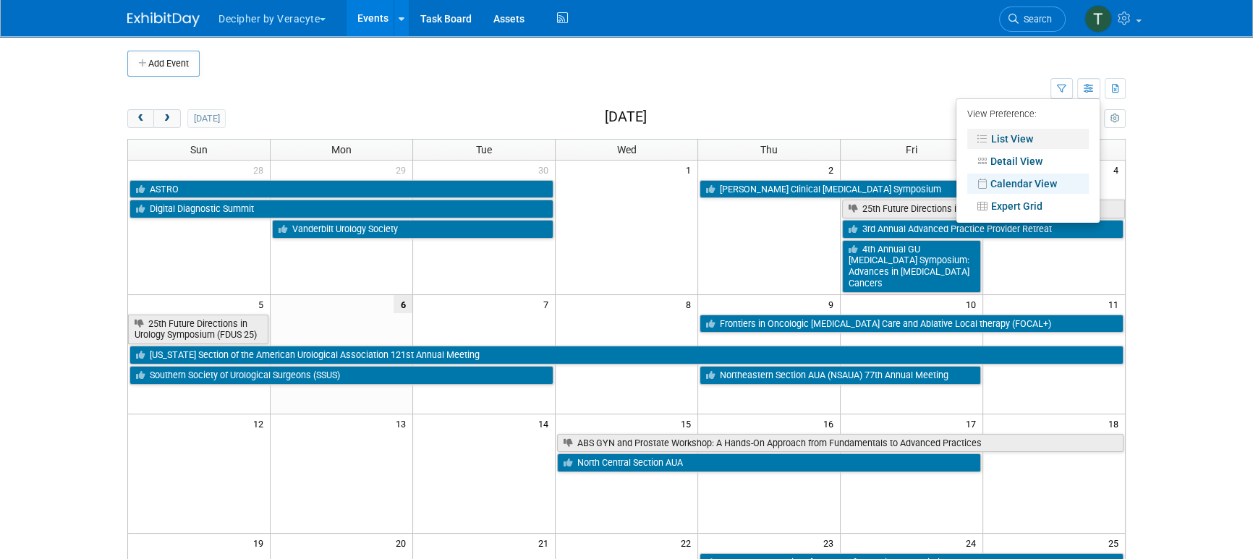
click at [1023, 139] on link "List View" at bounding box center [1029, 139] width 122 height 20
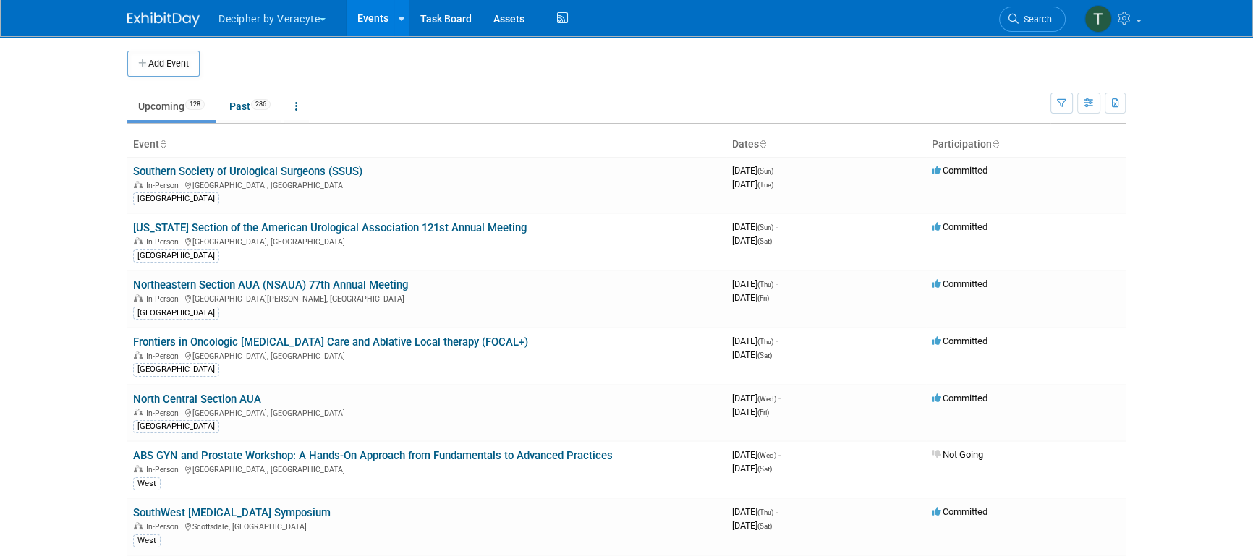
click at [688, 69] on td at bounding box center [639, 64] width 878 height 26
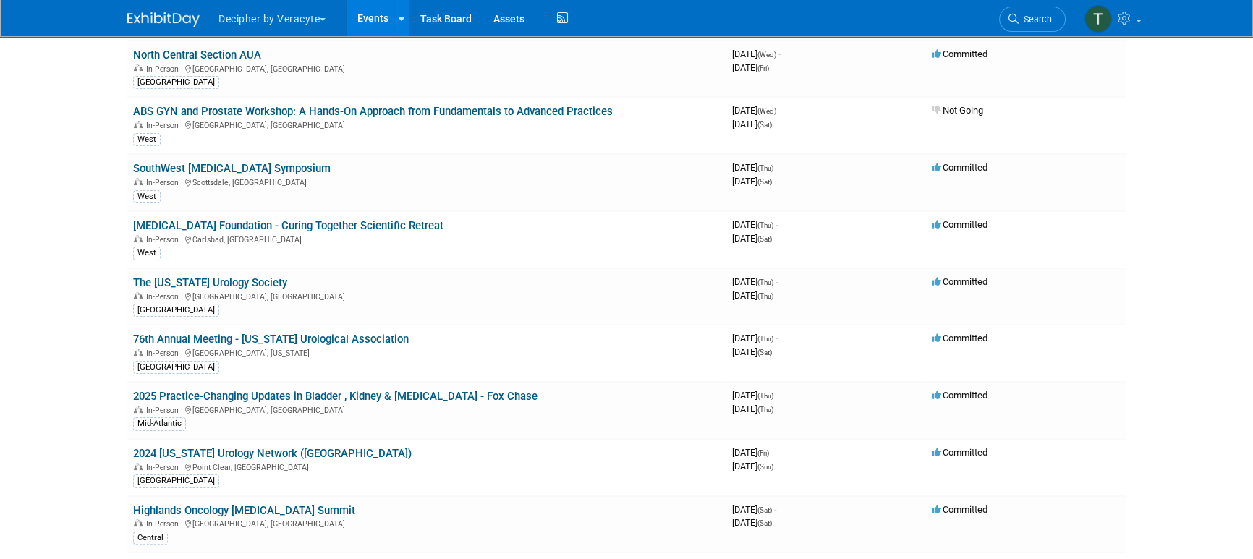
scroll to position [2283, 0]
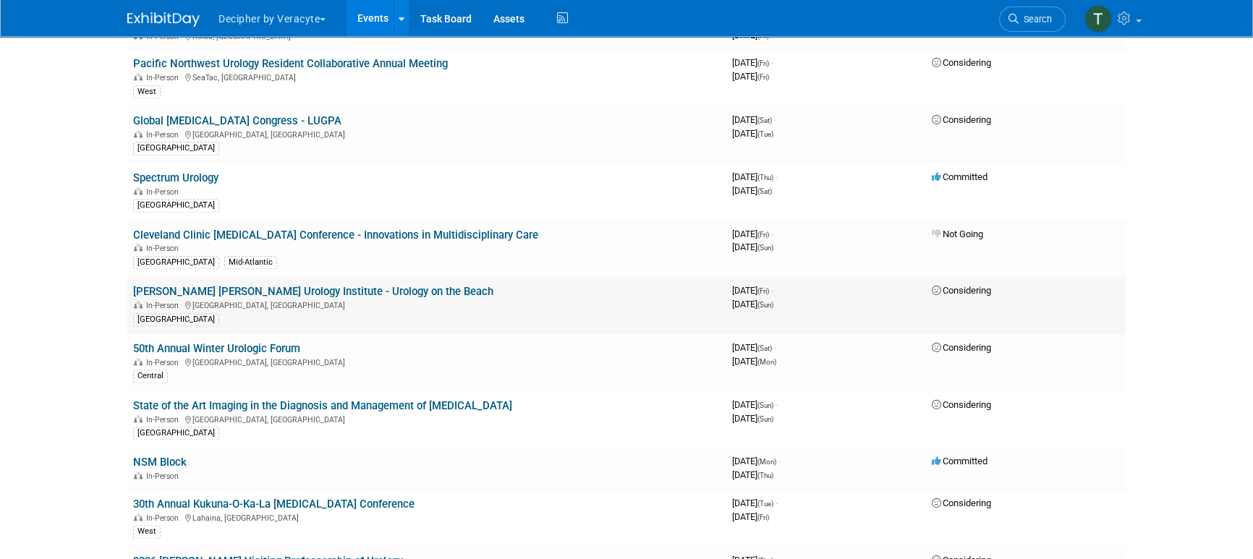
click at [352, 277] on td "Desai Sethi Urology Institute - Urology on the Beach In-Person Miami Beach, FL …" at bounding box center [426, 305] width 599 height 57
click at [350, 285] on link "[PERSON_NAME] [PERSON_NAME] Urology Institute - Urology on the Beach" at bounding box center [313, 291] width 360 height 13
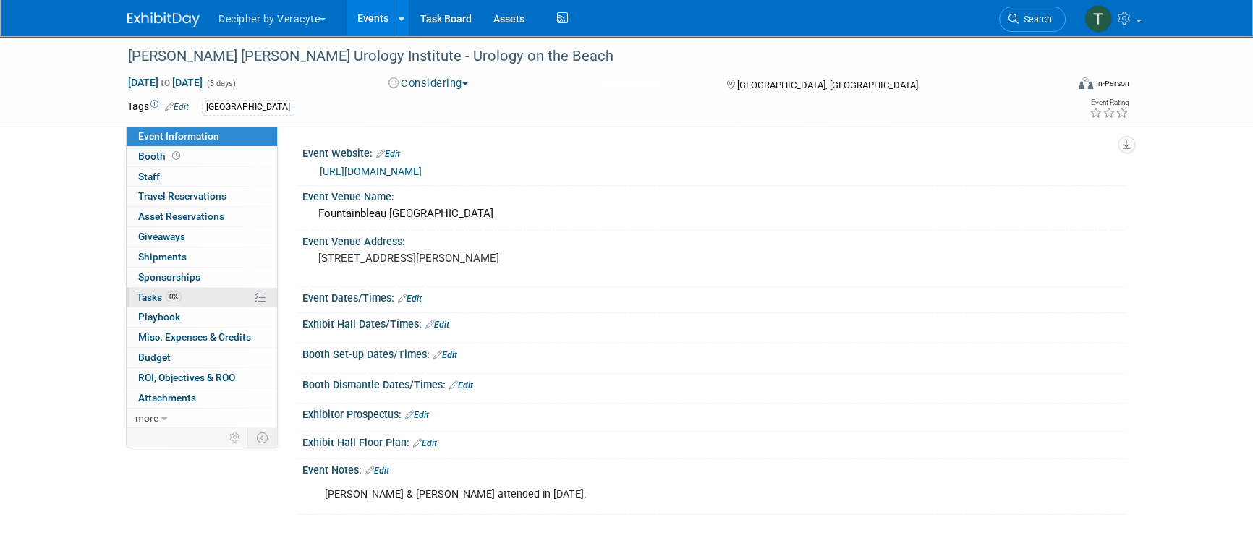
click at [203, 302] on link "0% Tasks 0%" at bounding box center [202, 298] width 151 height 20
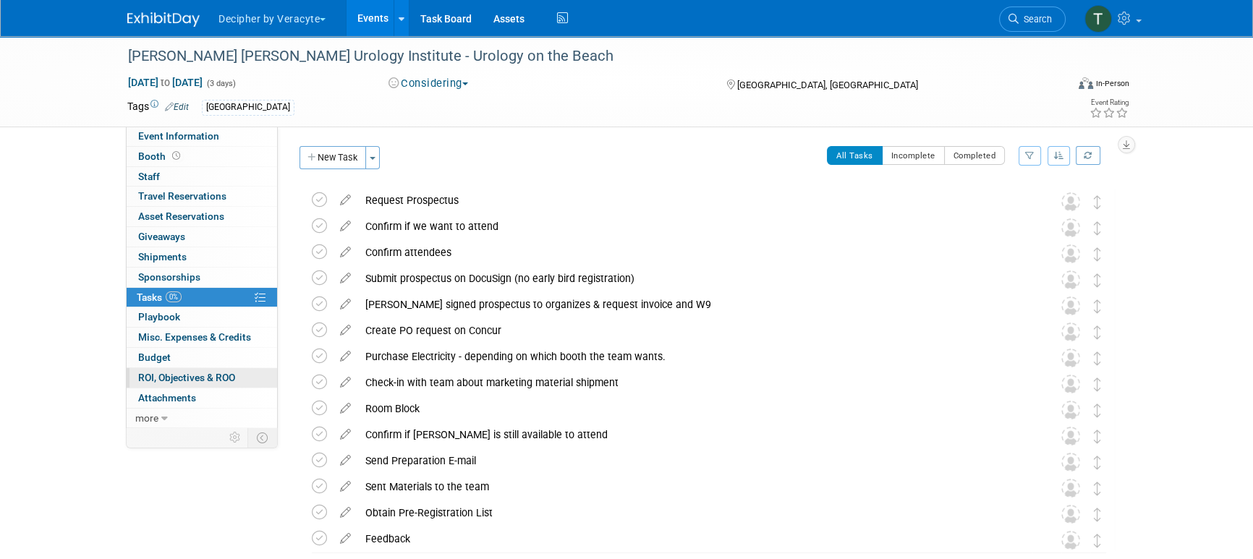
click at [194, 368] on link "0 ROI, Objectives & ROO 0" at bounding box center [202, 378] width 151 height 20
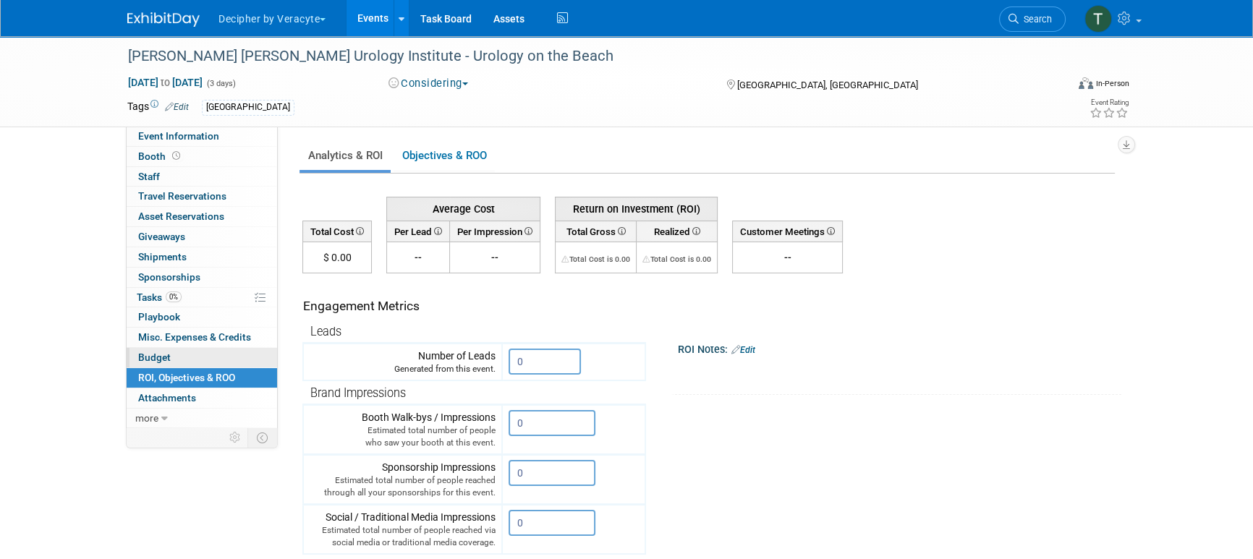
click at [194, 360] on link "Budget" at bounding box center [202, 358] width 151 height 20
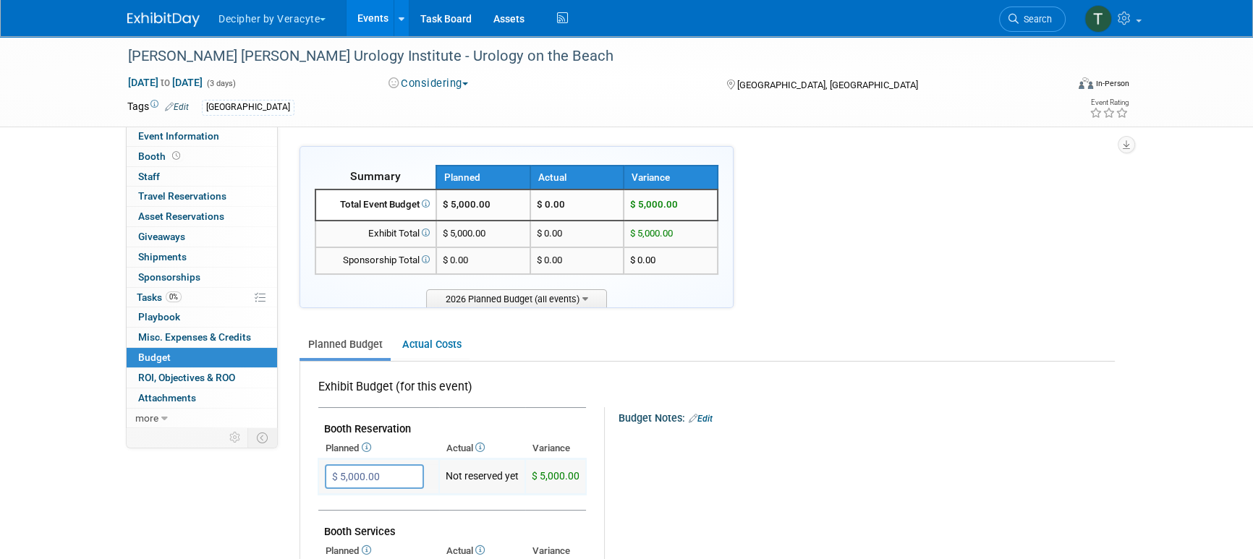
click at [395, 473] on input "$ 5,000.00" at bounding box center [374, 477] width 99 height 25
type input "$ 7,500.00"
click at [367, 27] on link "Events" at bounding box center [373, 18] width 53 height 36
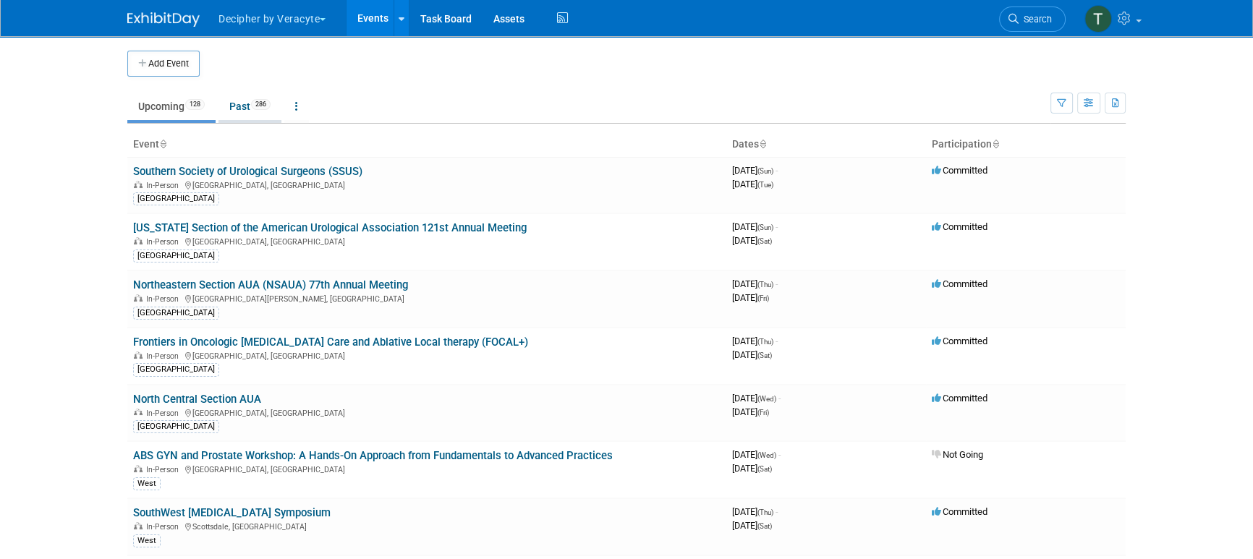
click at [240, 103] on link "Past 286" at bounding box center [250, 106] width 63 height 27
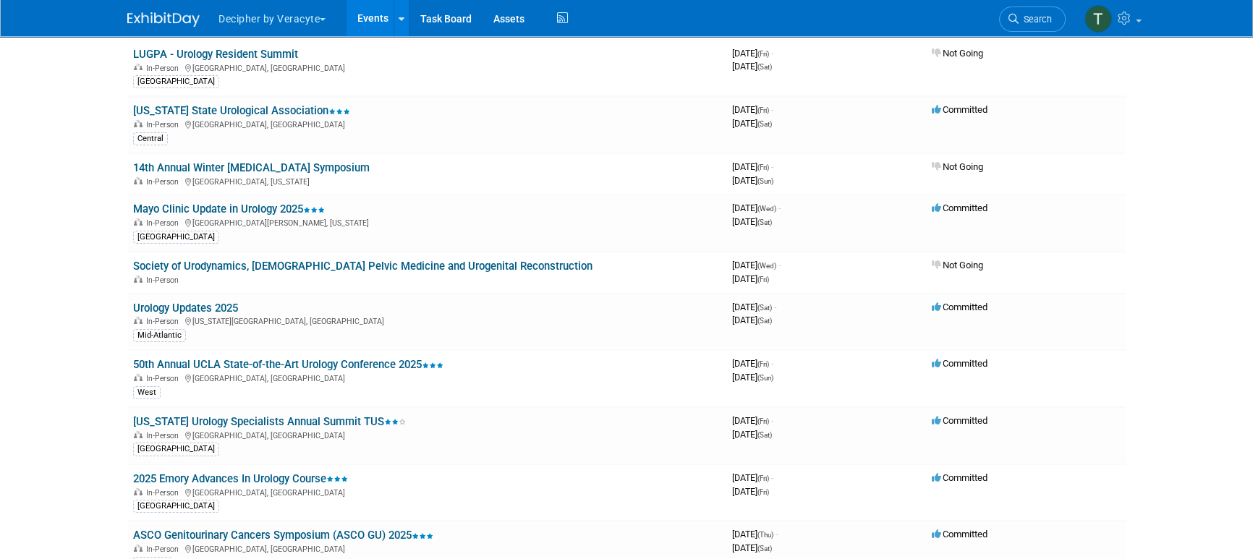
scroll to position [7228, 0]
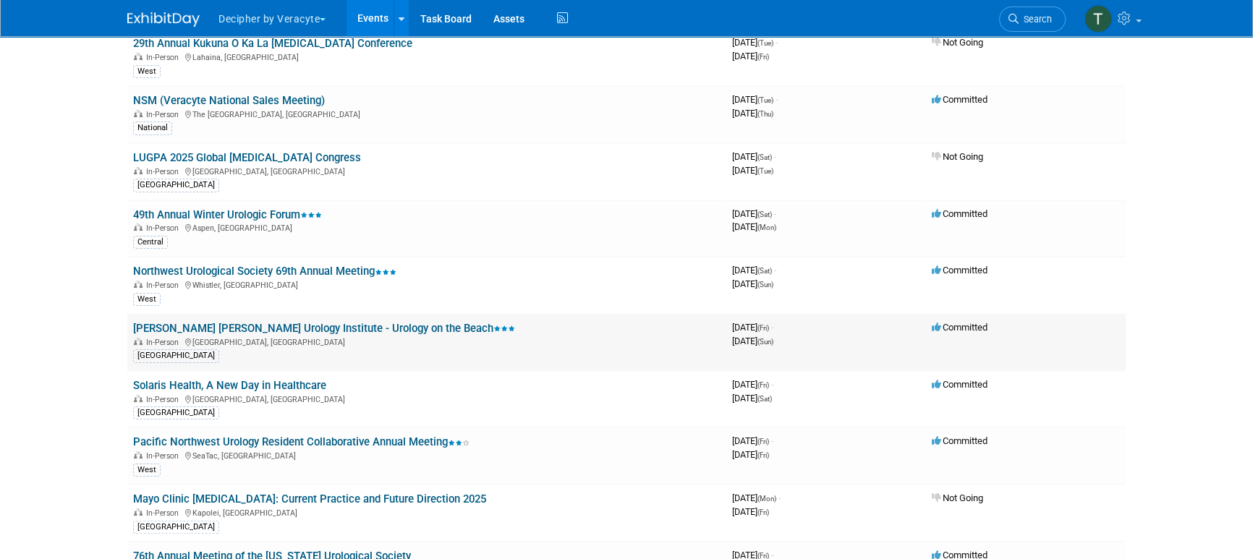
click at [362, 322] on link "[PERSON_NAME] [PERSON_NAME] Urology Institute - Urology on the Beach" at bounding box center [324, 328] width 382 height 13
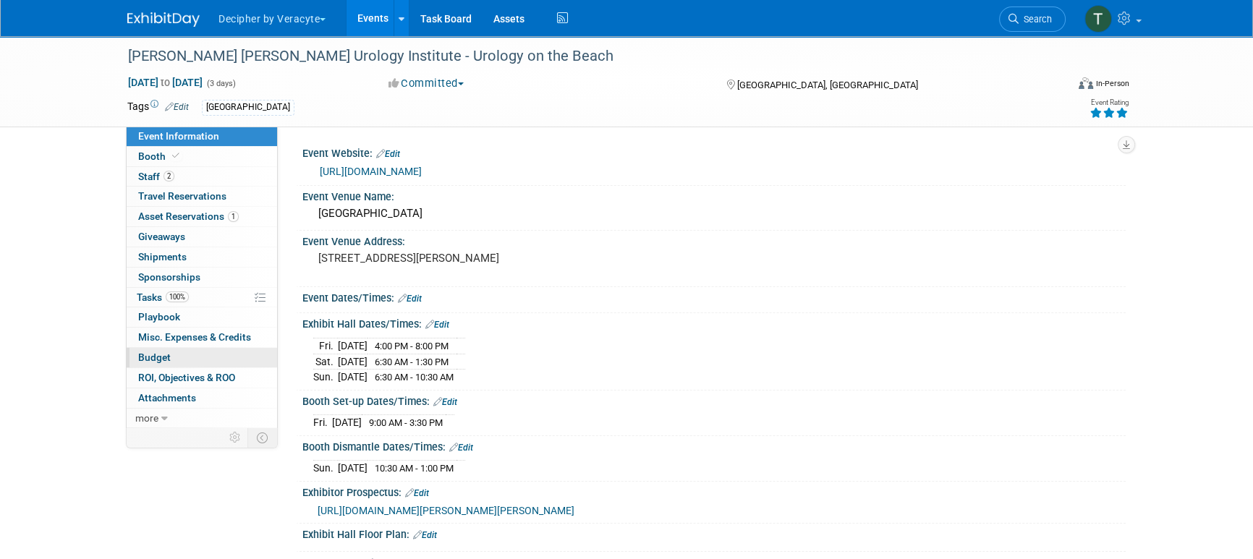
click at [209, 352] on link "Budget" at bounding box center [202, 358] width 151 height 20
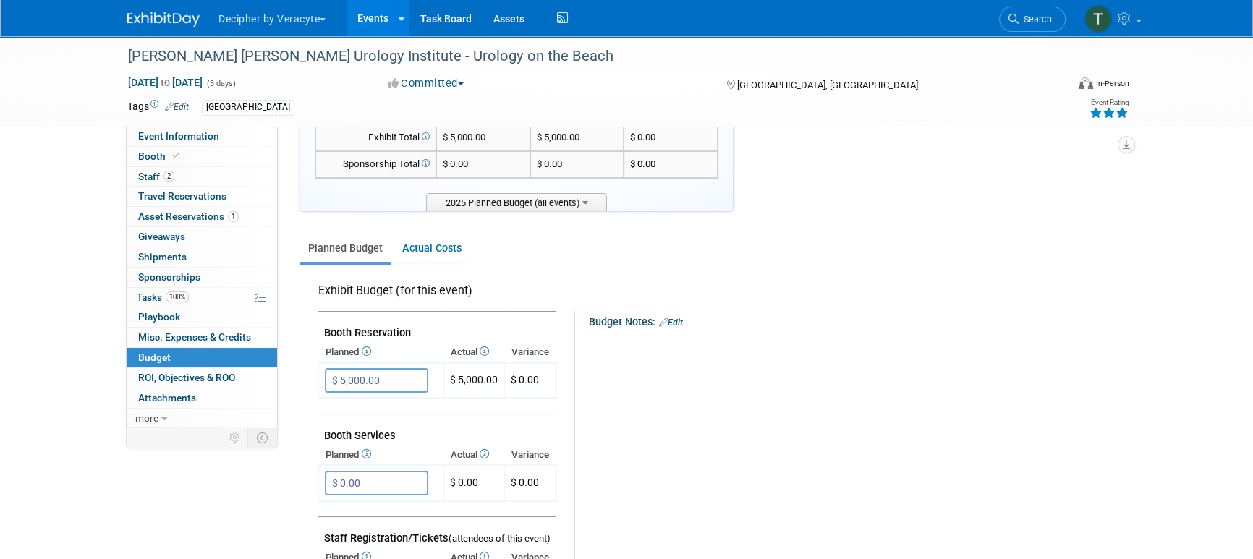
scroll to position [123, 0]
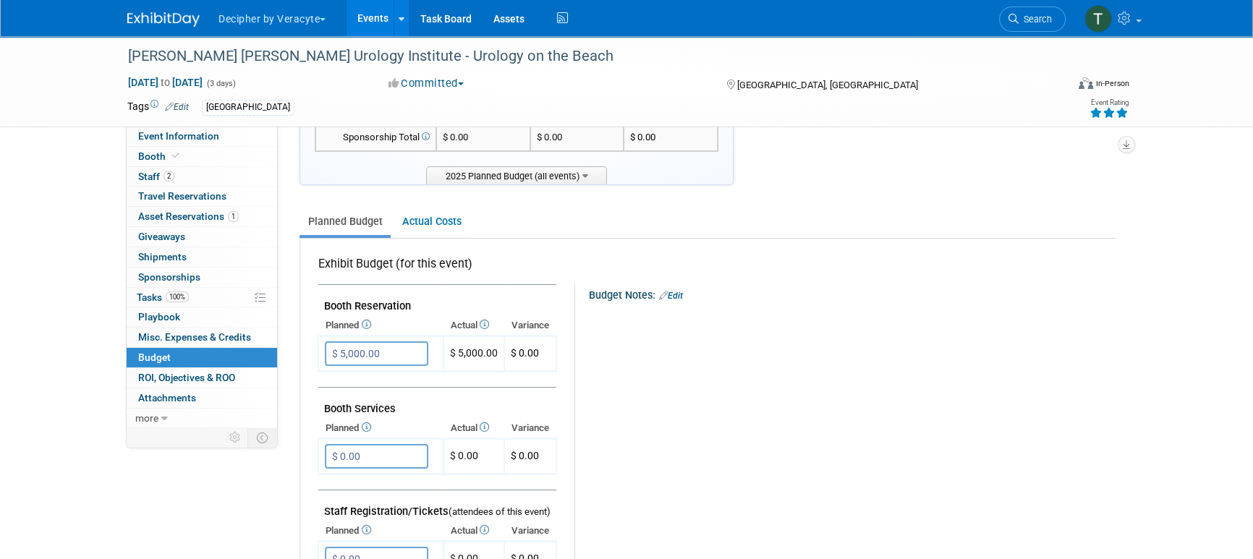
click at [356, 18] on link "Events" at bounding box center [373, 18] width 53 height 36
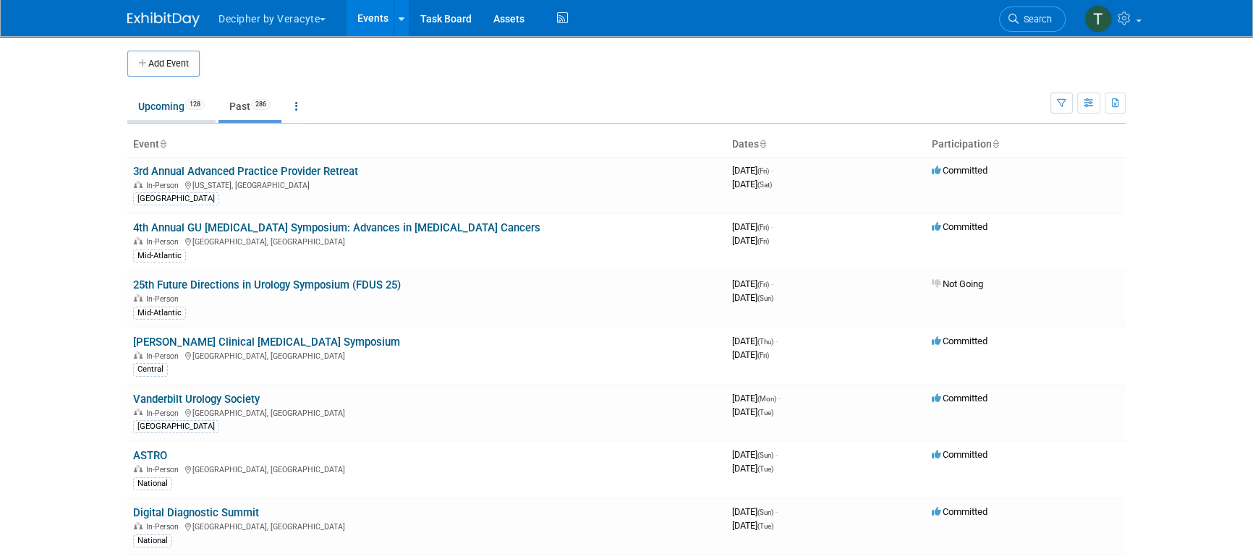
click at [142, 102] on link "Upcoming 128" at bounding box center [171, 106] width 88 height 27
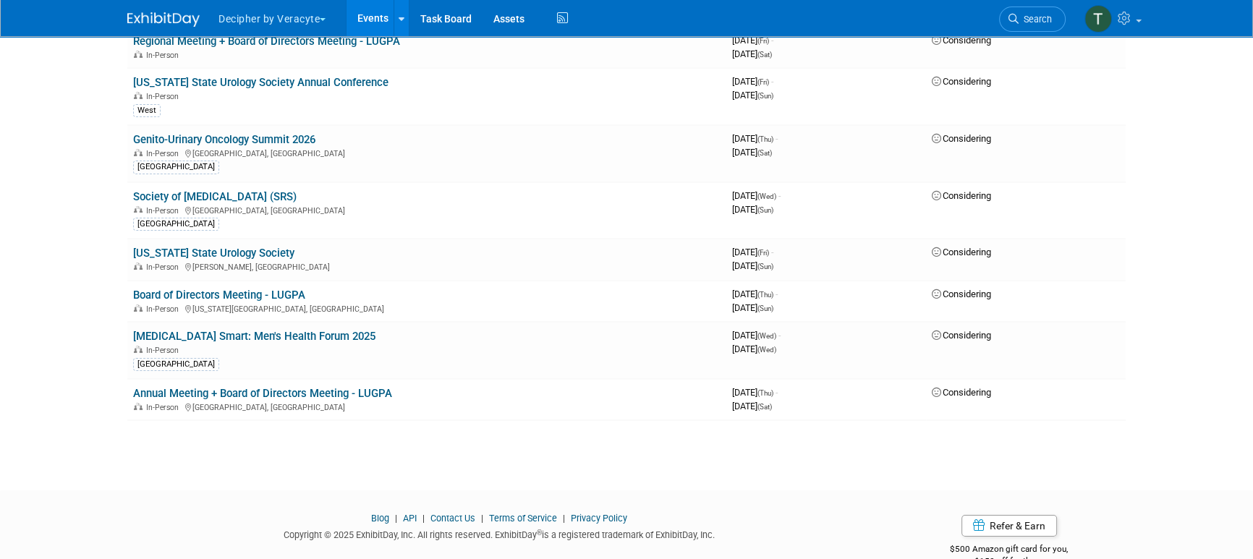
scroll to position [968, 0]
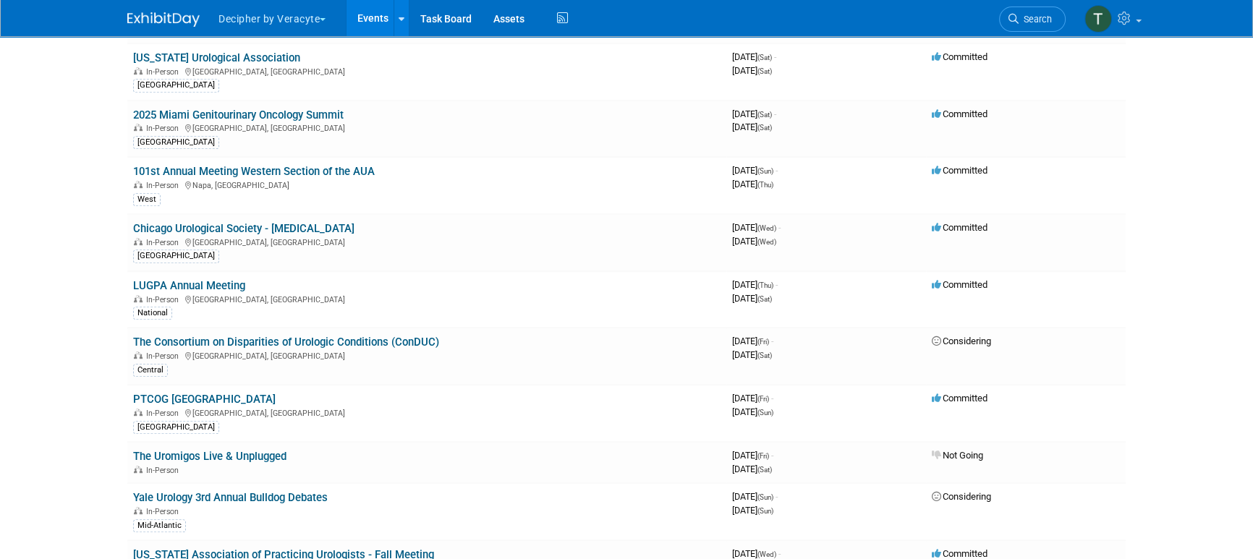
click at [207, 279] on link "LUGPA Annual Meeting" at bounding box center [189, 285] width 112 height 13
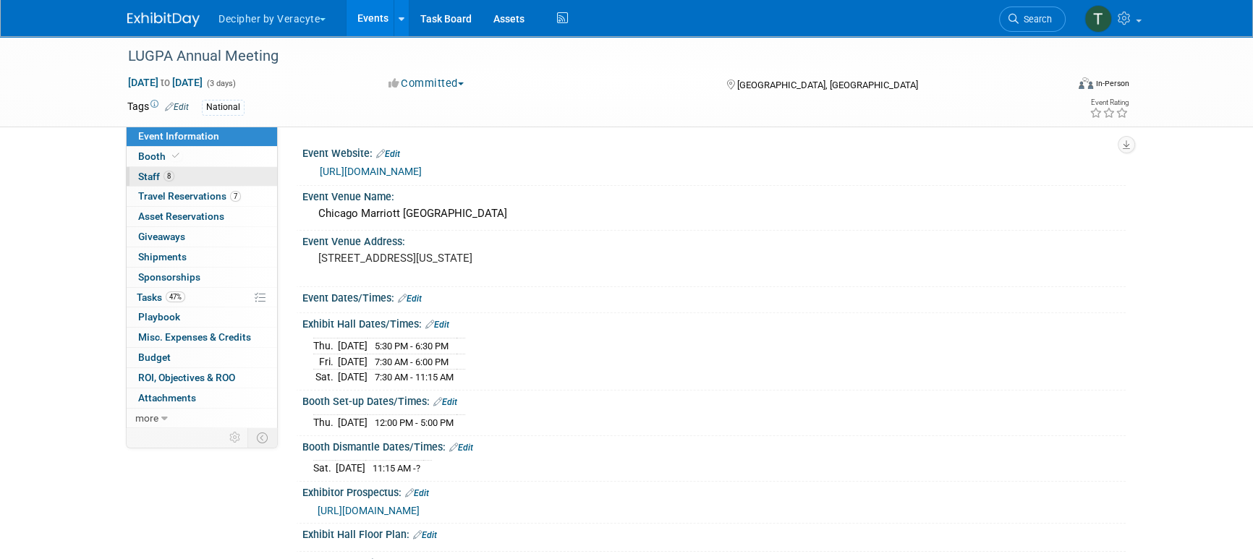
click at [190, 179] on link "8 Staff 8" at bounding box center [202, 177] width 151 height 20
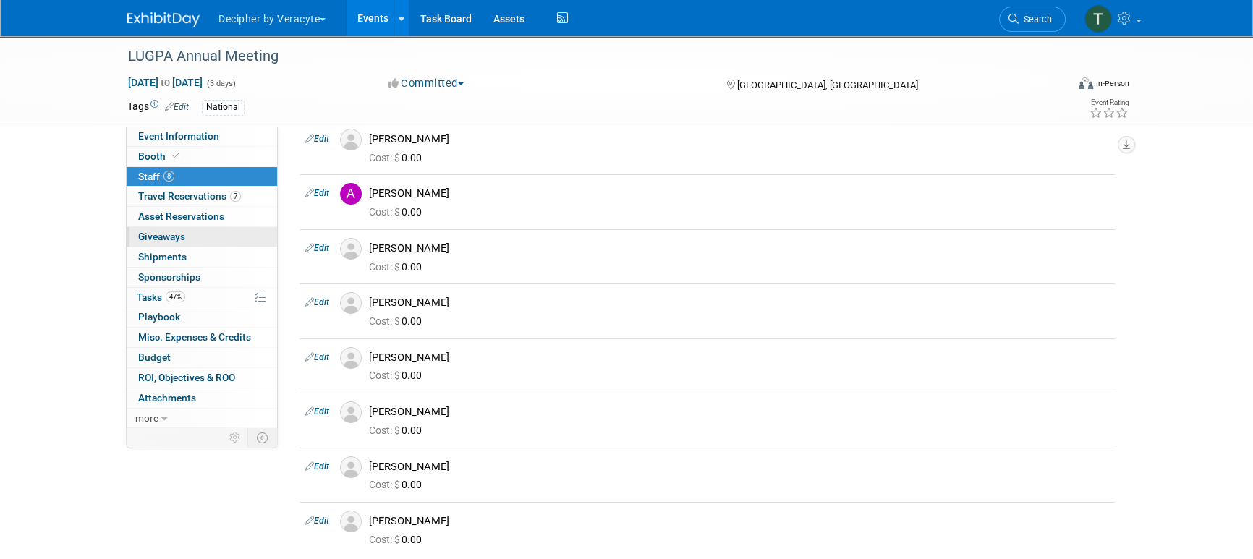
scroll to position [65, 0]
click at [358, 12] on link "Events" at bounding box center [373, 18] width 53 height 36
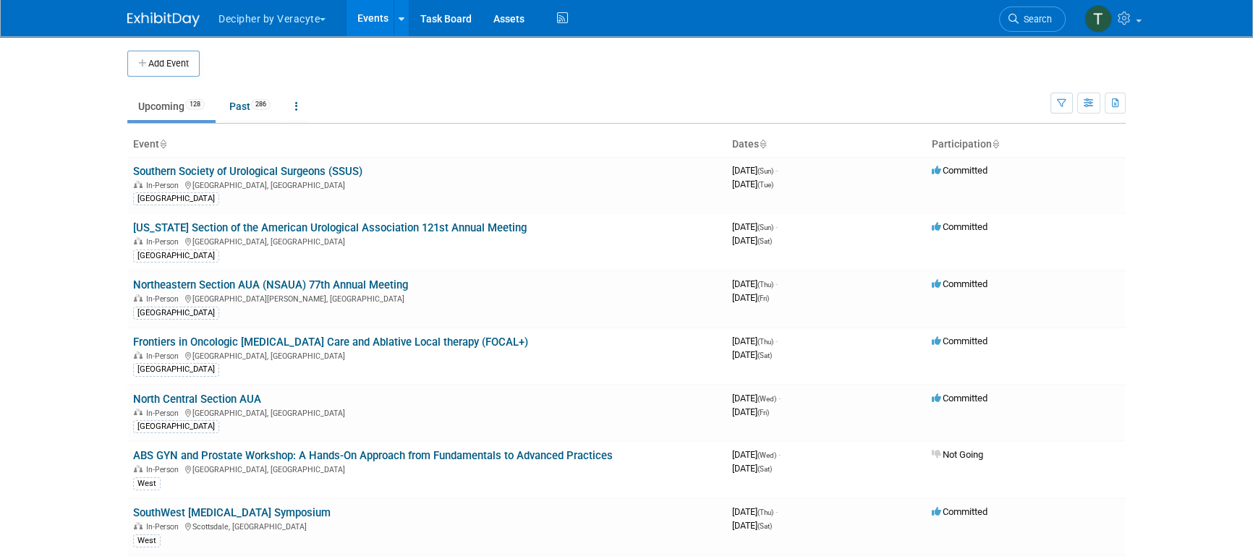
scroll to position [1180, 0]
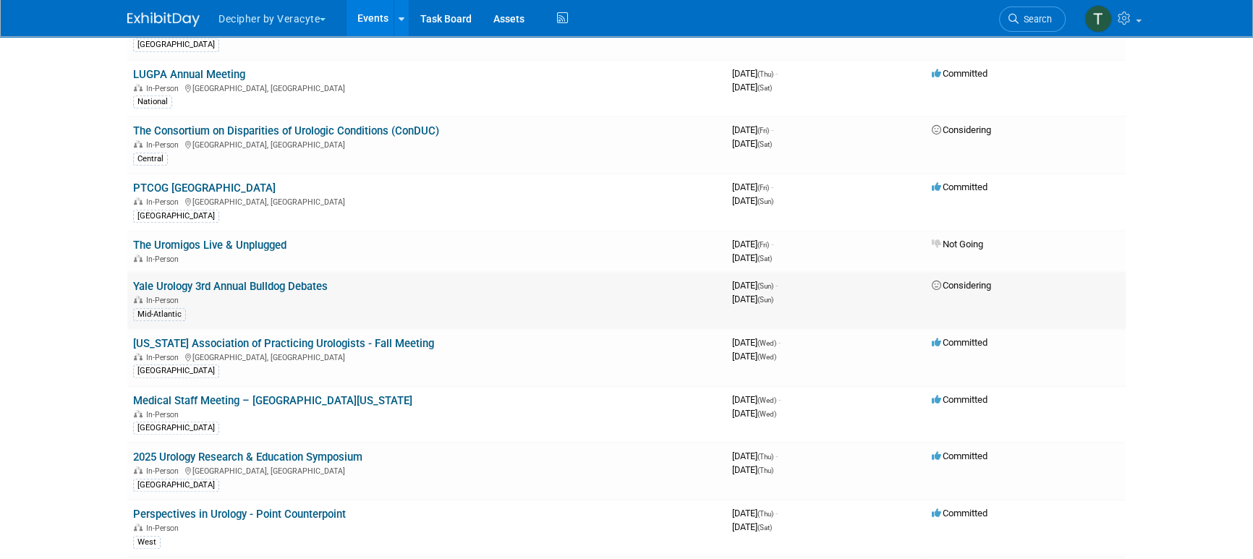
click at [322, 280] on link "Yale Urology 3rd Annual Bulldog Debates" at bounding box center [230, 286] width 195 height 13
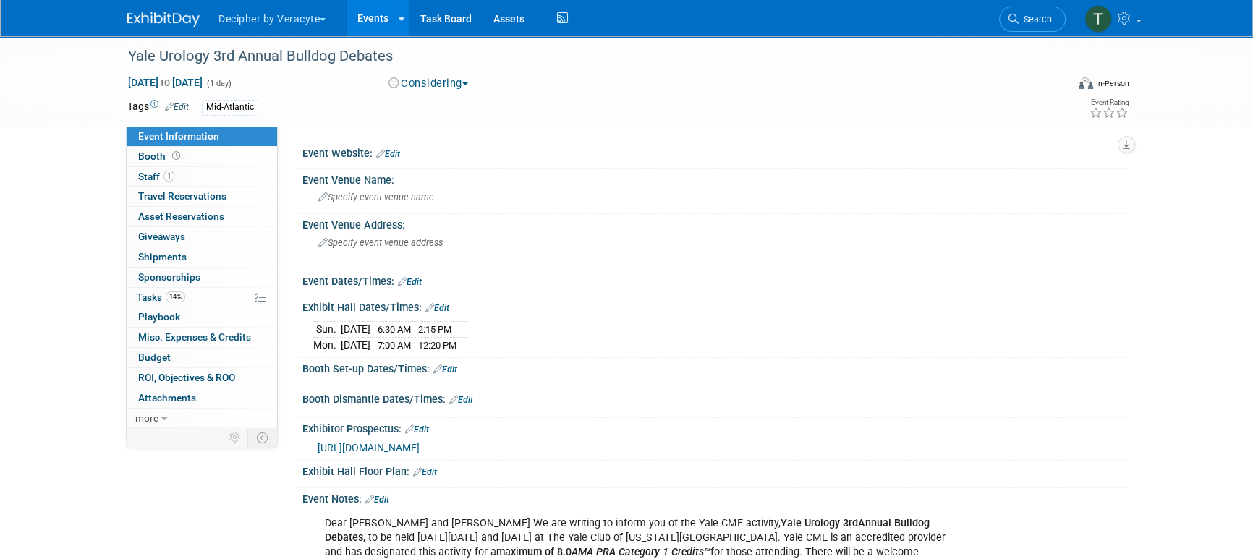
click at [445, 85] on button "Considering" at bounding box center [429, 83] width 90 height 15
click at [442, 143] on link "Not Going" at bounding box center [441, 147] width 114 height 20
click at [195, 291] on link "14% Tasks 14%" at bounding box center [202, 298] width 151 height 20
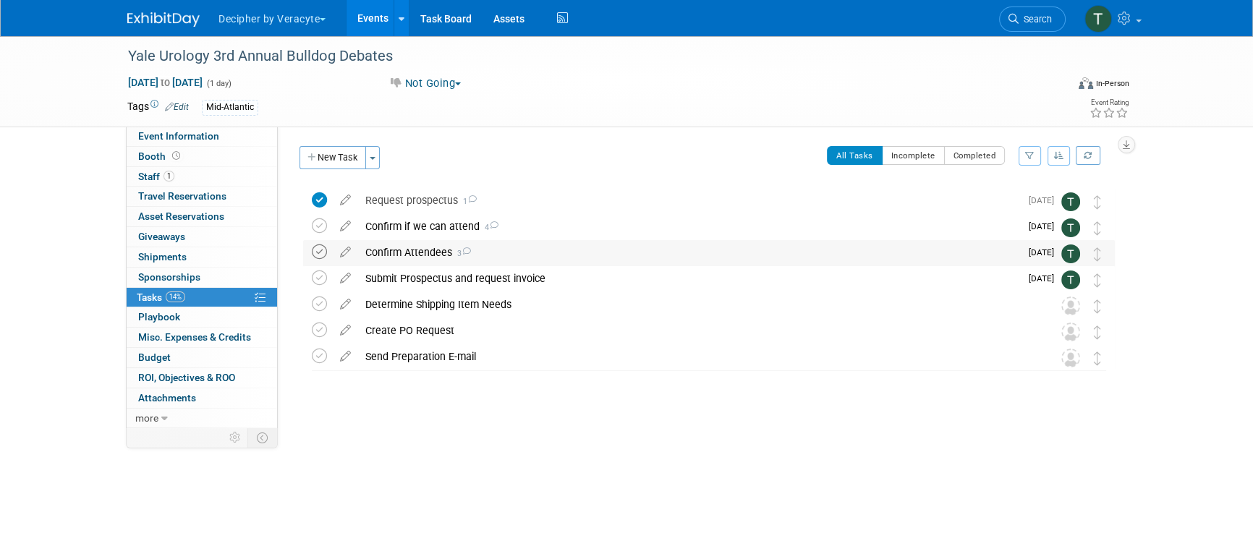
click at [316, 255] on icon at bounding box center [319, 252] width 15 height 15
click at [315, 285] on icon at bounding box center [319, 278] width 15 height 15
click at [431, 221] on div "Confirm if we can attend 4" at bounding box center [689, 226] width 662 height 25
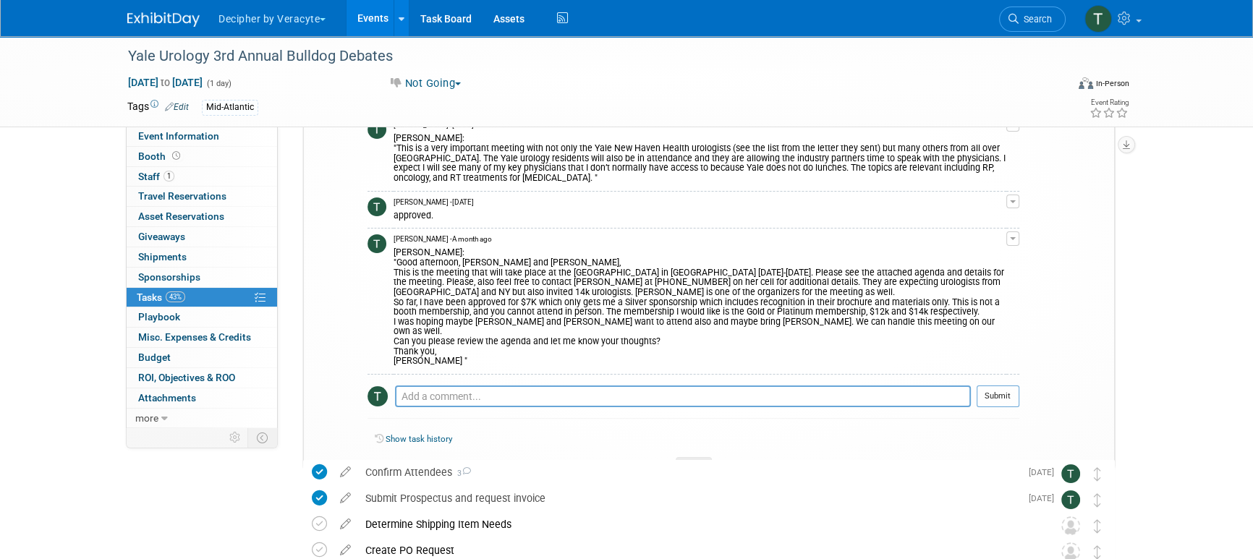
scroll to position [200, 0]
click at [450, 388] on textarea at bounding box center [683, 395] width 576 height 22
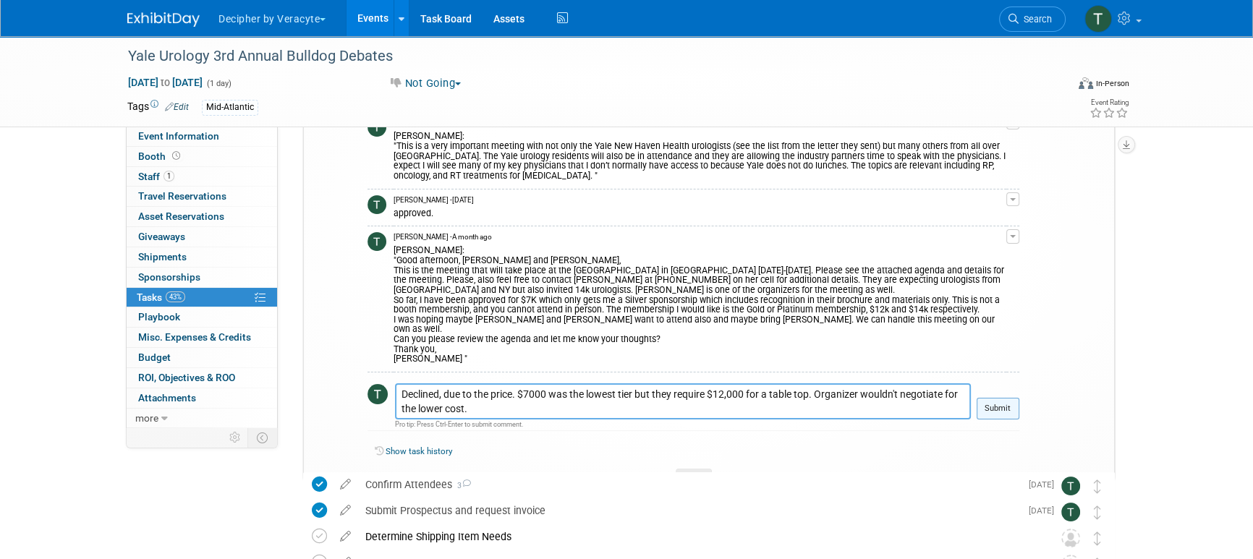
type textarea "Declined, due to the price. $7000 was the lowest tier but they require $12,000 …"
click at [1002, 406] on button "Submit" at bounding box center [998, 409] width 43 height 22
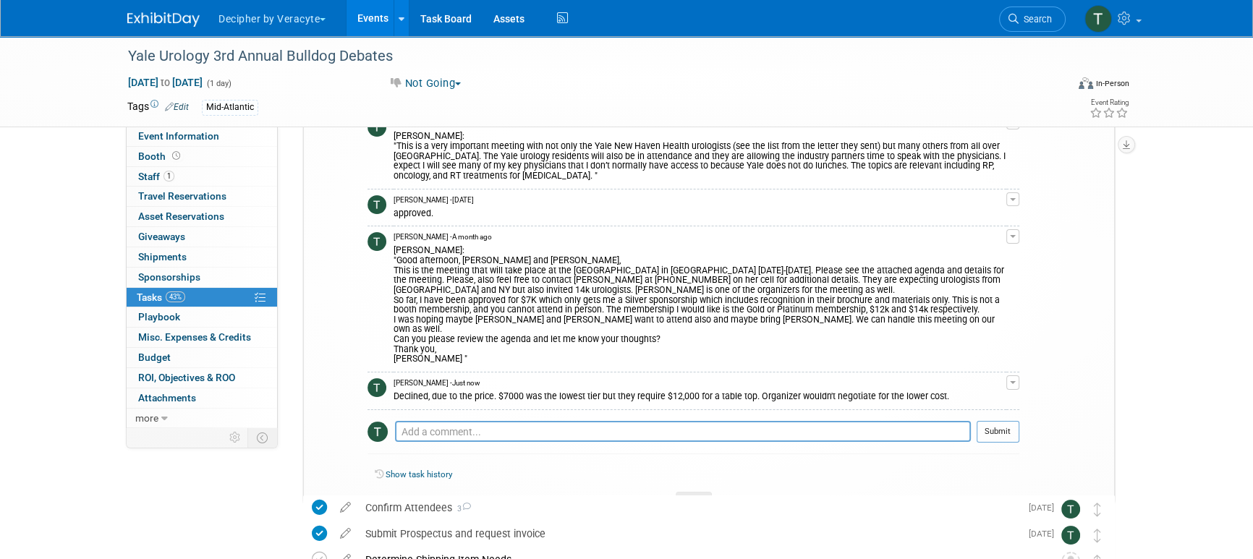
click at [372, 14] on link "Events" at bounding box center [373, 18] width 53 height 36
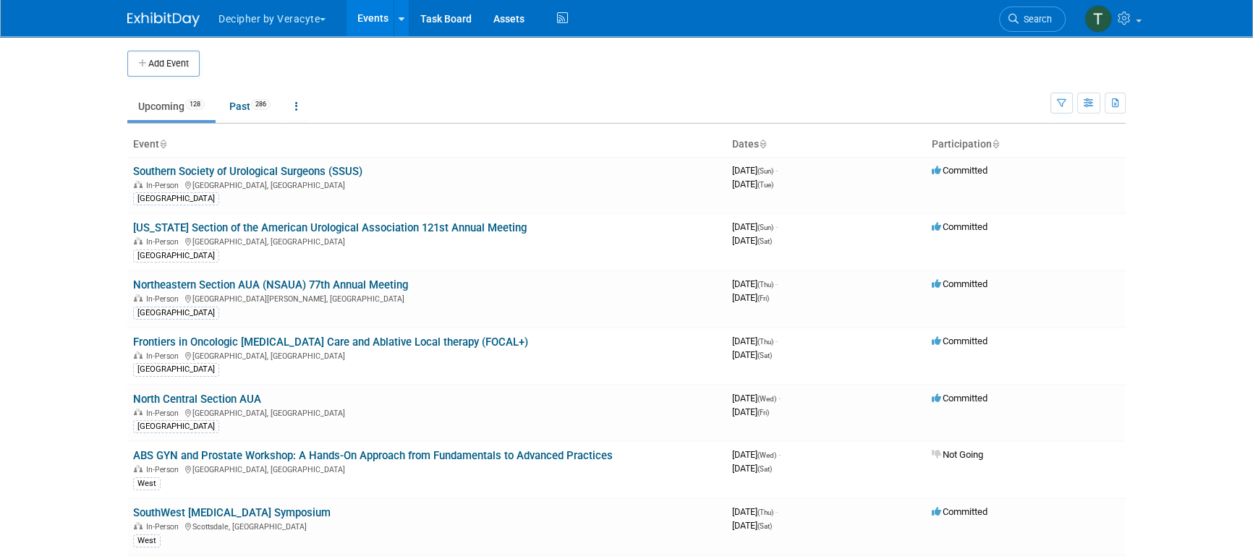
click at [250, 106] on link "Past 286" at bounding box center [250, 106] width 63 height 27
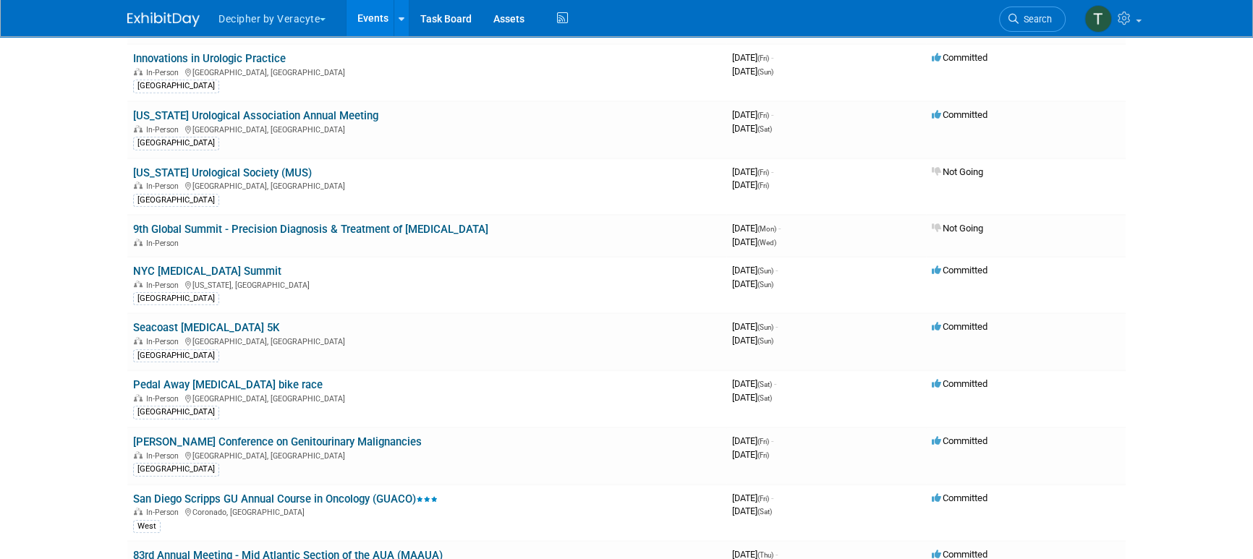
scroll to position [1546, 0]
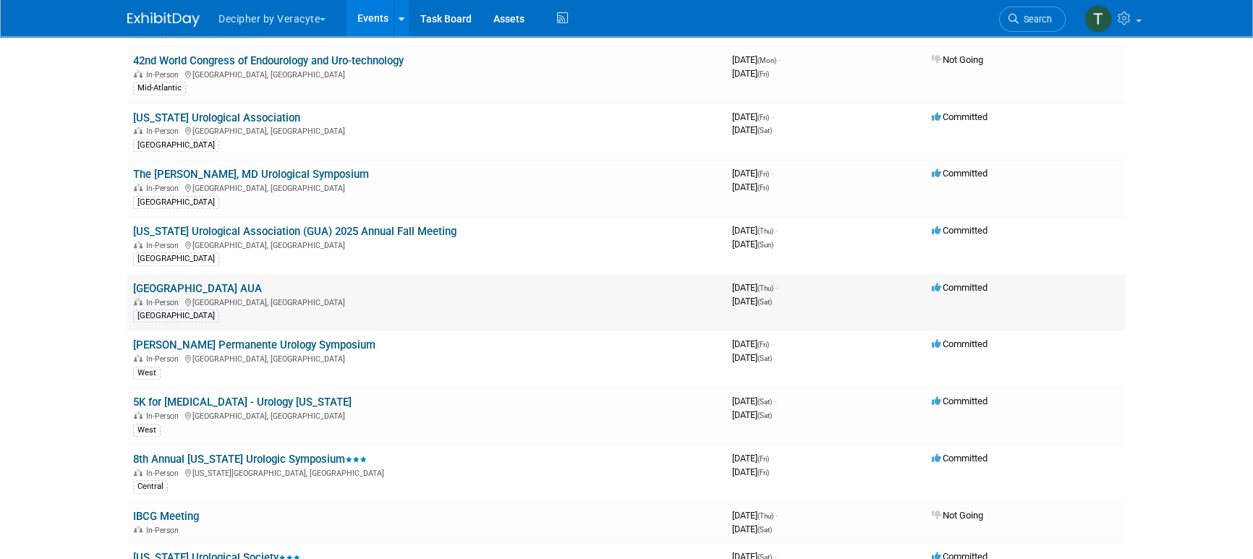
click at [218, 282] on link "[GEOGRAPHIC_DATA] AUA" at bounding box center [197, 288] width 129 height 13
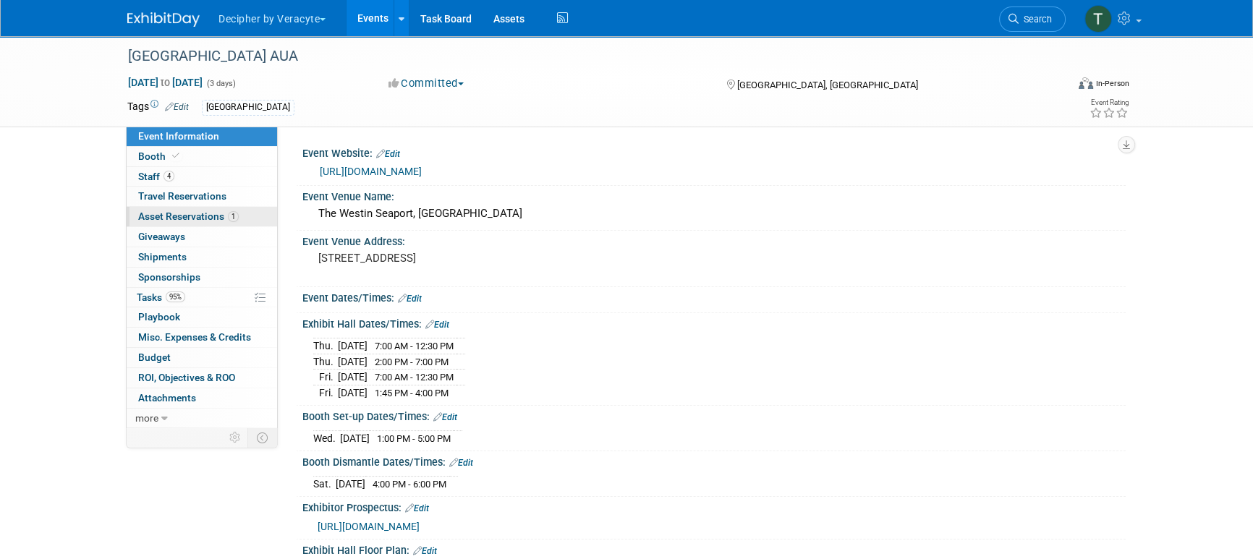
click at [237, 213] on span "Asset Reservations 1" at bounding box center [188, 217] width 101 height 12
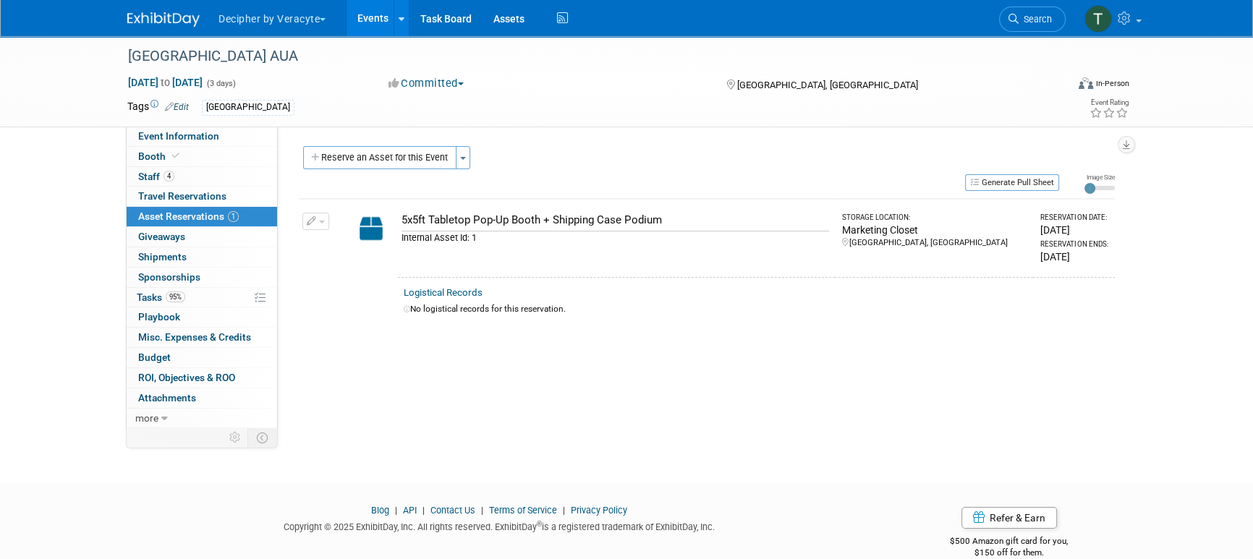
click at [377, 17] on link "Events" at bounding box center [373, 18] width 53 height 36
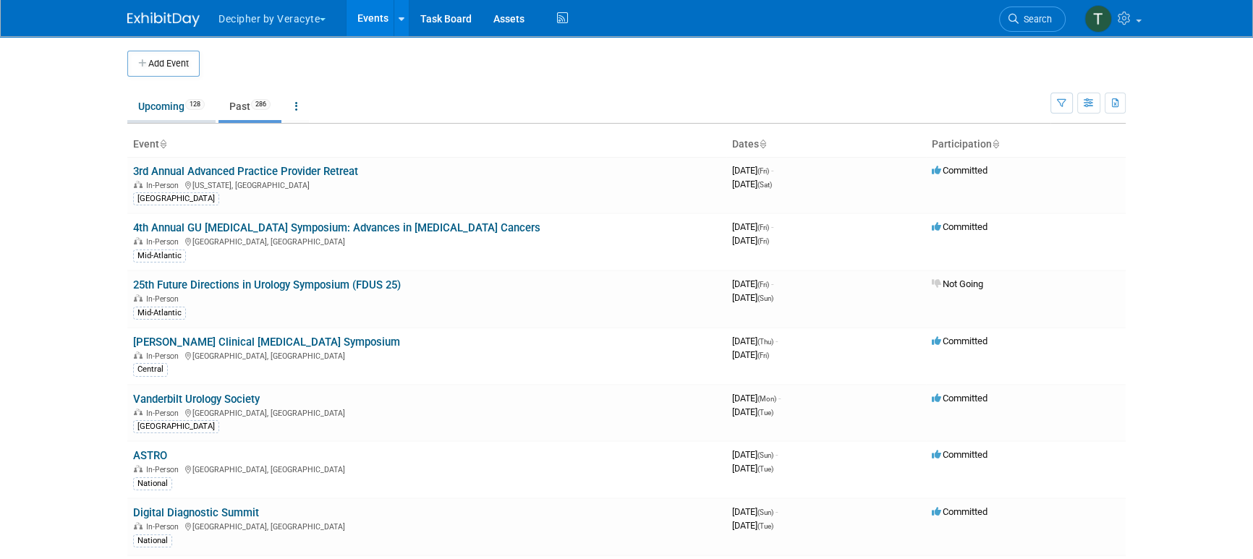
click at [146, 109] on link "Upcoming 128" at bounding box center [171, 106] width 88 height 27
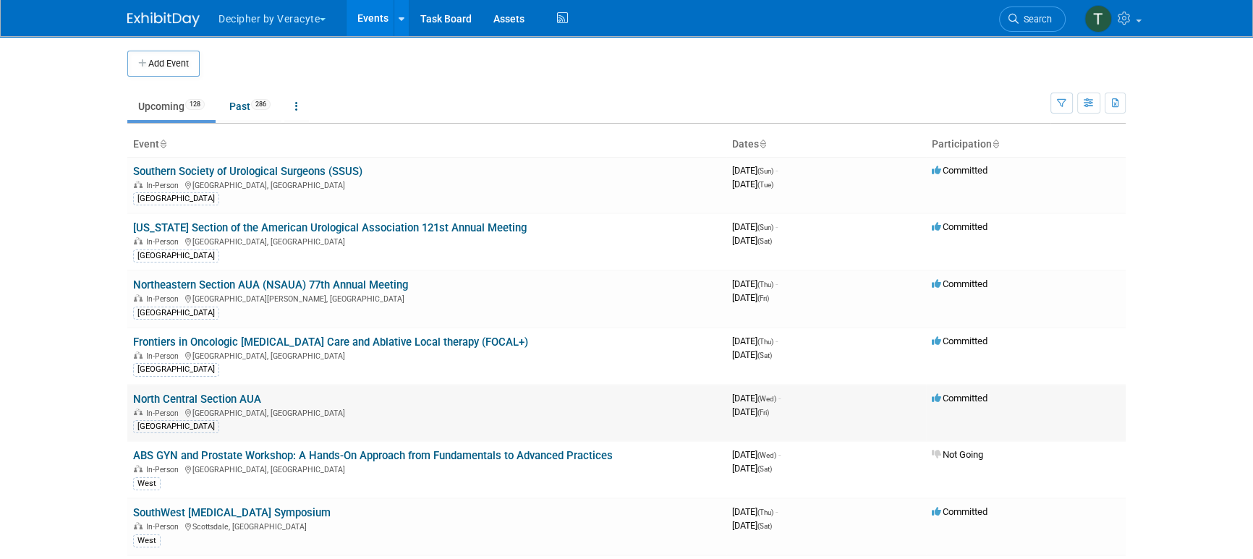
click at [257, 396] on link "North Central Section AUA" at bounding box center [197, 399] width 128 height 13
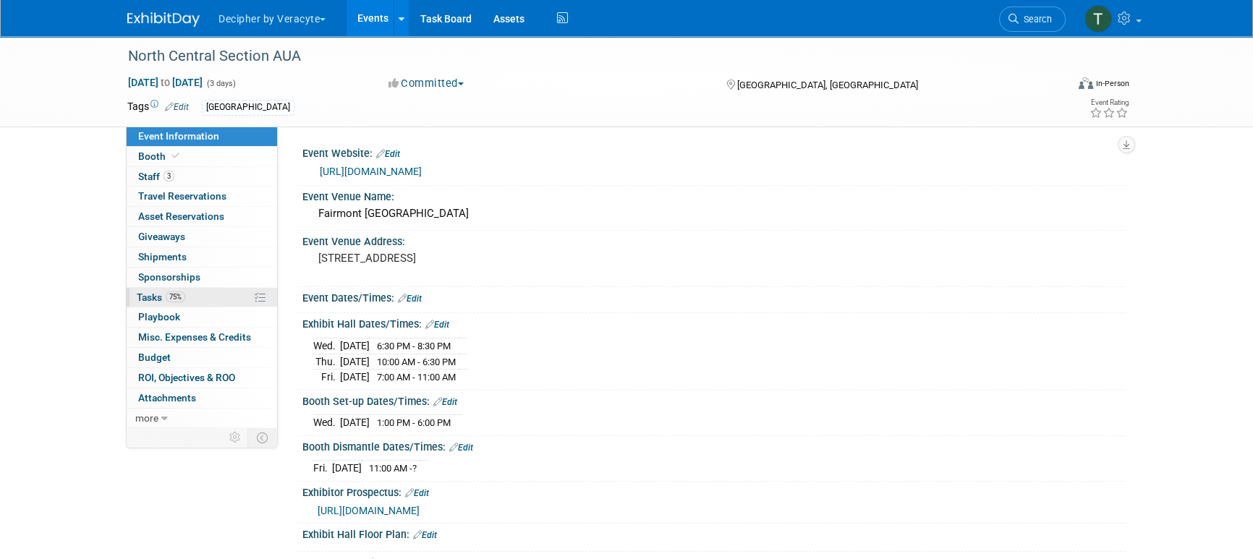
click at [206, 297] on link "75% Tasks 75%" at bounding box center [202, 298] width 151 height 20
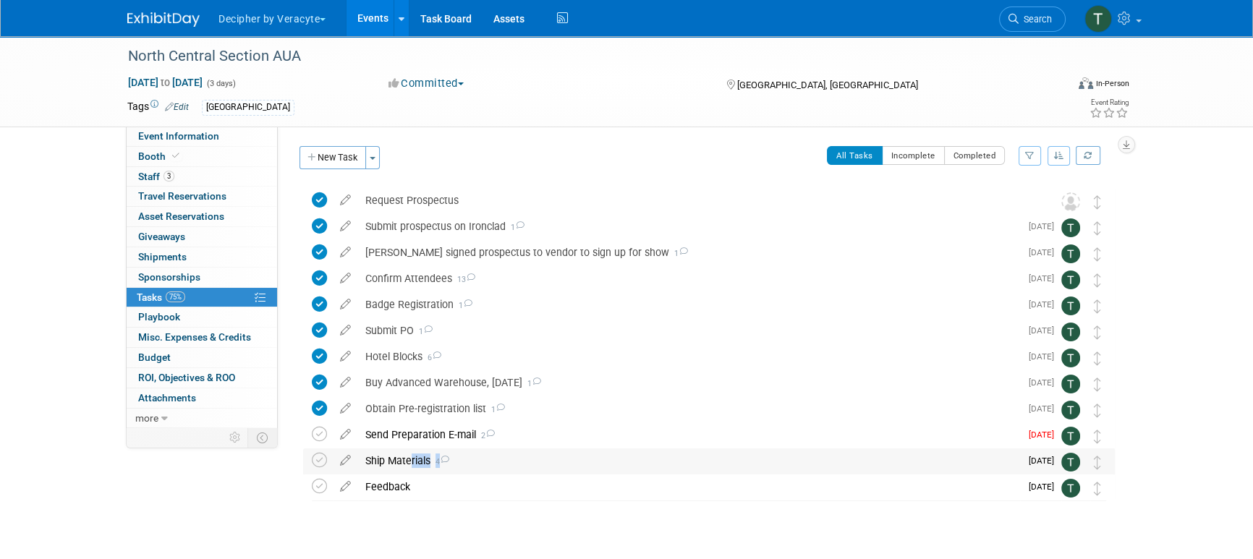
drag, startPoint x: 403, startPoint y: 476, endPoint x: 408, endPoint y: 464, distance: 13.3
click at [408, 464] on div "North Central Section AUA [GEOGRAPHIC_DATA], IL [DATE] to [DATE] (Going) Reques…" at bounding box center [705, 343] width 819 height 313
click at [408, 464] on div "Ship Materials 4" at bounding box center [689, 461] width 662 height 25
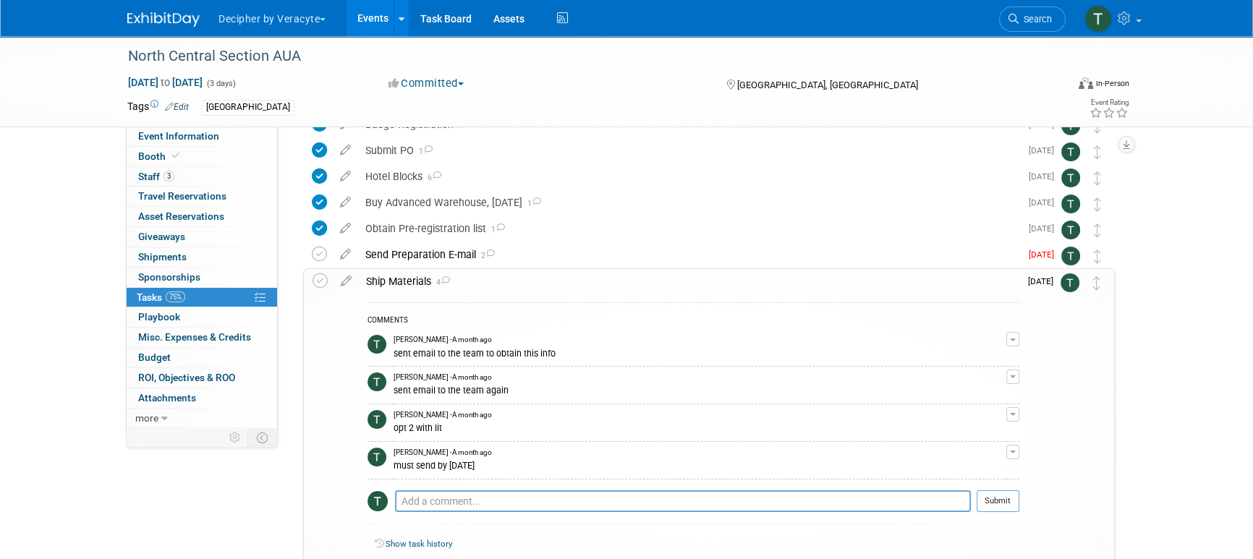
scroll to position [183, 0]
click at [420, 199] on div "Buy Advanced Warehouse, [DATE] 1" at bounding box center [689, 199] width 662 height 25
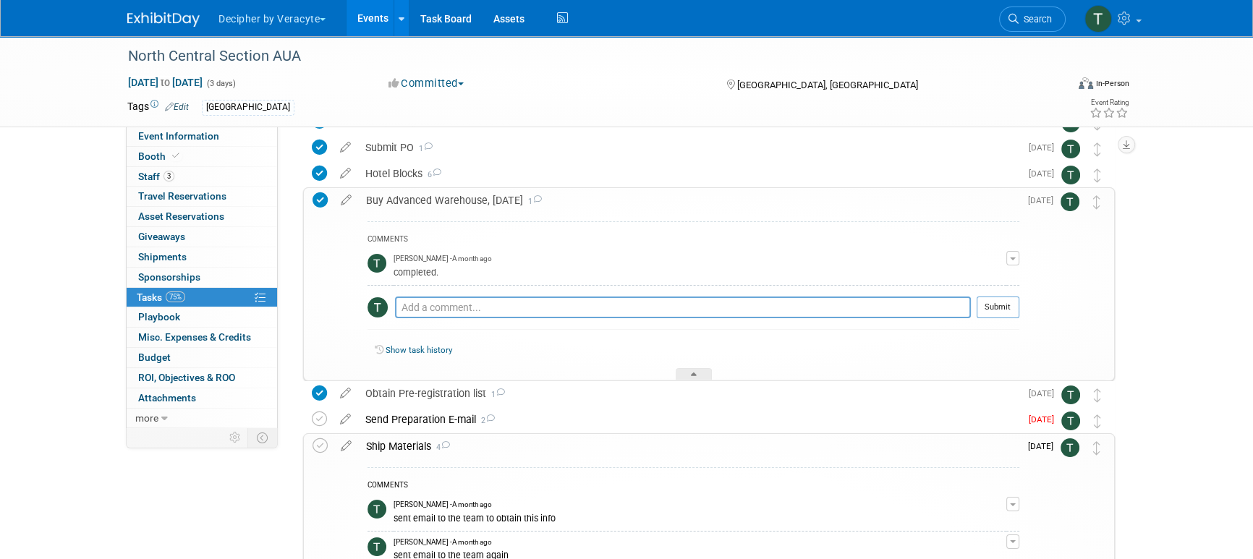
click at [429, 200] on div "Buy Advanced Warehouse, [DATE] 1" at bounding box center [689, 200] width 661 height 25
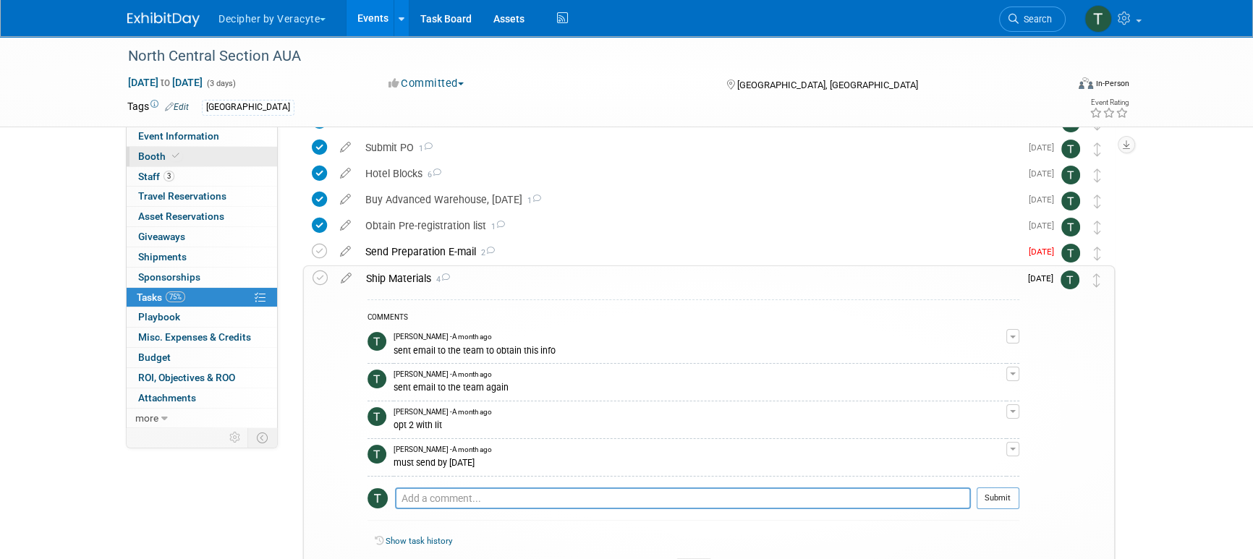
click at [227, 147] on link "Booth" at bounding box center [202, 157] width 151 height 20
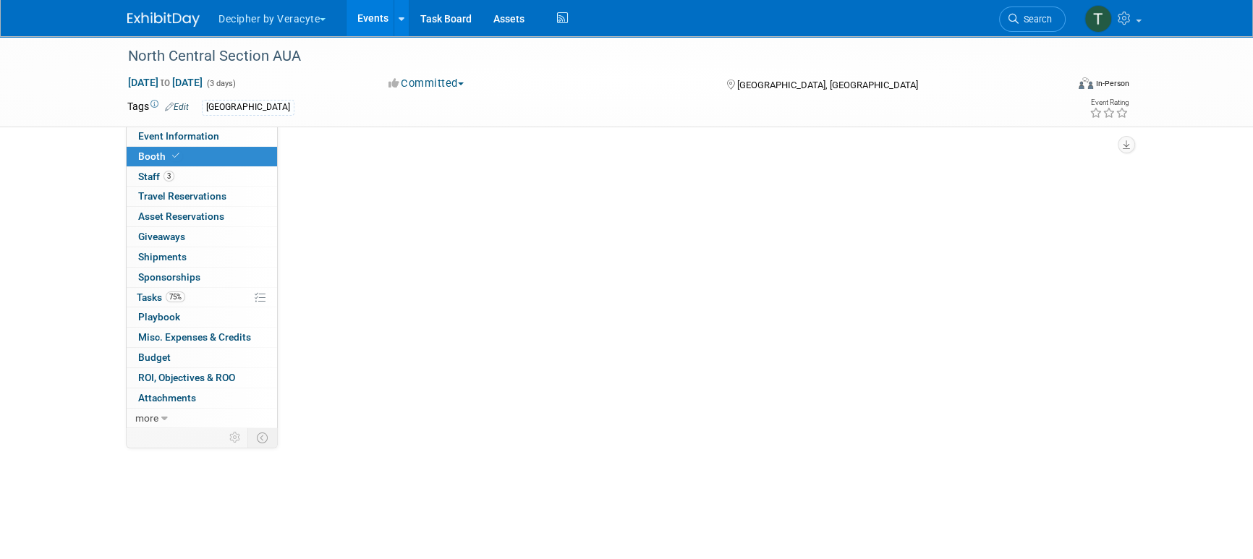
scroll to position [0, 0]
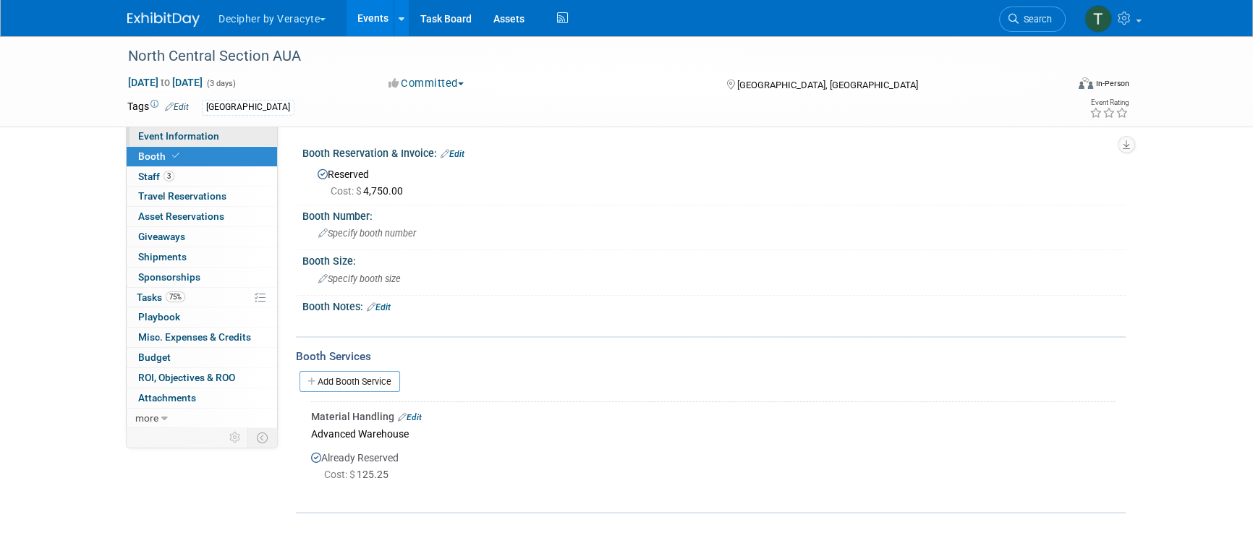
click at [237, 137] on link "Event Information" at bounding box center [202, 137] width 151 height 20
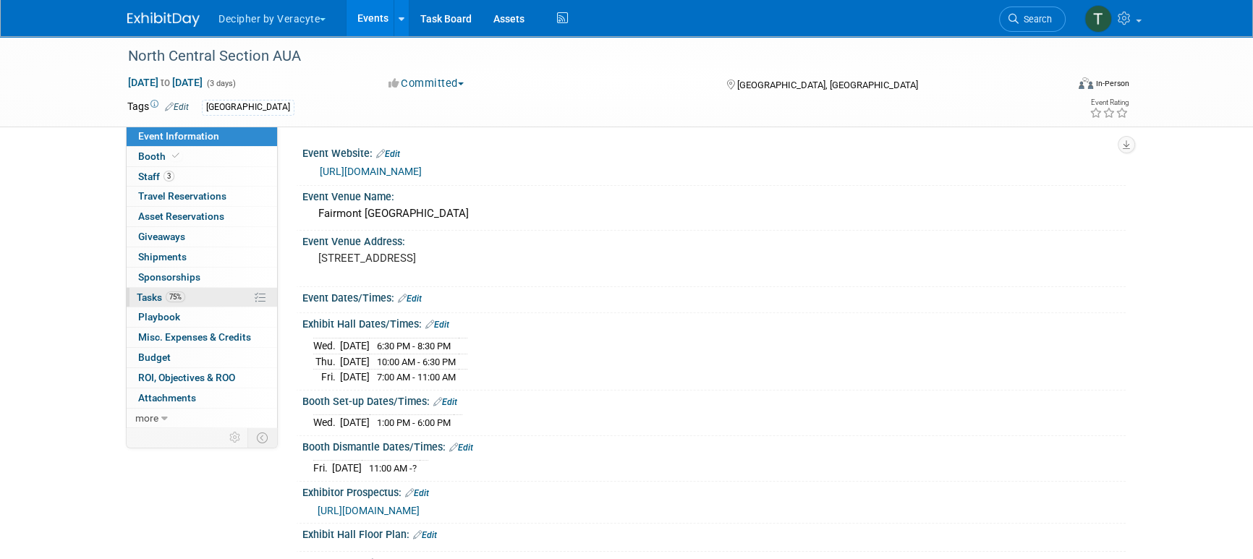
click at [186, 289] on link "75% Tasks 75%" at bounding box center [202, 298] width 151 height 20
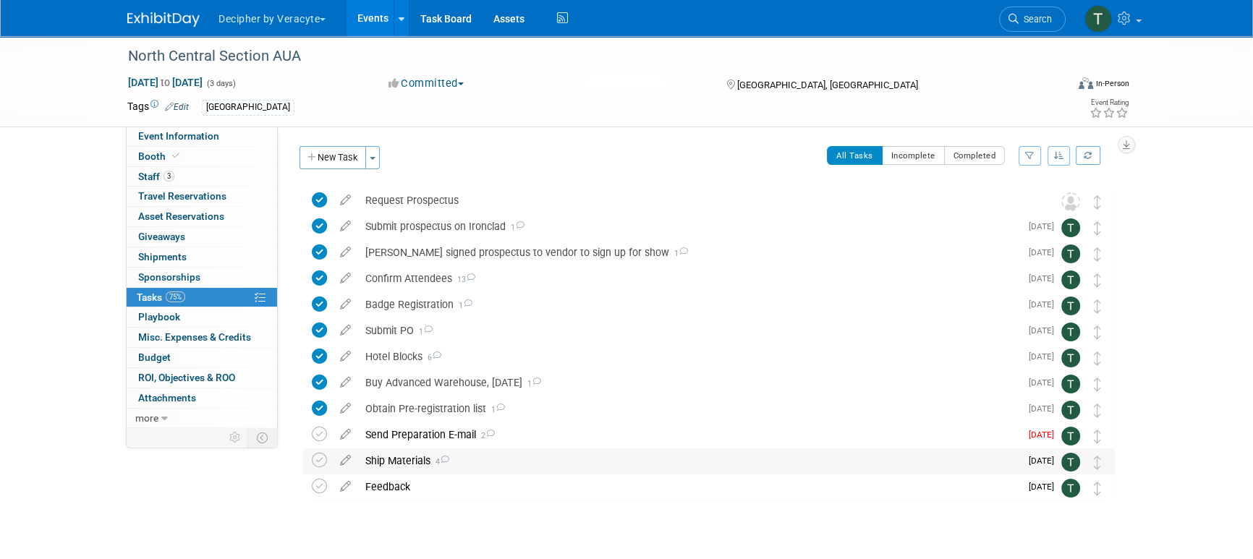
click at [421, 457] on div "Ship Materials 4" at bounding box center [689, 461] width 662 height 25
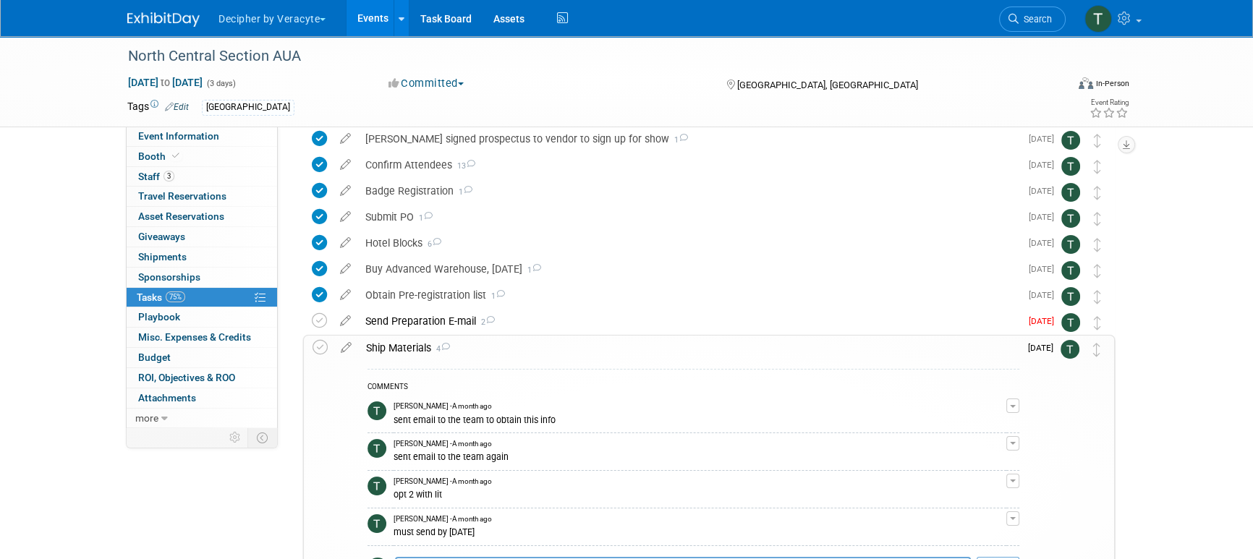
click at [421, 457] on div "sent email to the team again" at bounding box center [700, 456] width 613 height 14
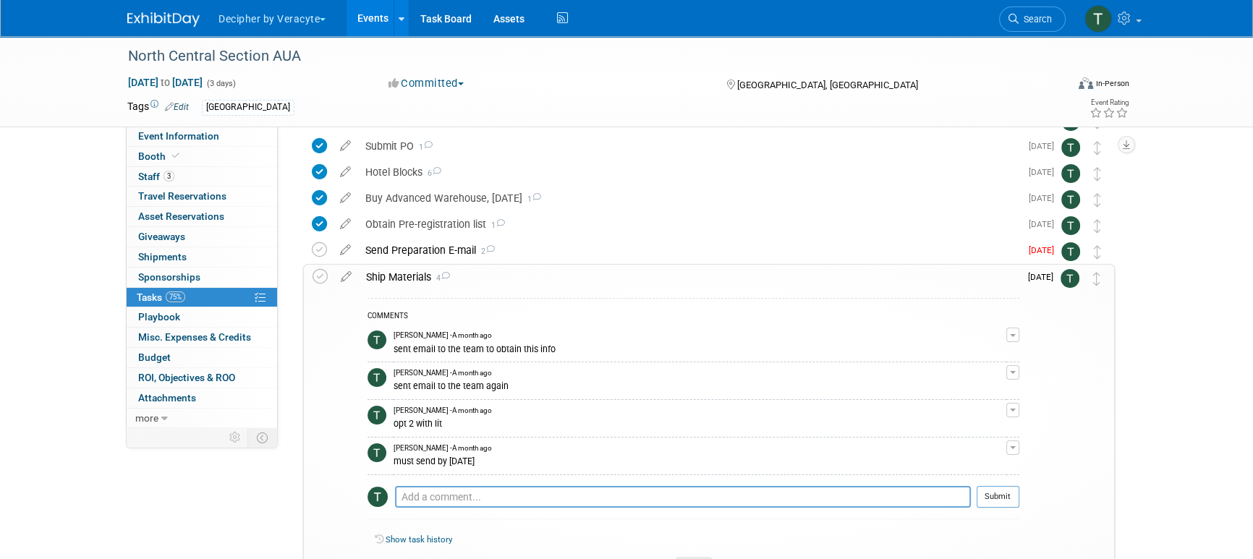
scroll to position [198, 0]
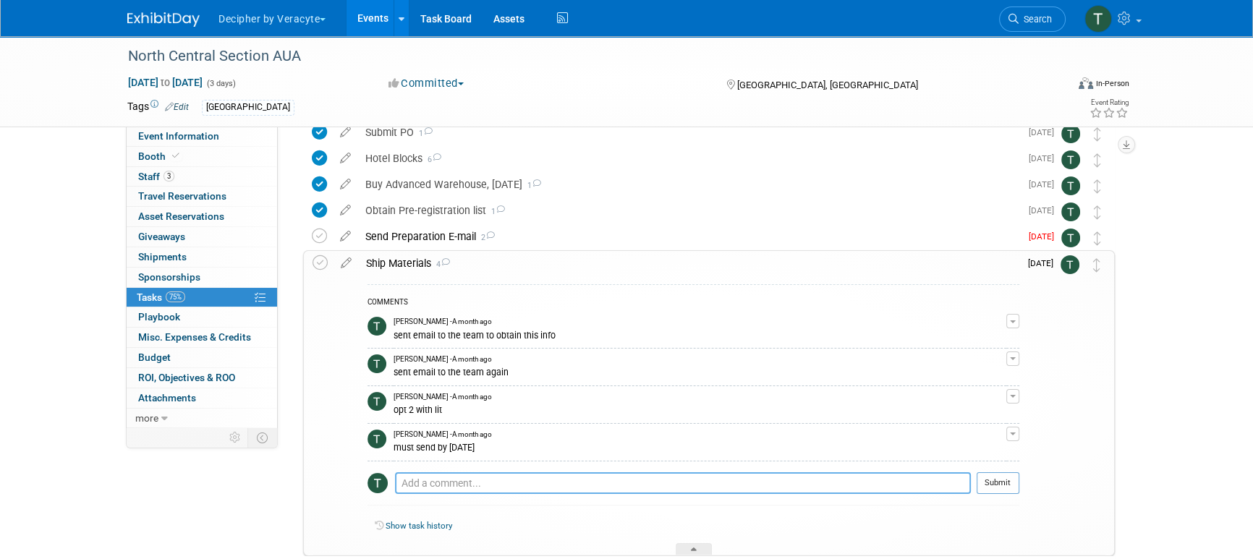
click at [433, 475] on textarea at bounding box center [683, 484] width 576 height 22
paste textarea "884943556752"
paste textarea "884943621224"
type textarea "outbound: 884943556752 return:884943621224"
click at [1003, 497] on button "Submit" at bounding box center [998, 497] width 43 height 22
